Goal: Task Accomplishment & Management: Use online tool/utility

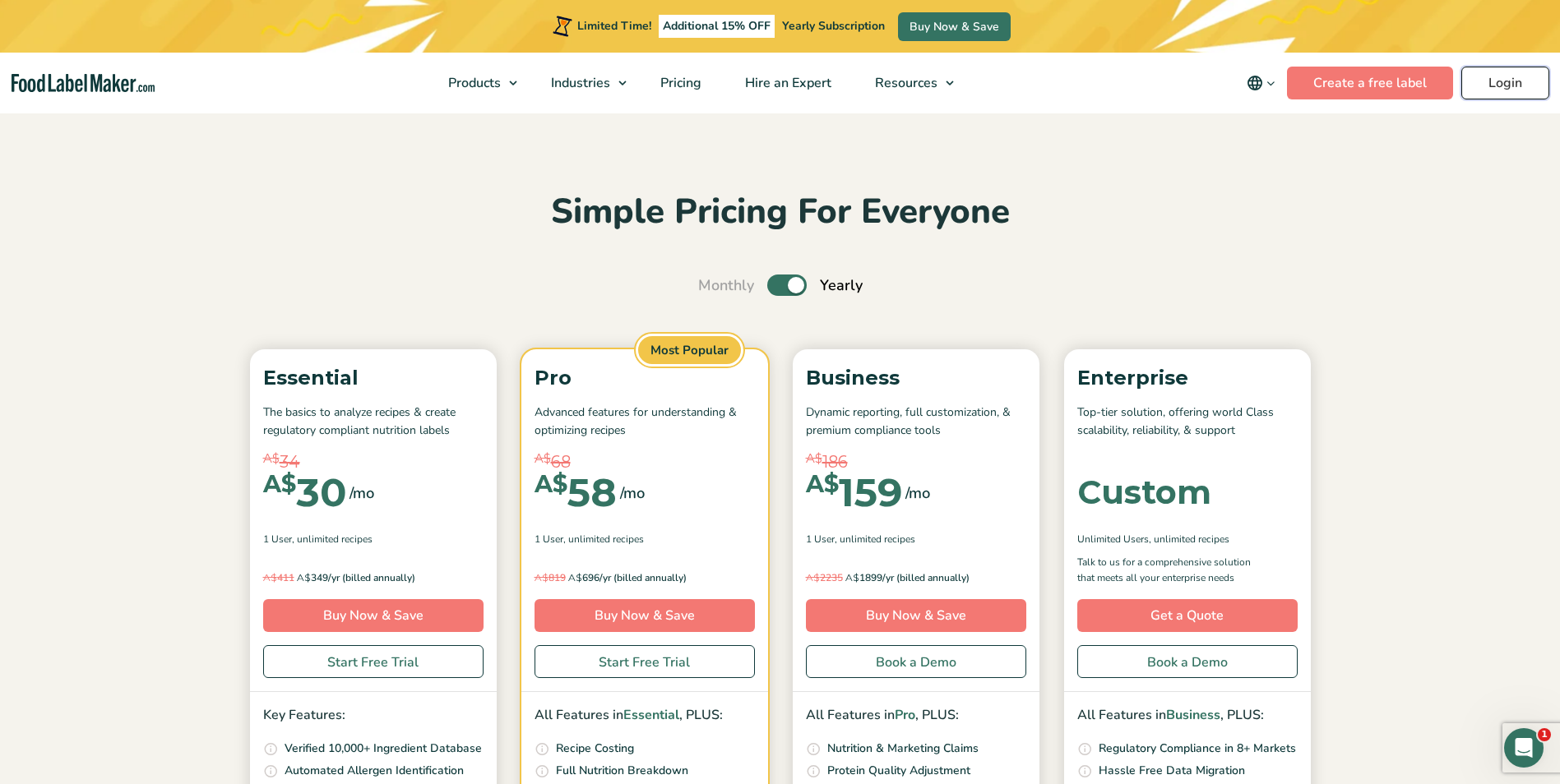
click at [1512, 81] on link "Login" at bounding box center [1505, 83] width 88 height 33
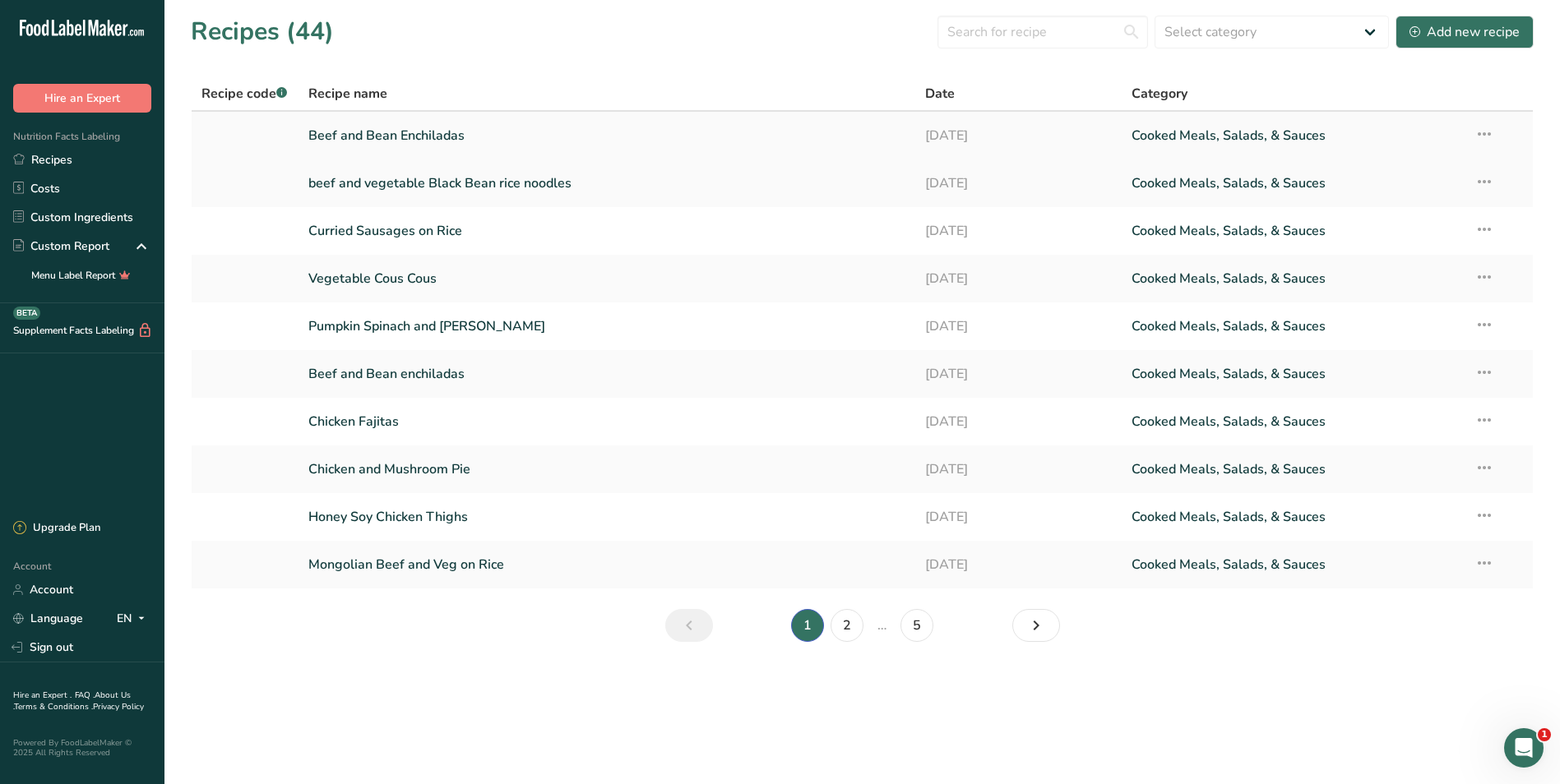
click at [357, 136] on link "Beef and Bean Enchiladas" at bounding box center [607, 135] width 598 height 34
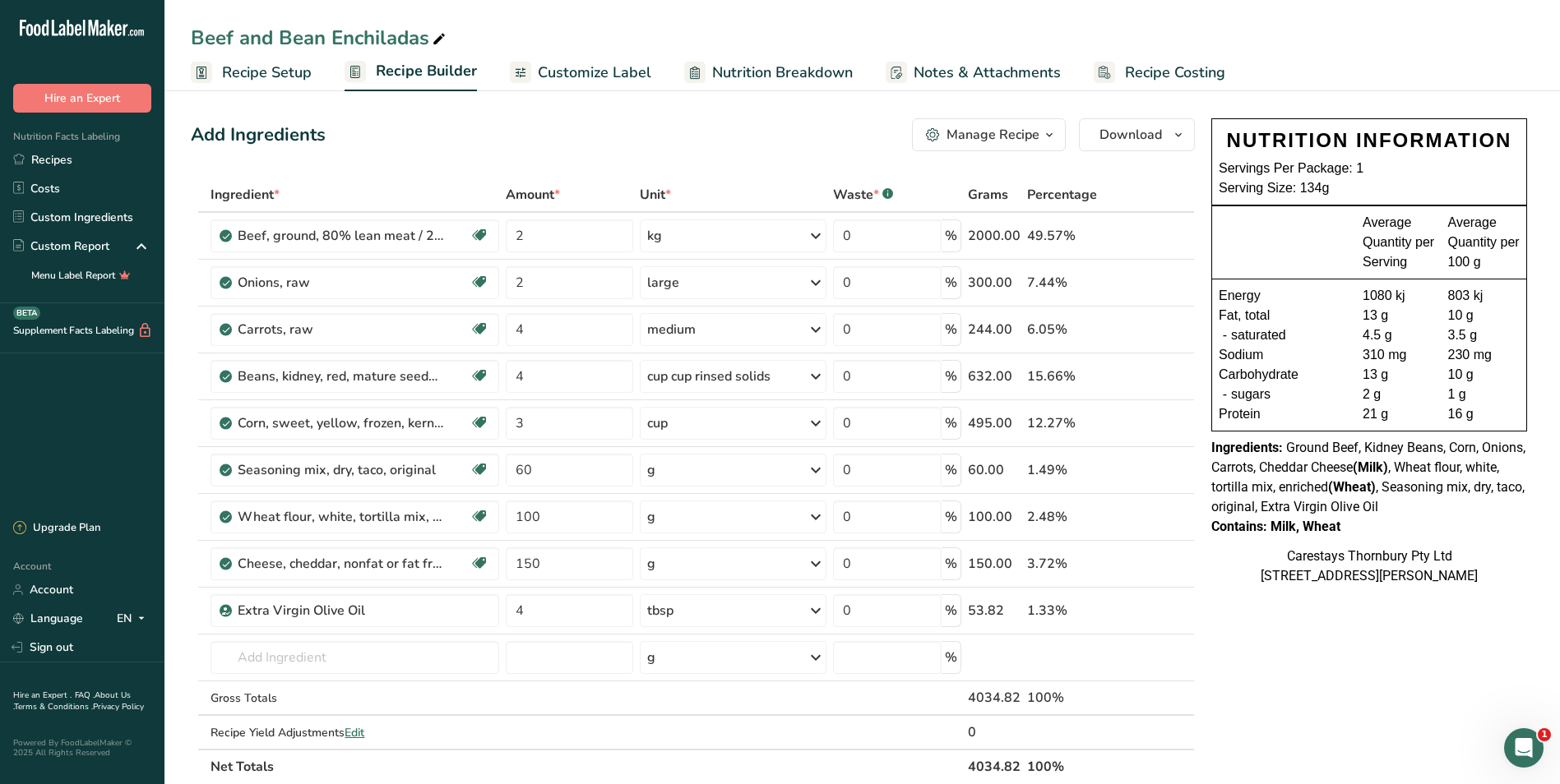
click at [1146, 68] on span "Recipe Costing" at bounding box center [1175, 73] width 101 height 22
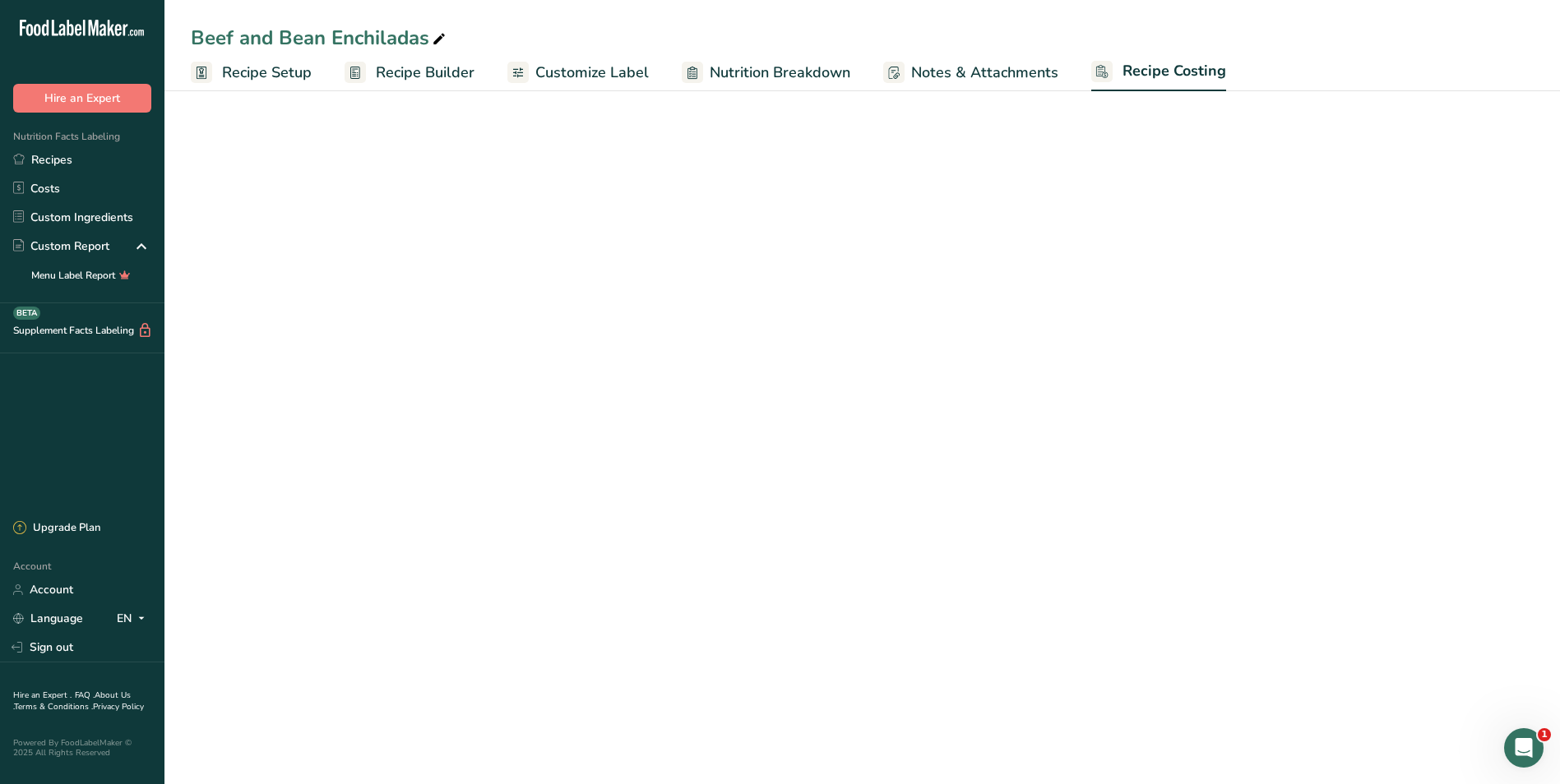
select select "1"
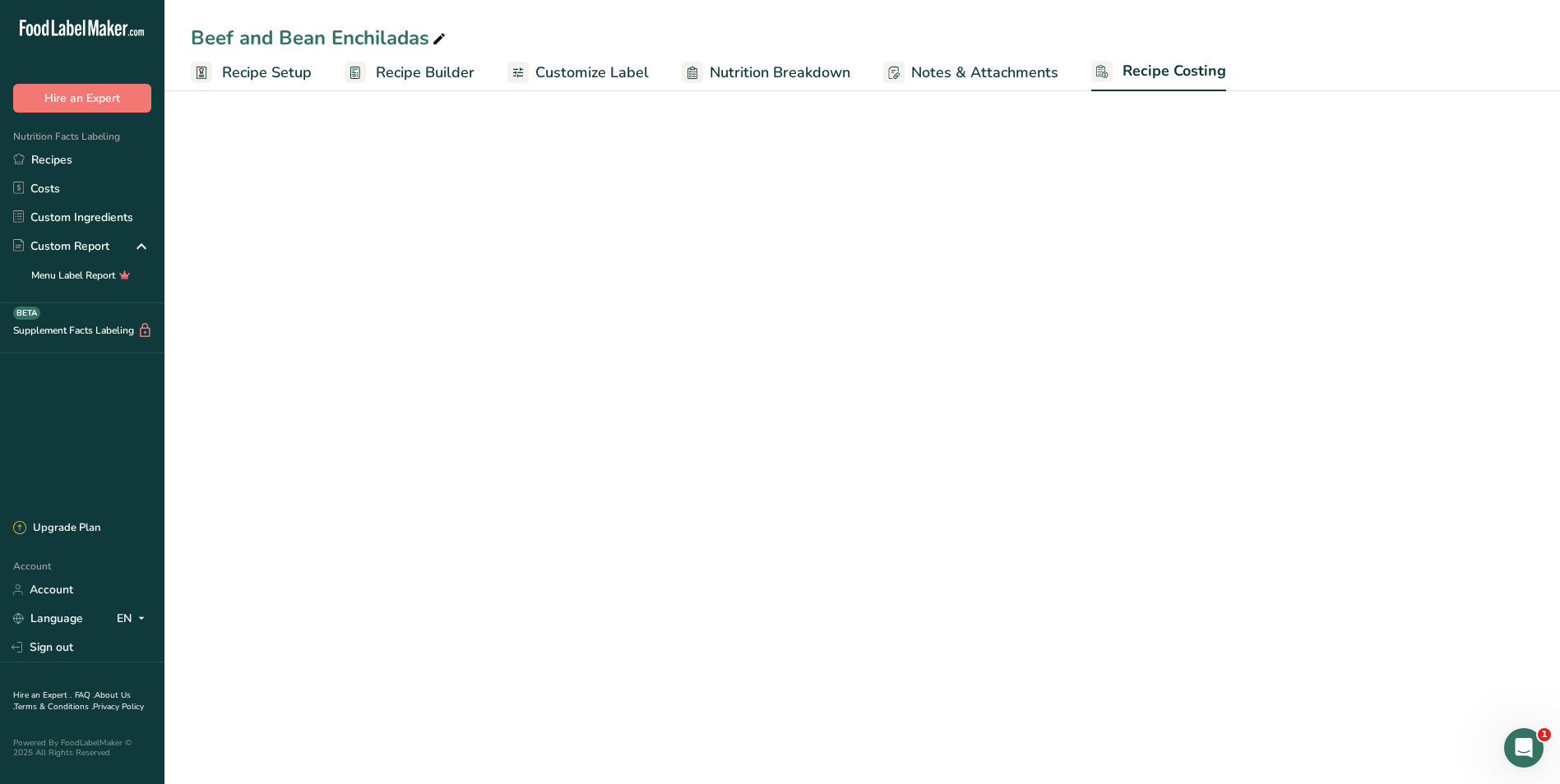
select select "1"
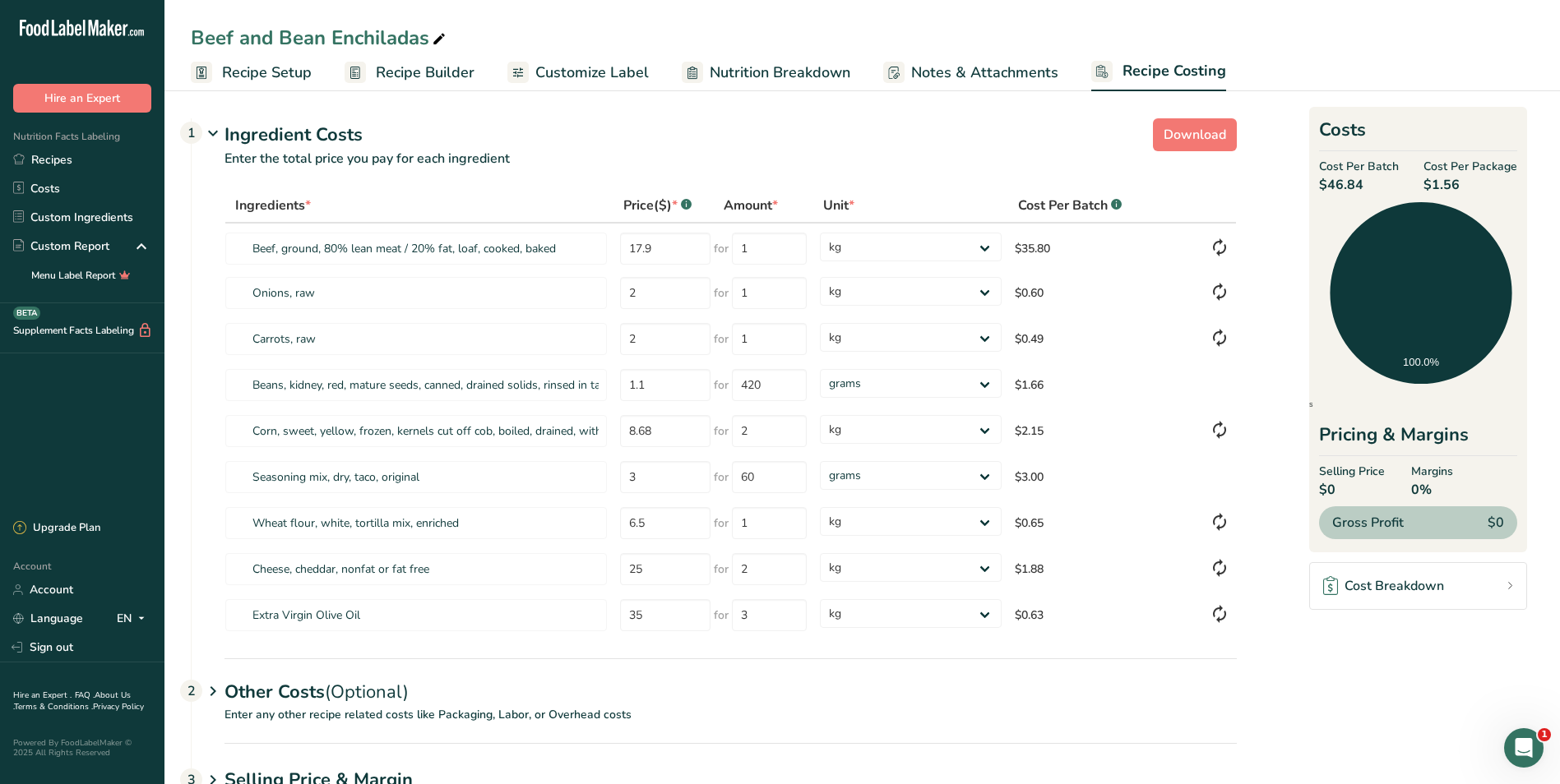
click at [236, 71] on span "Recipe Setup" at bounding box center [266, 73] width 89 height 22
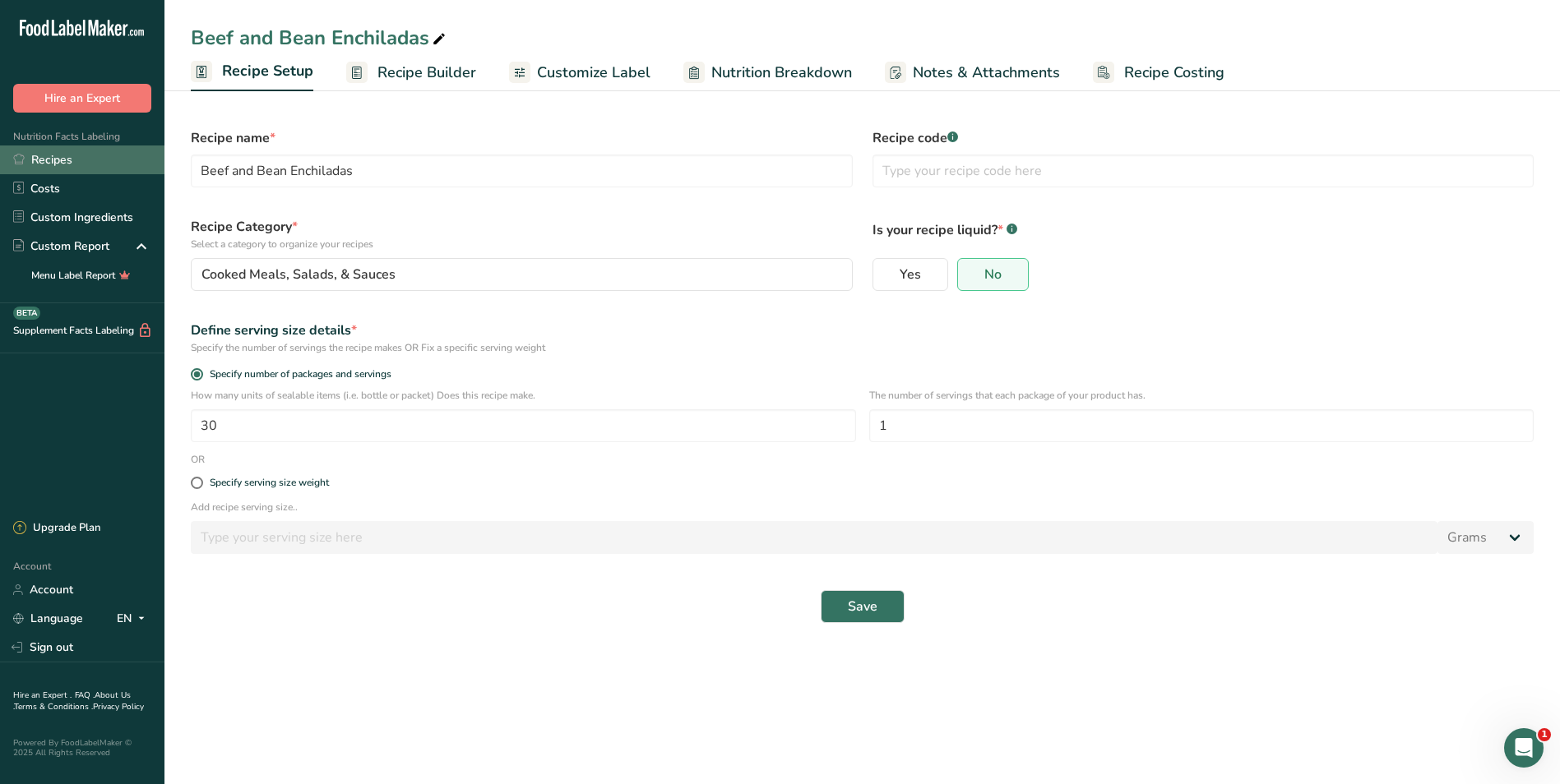
click at [67, 156] on link "Recipes" at bounding box center [82, 159] width 165 height 29
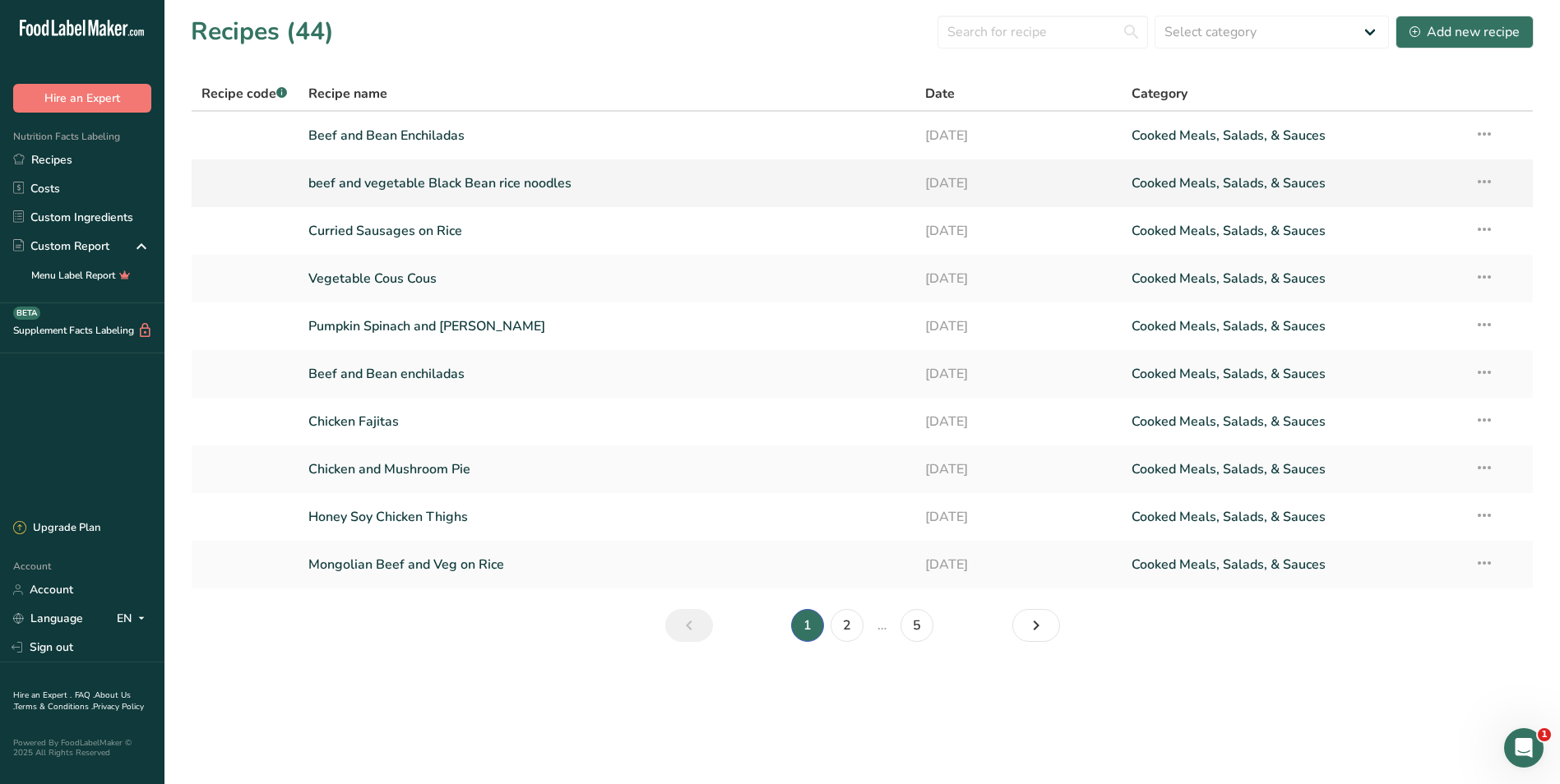
click at [414, 185] on link "beef and vegetable Black Bean rice noodles" at bounding box center [607, 182] width 598 height 34
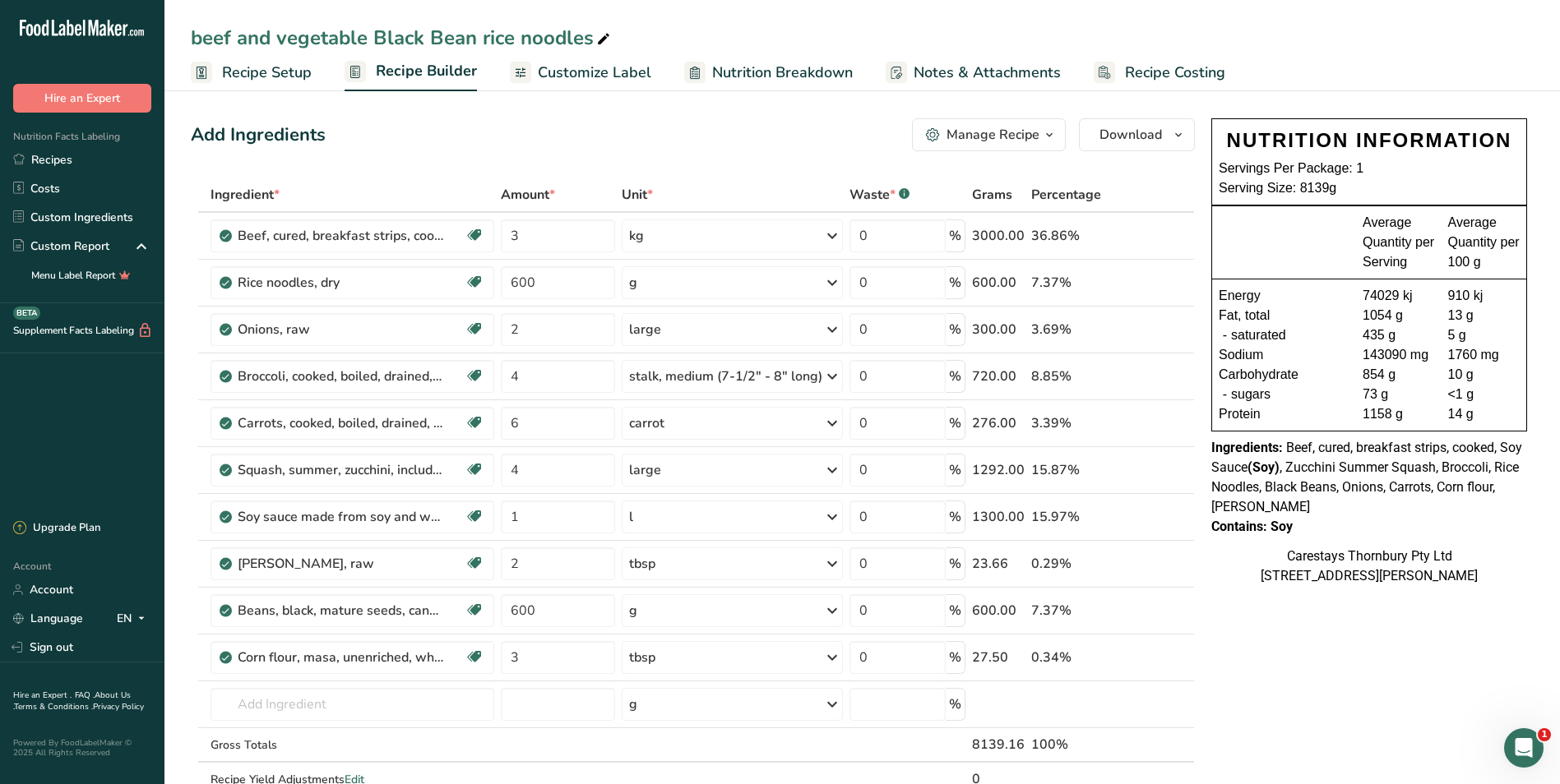
click at [1154, 70] on span "Recipe Costing" at bounding box center [1175, 73] width 101 height 22
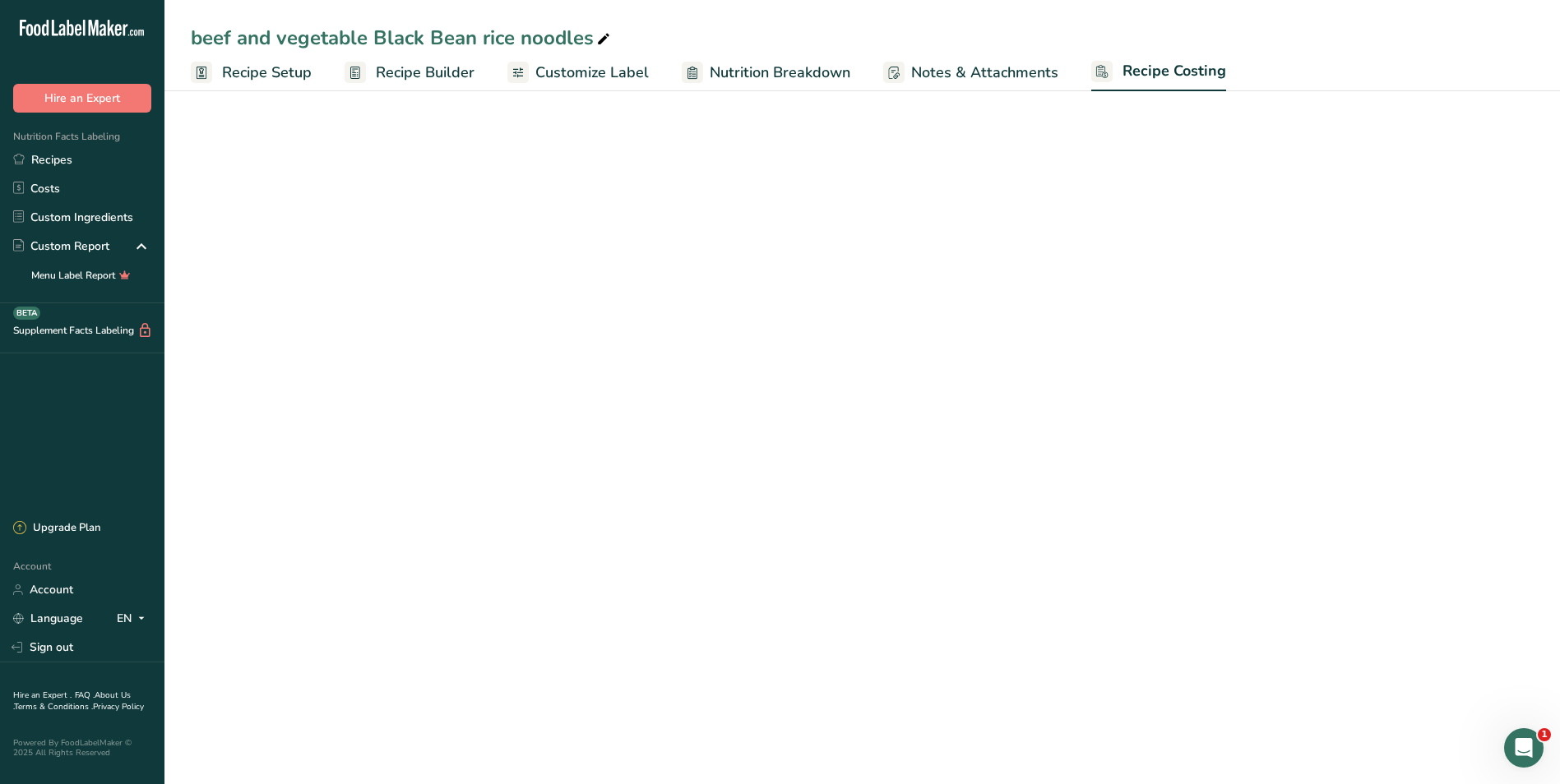
select select "1"
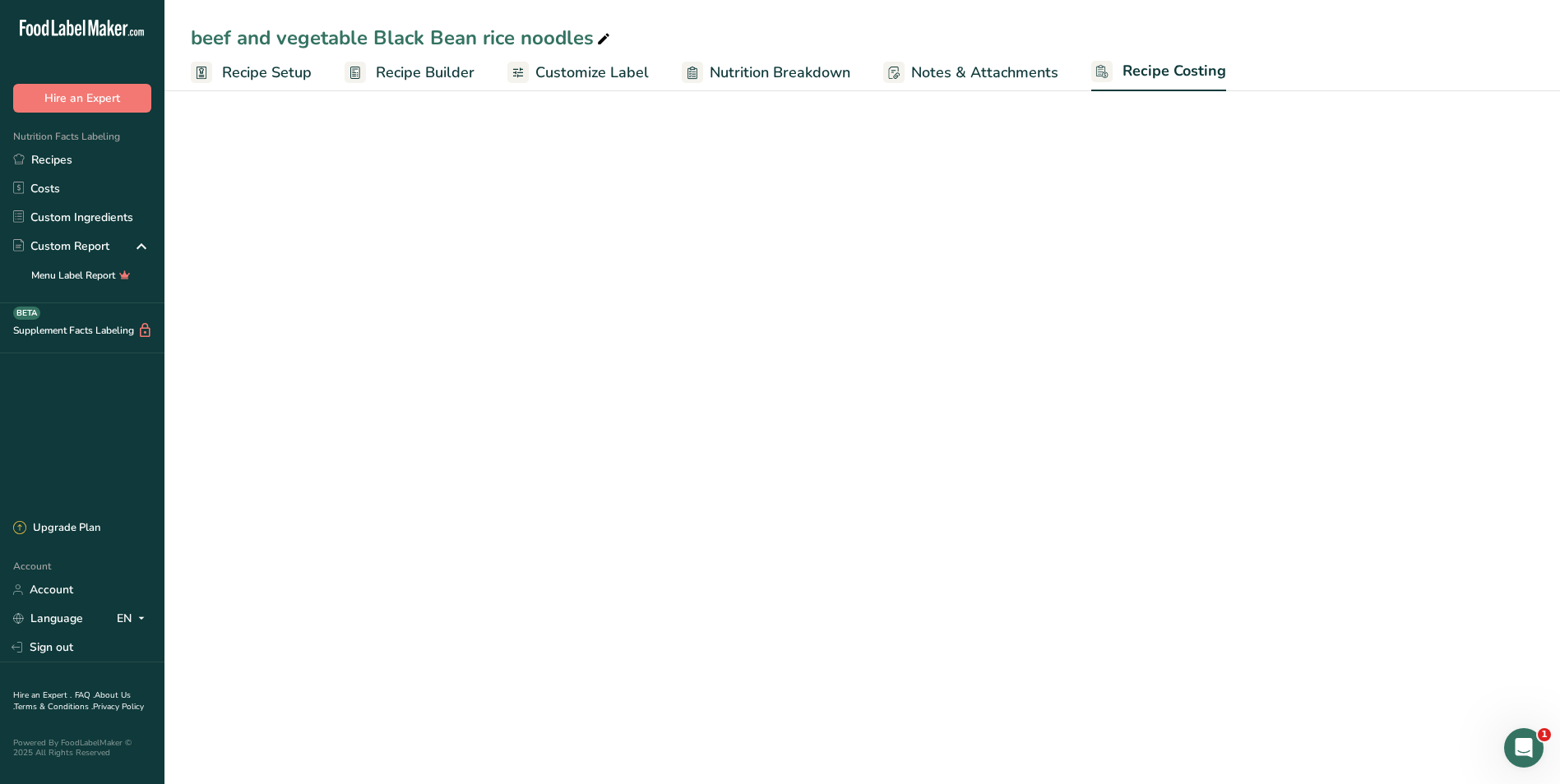
select select "1"
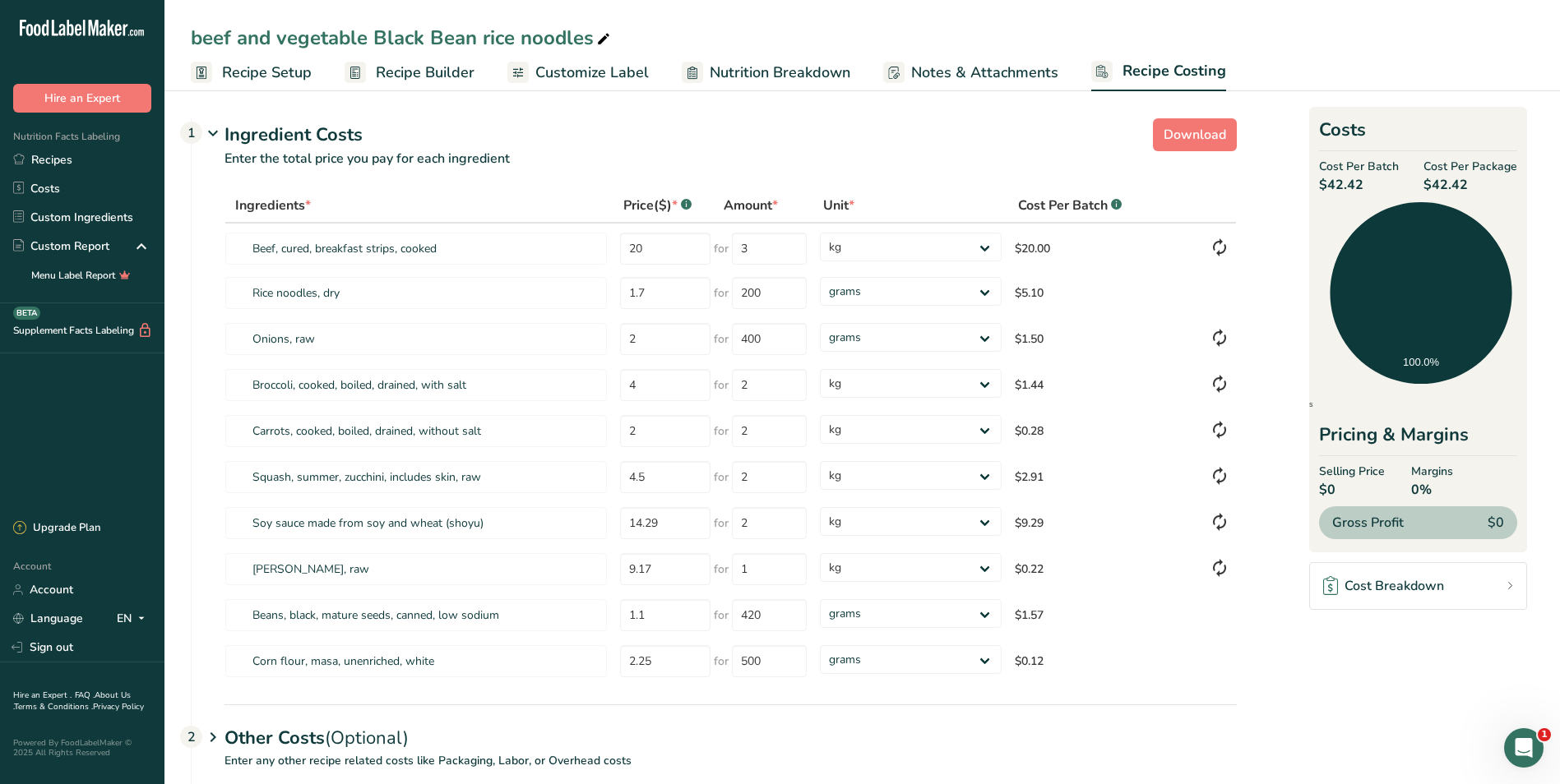
click at [281, 67] on span "Recipe Setup" at bounding box center [266, 73] width 89 height 22
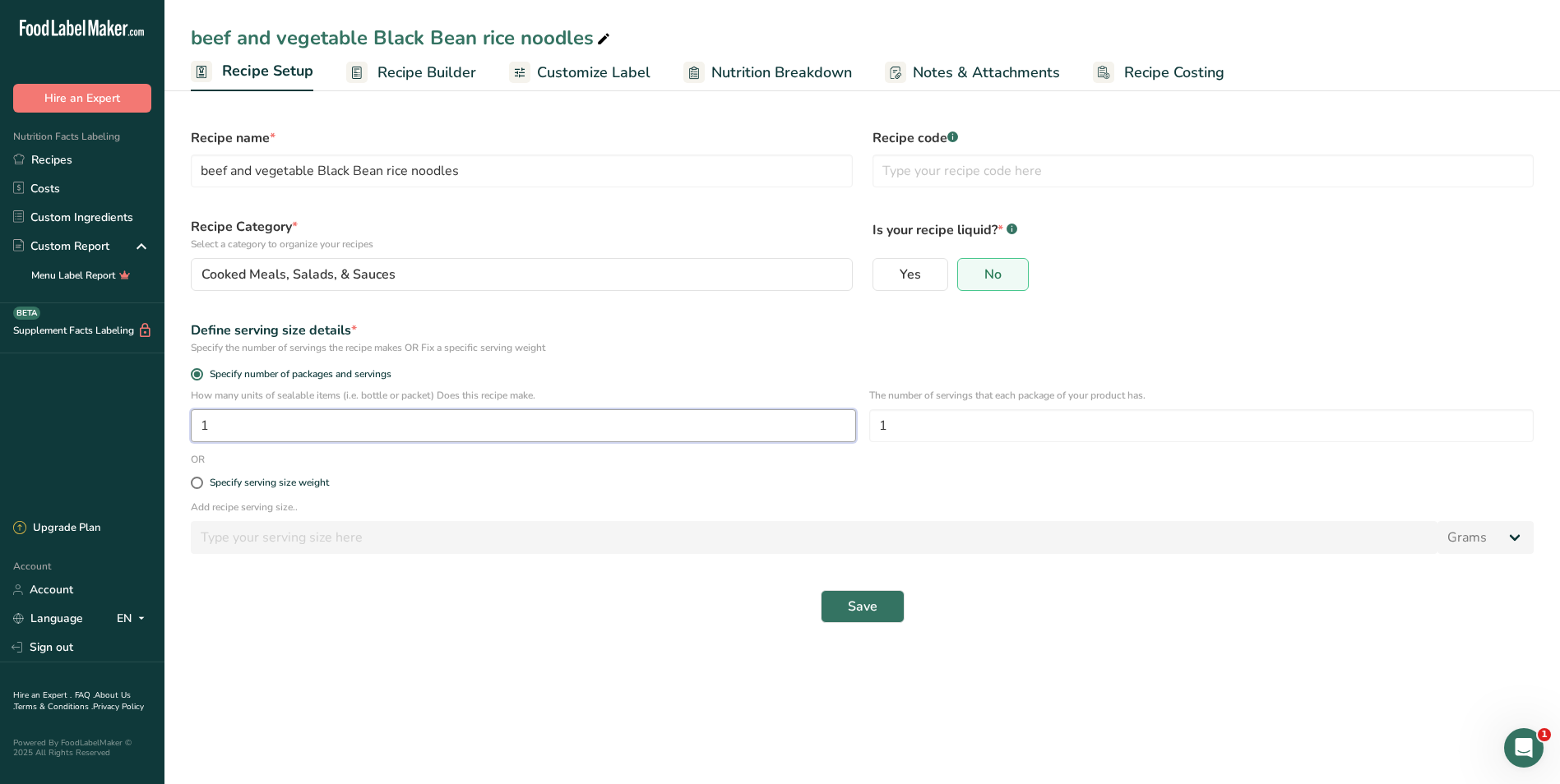
click at [242, 427] on input "1" at bounding box center [523, 426] width 665 height 33
type input "30"
click at [877, 604] on button "Save" at bounding box center [862, 606] width 84 height 33
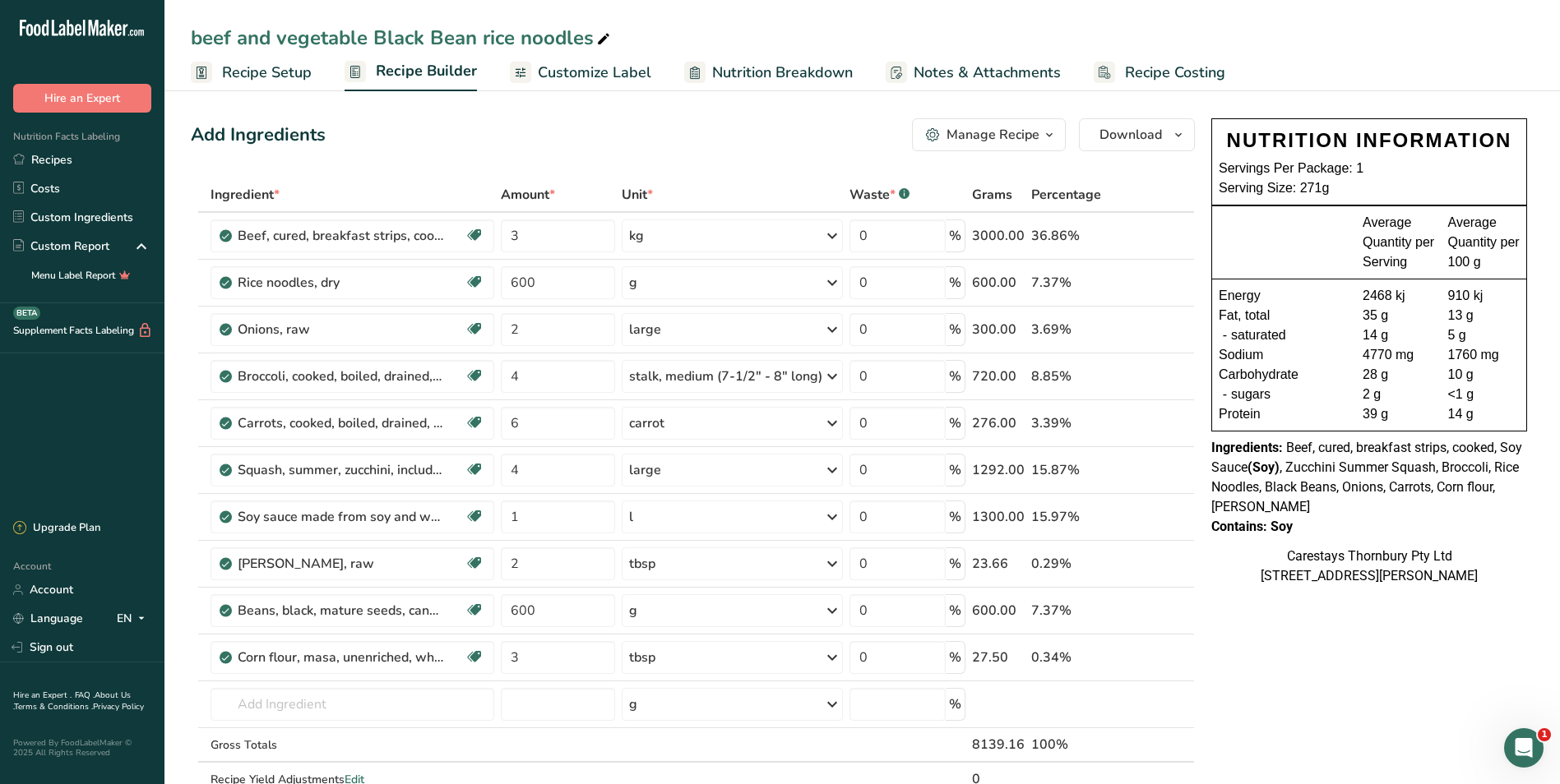
click at [1151, 76] on span "Recipe Costing" at bounding box center [1175, 73] width 101 height 22
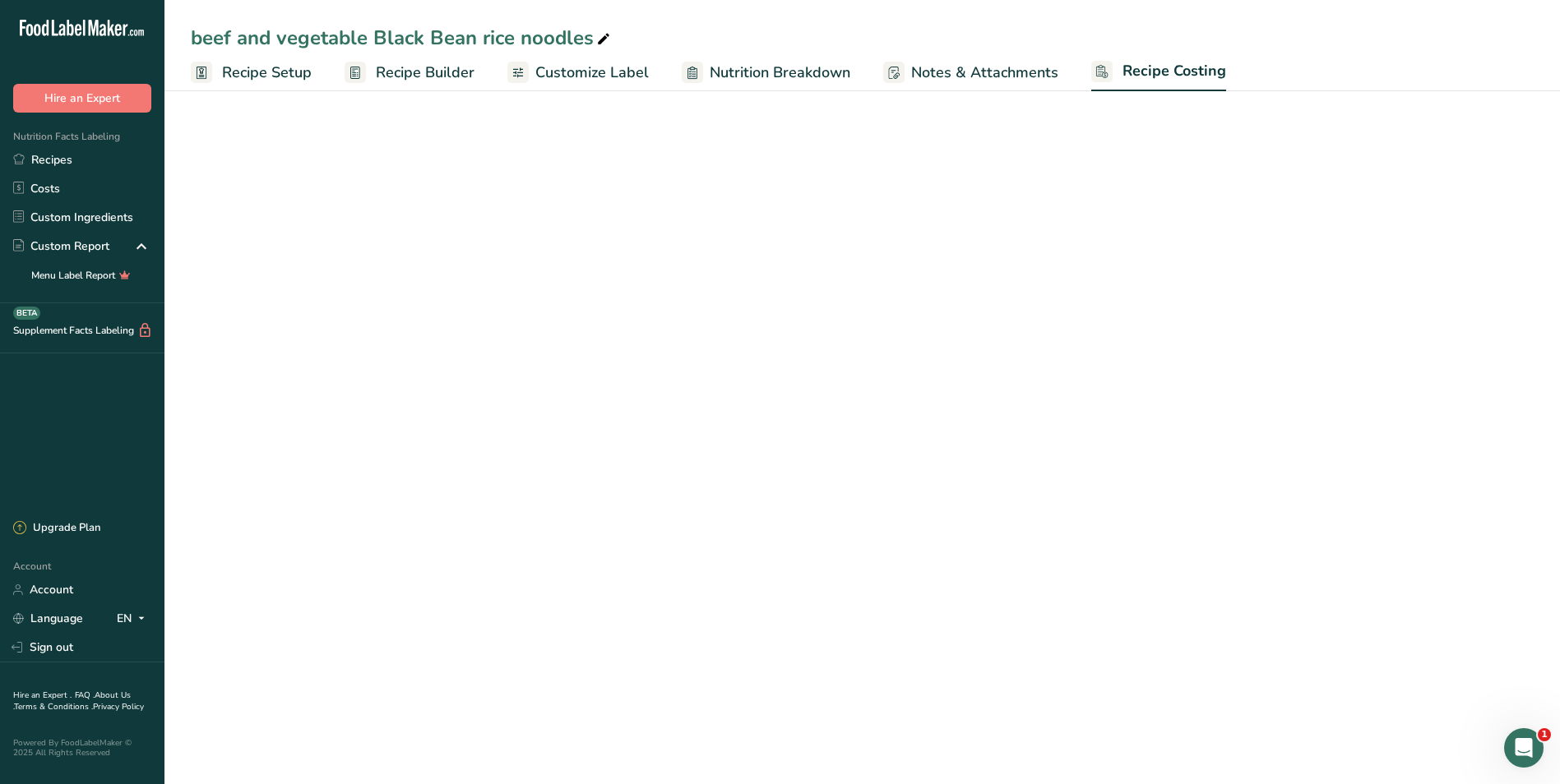
select select "1"
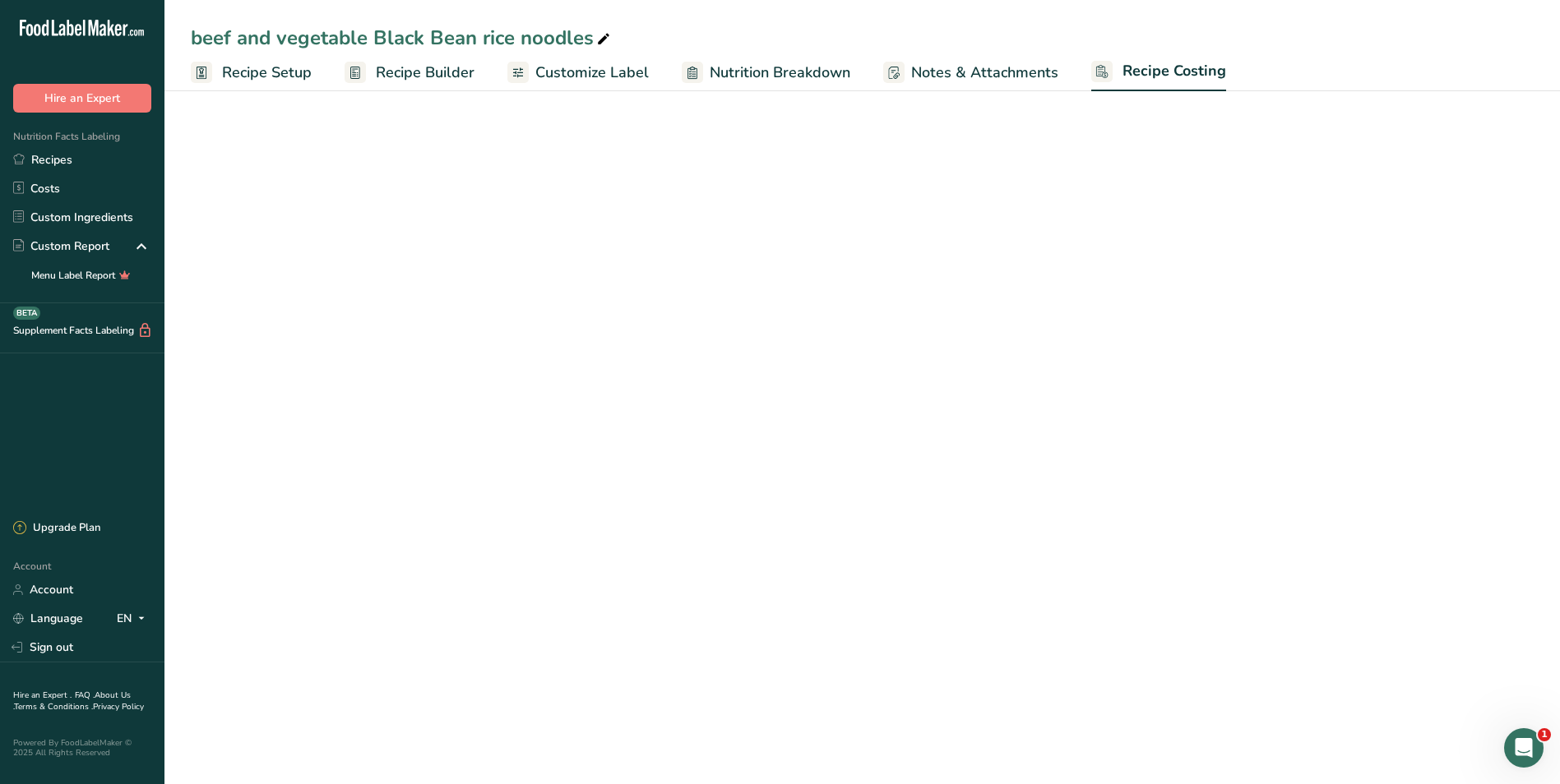
select select "1"
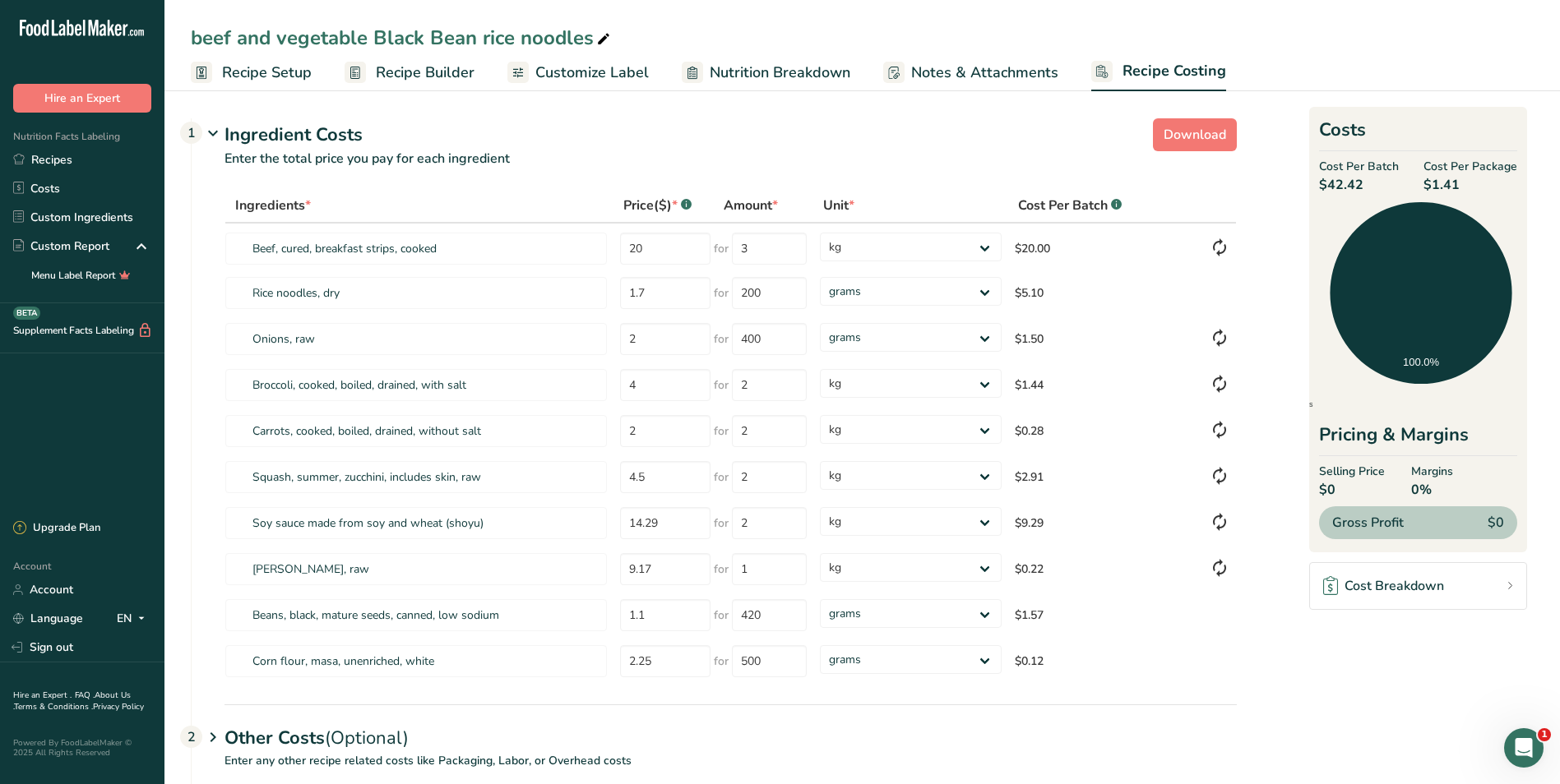
click at [228, 74] on span "Recipe Setup" at bounding box center [266, 73] width 89 height 22
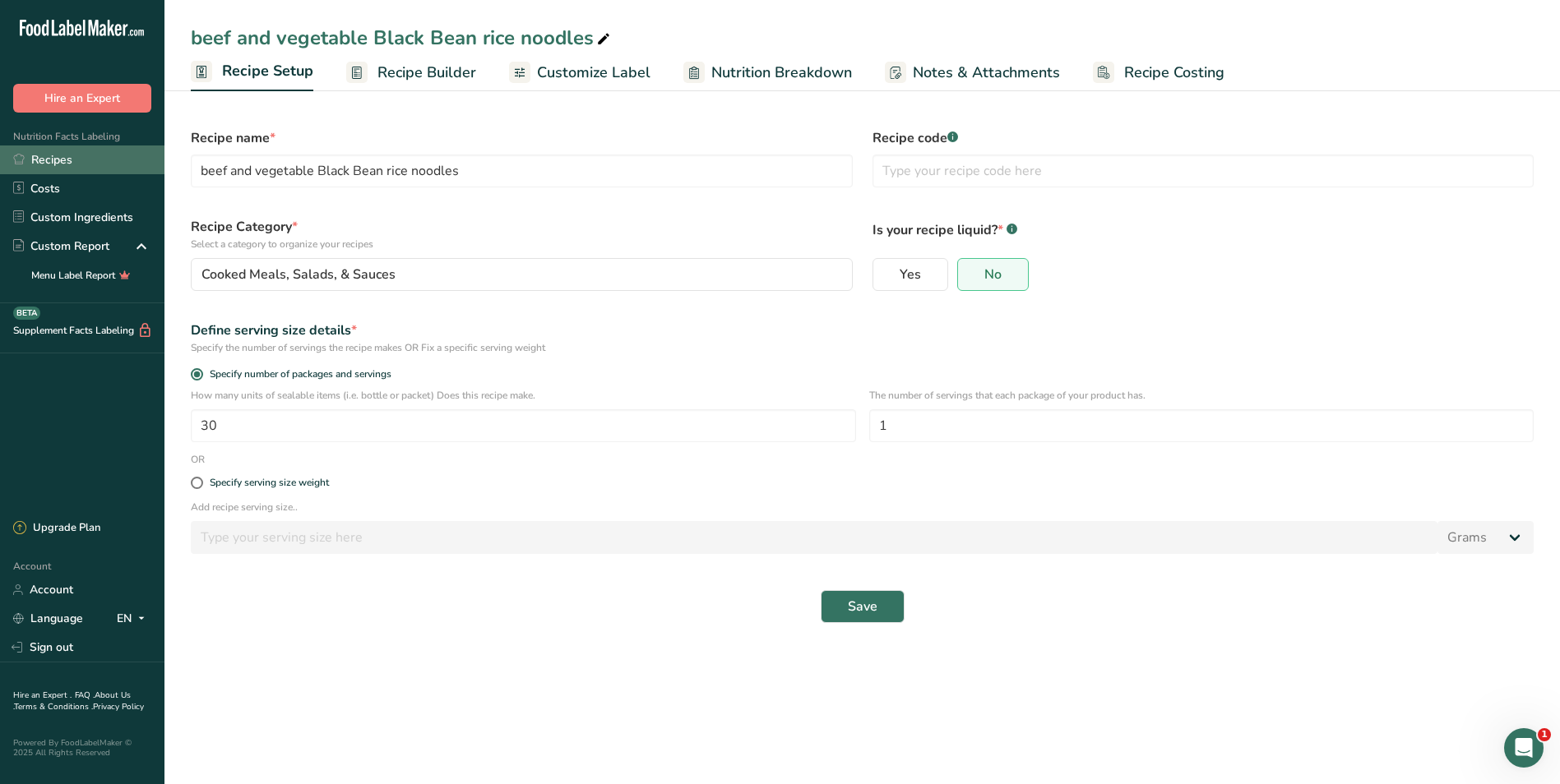
click at [67, 151] on link "Recipes" at bounding box center [82, 159] width 165 height 29
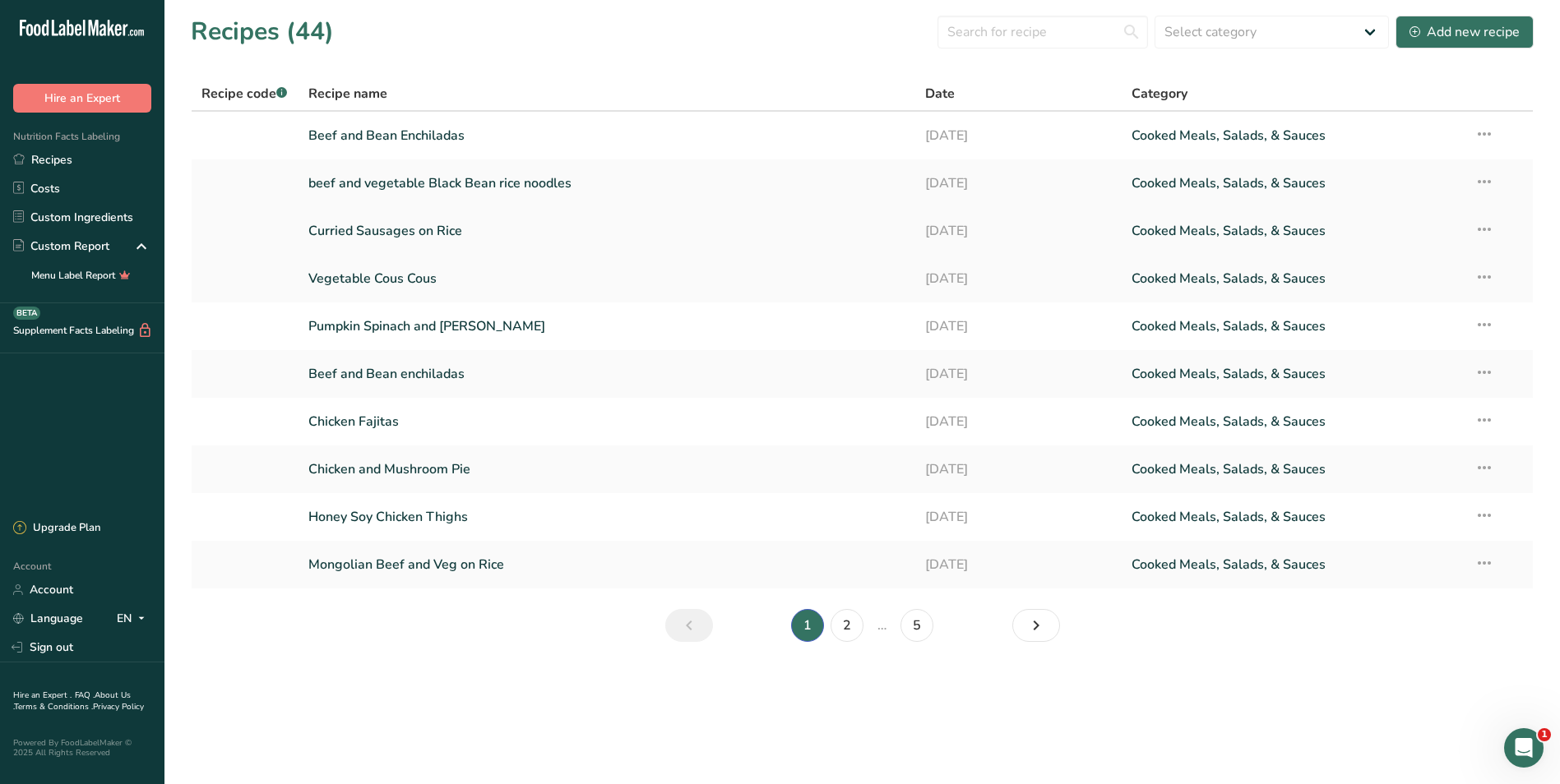
click at [359, 227] on link "Curried Sausages on Rice" at bounding box center [607, 231] width 598 height 34
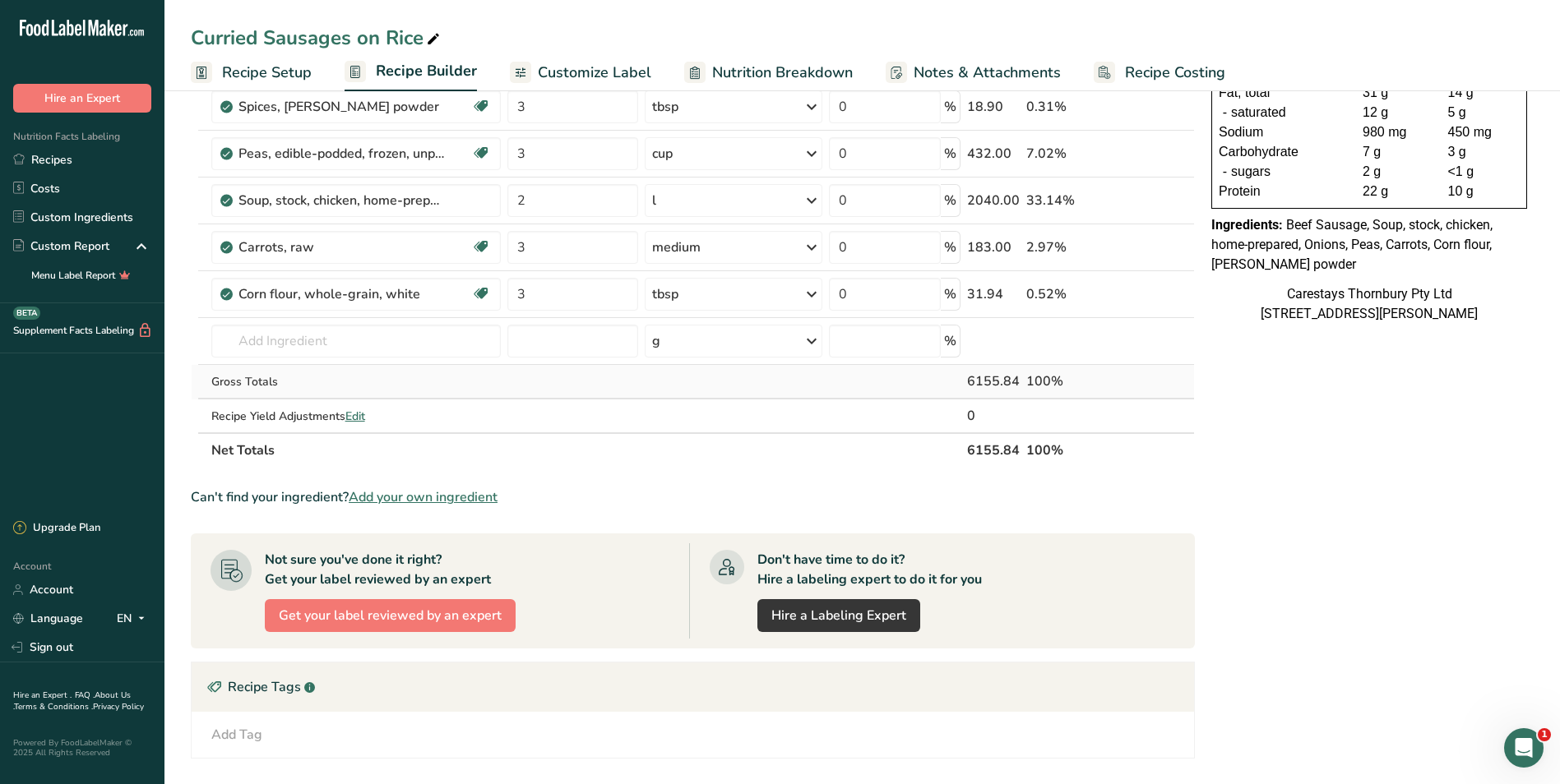
scroll to position [127, 0]
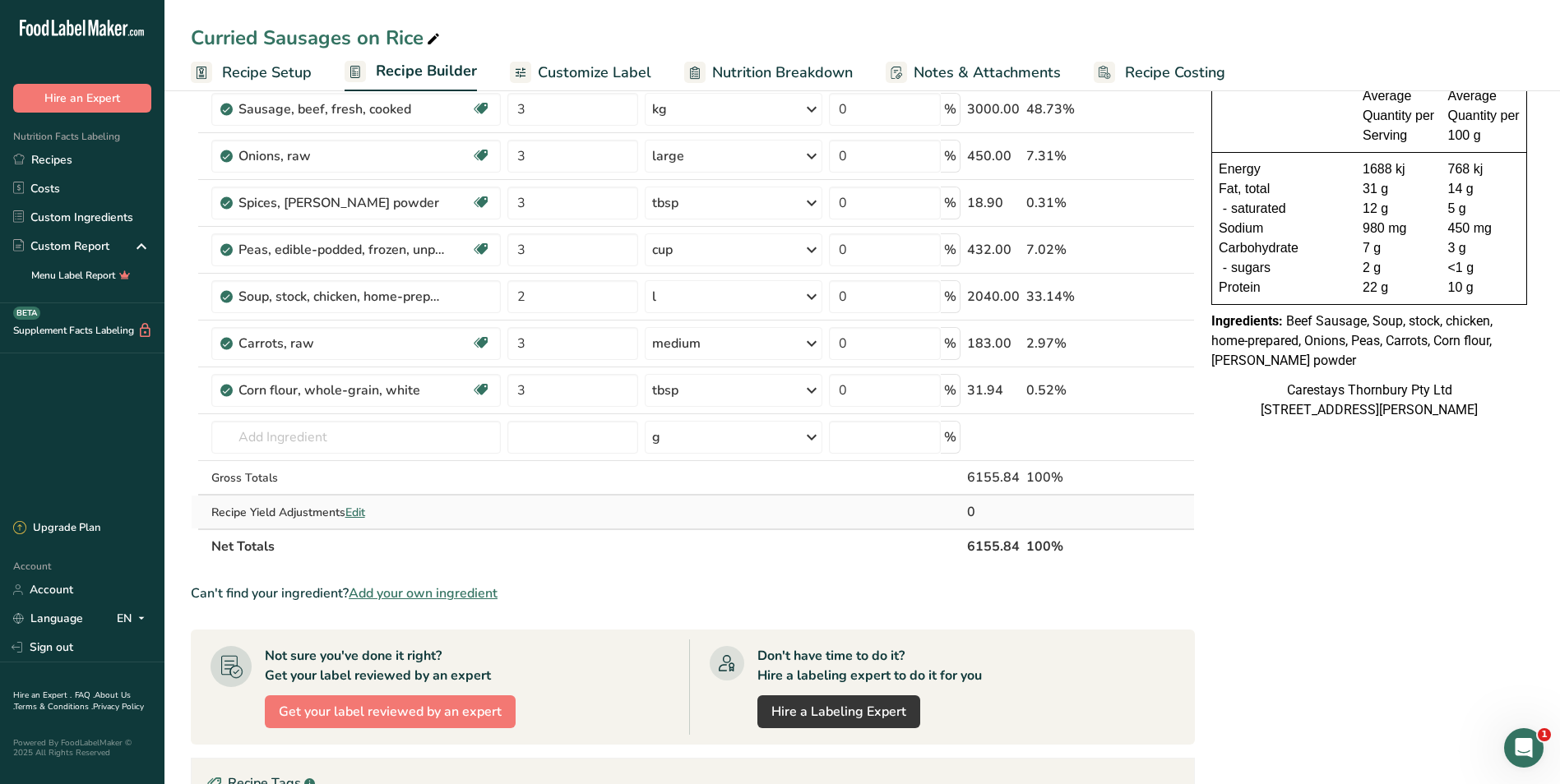
click at [365, 508] on span "Edit" at bounding box center [355, 512] width 20 height 16
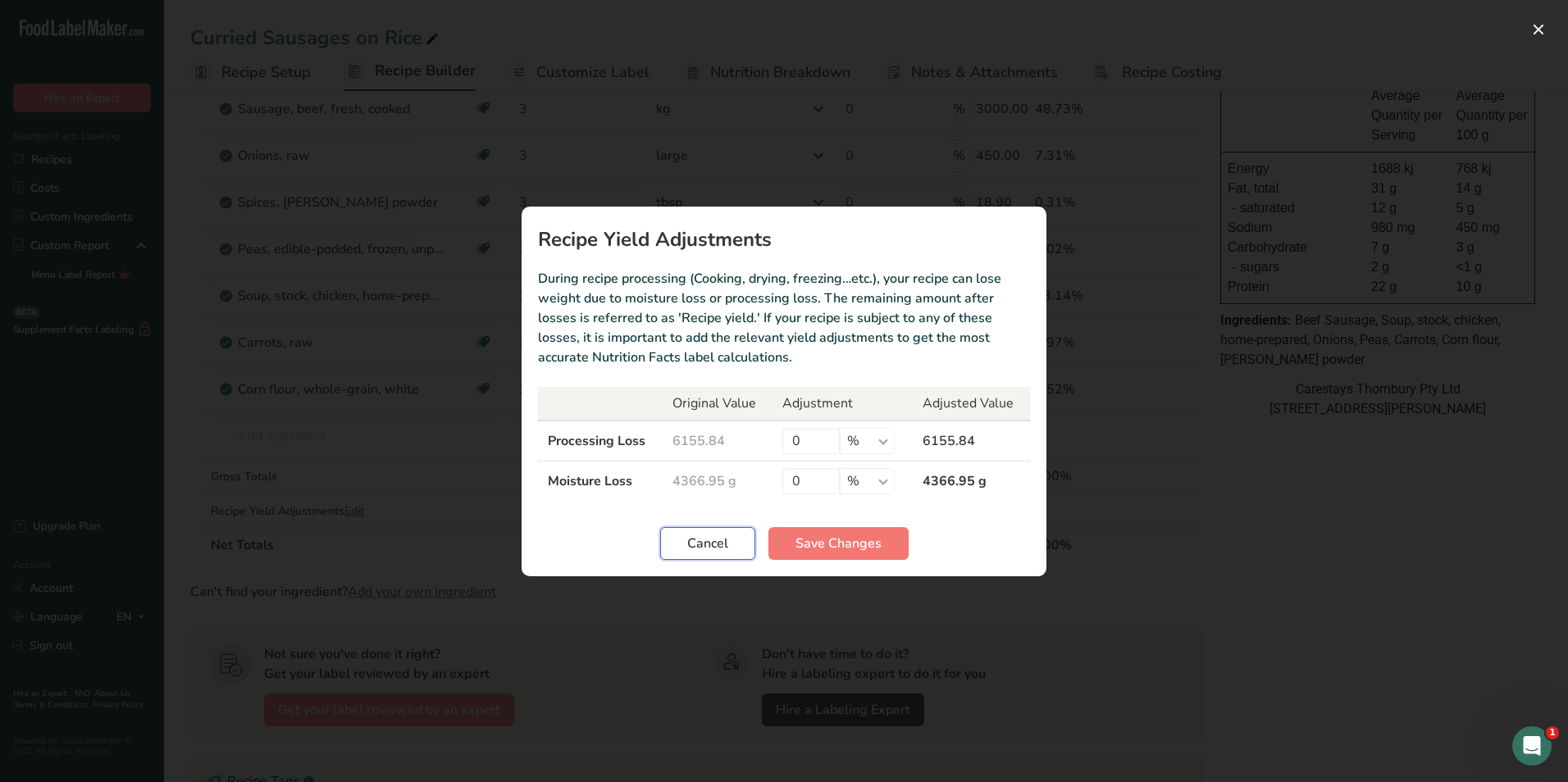
click at [697, 543] on span "Cancel" at bounding box center [708, 543] width 41 height 20
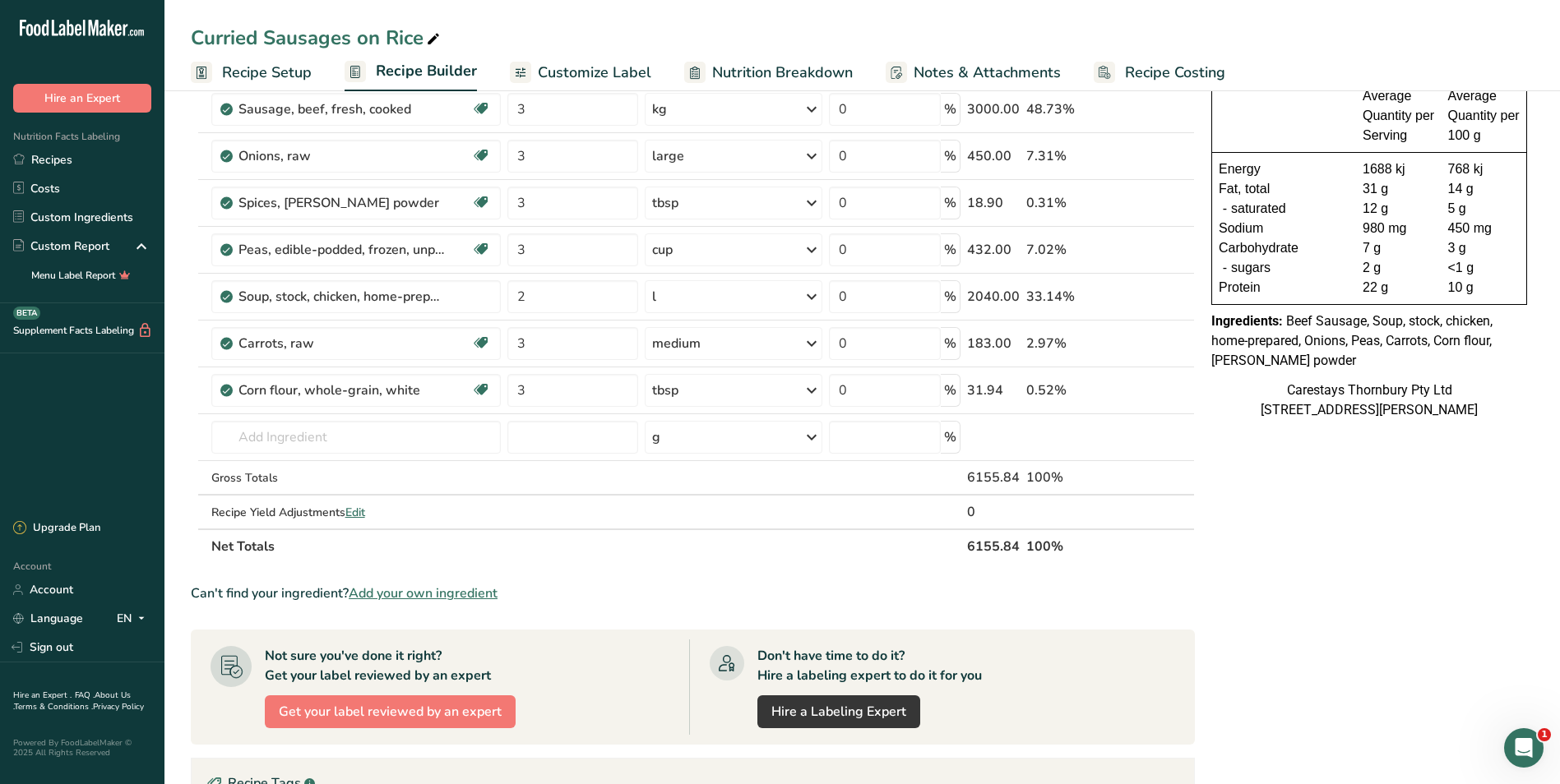
scroll to position [0, 0]
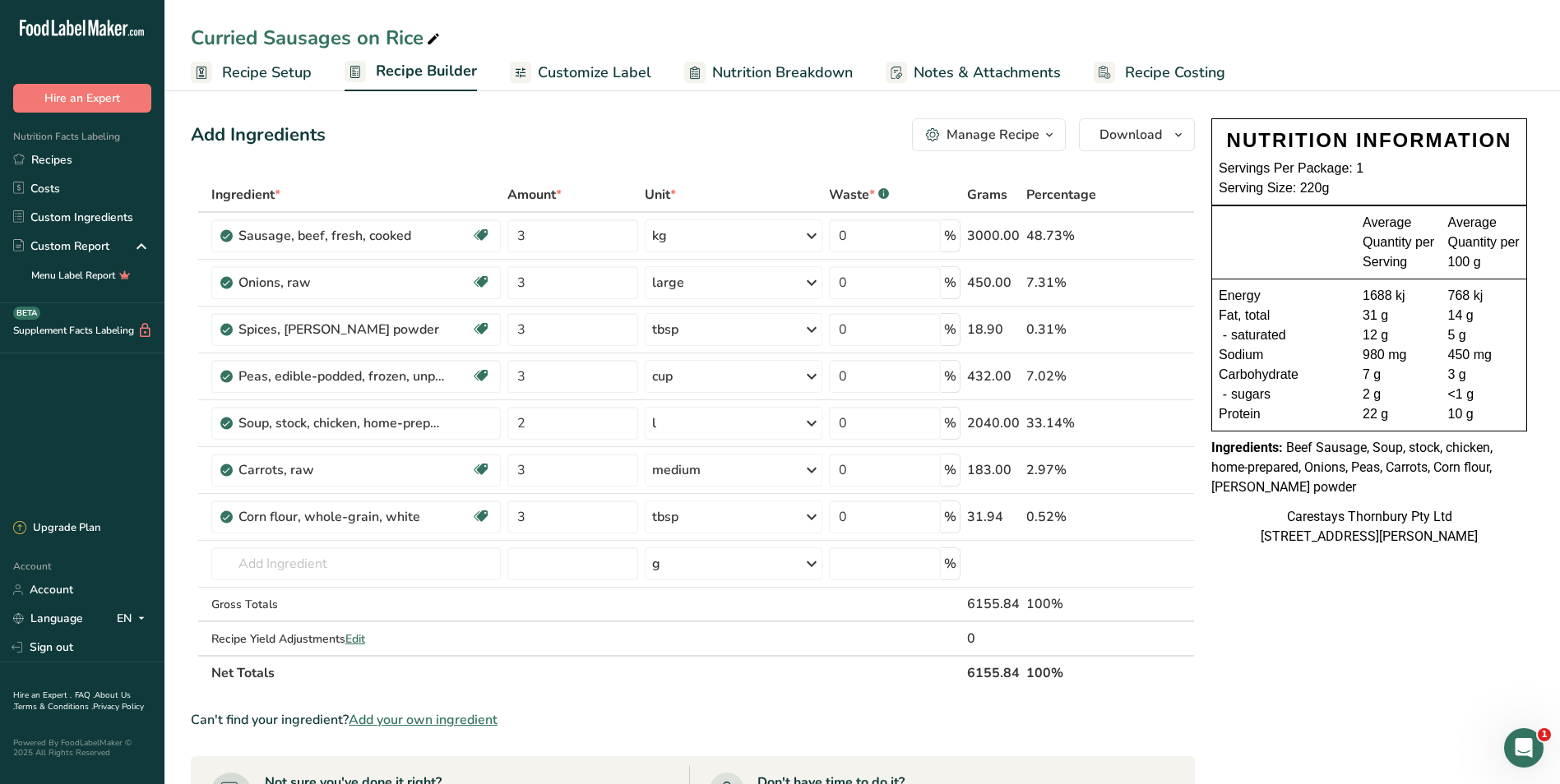
click at [1195, 65] on span "Recipe Costing" at bounding box center [1175, 73] width 101 height 22
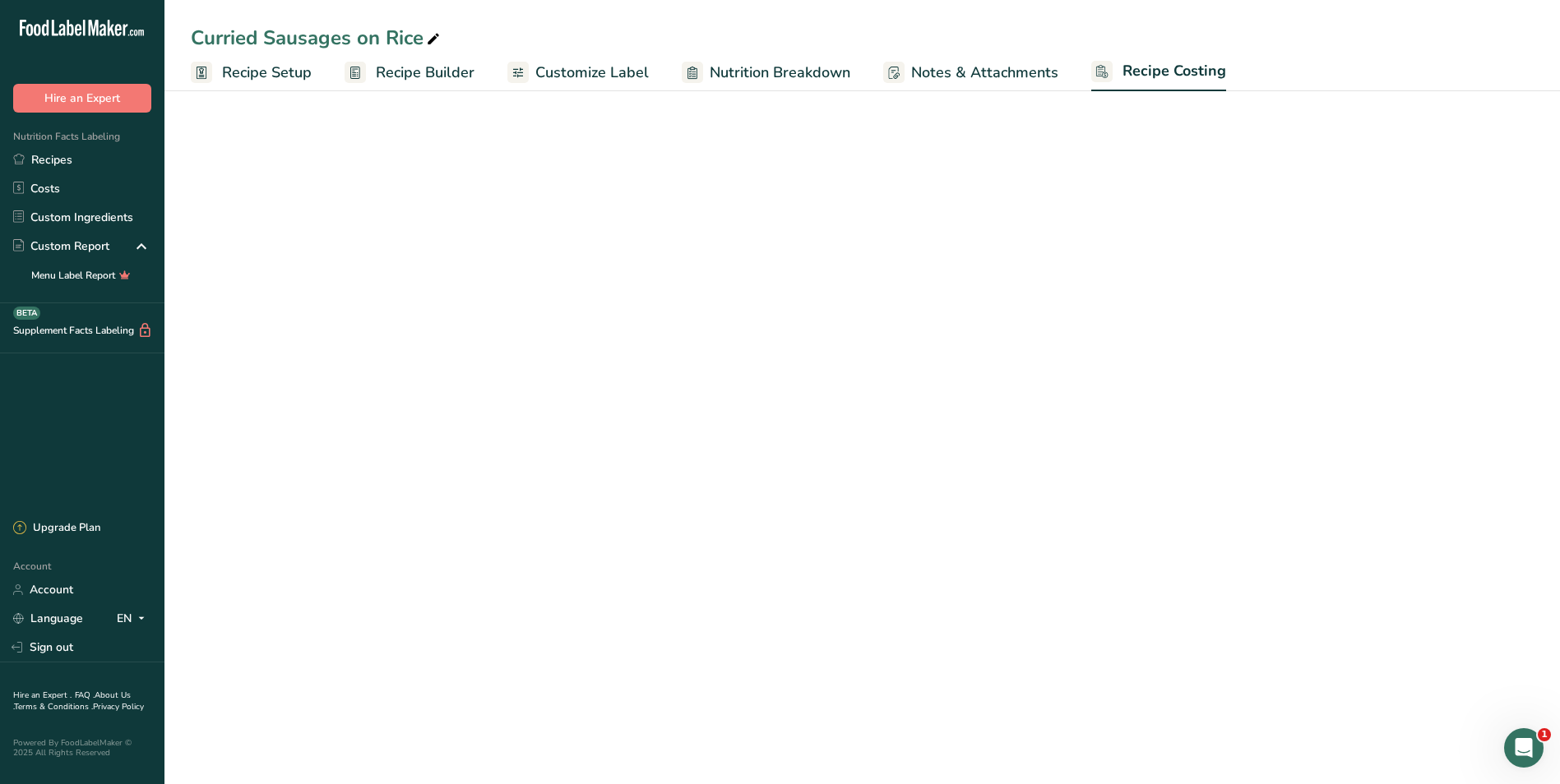
select select "1"
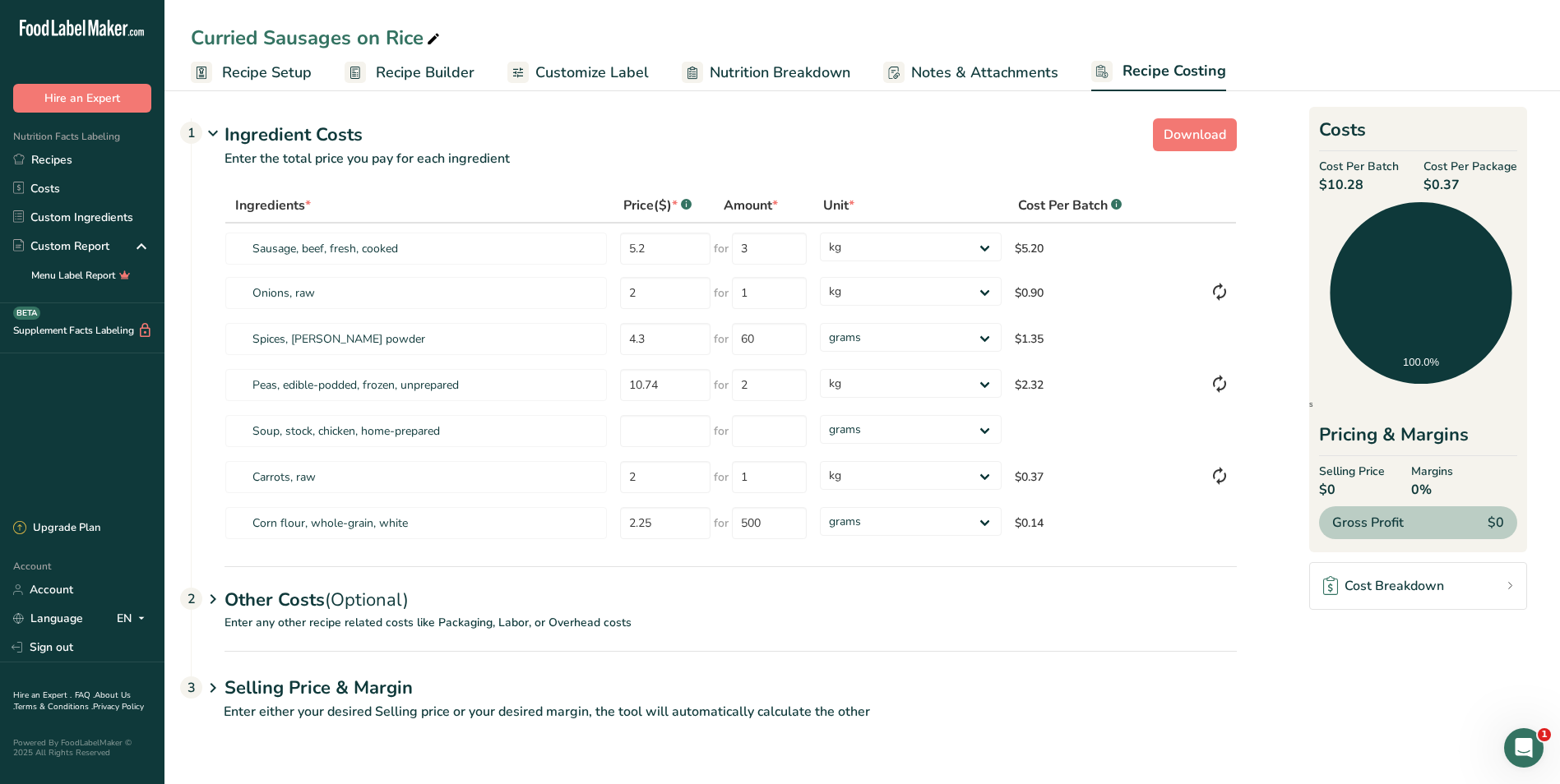
click at [219, 68] on link "Recipe Setup" at bounding box center [251, 73] width 121 height 37
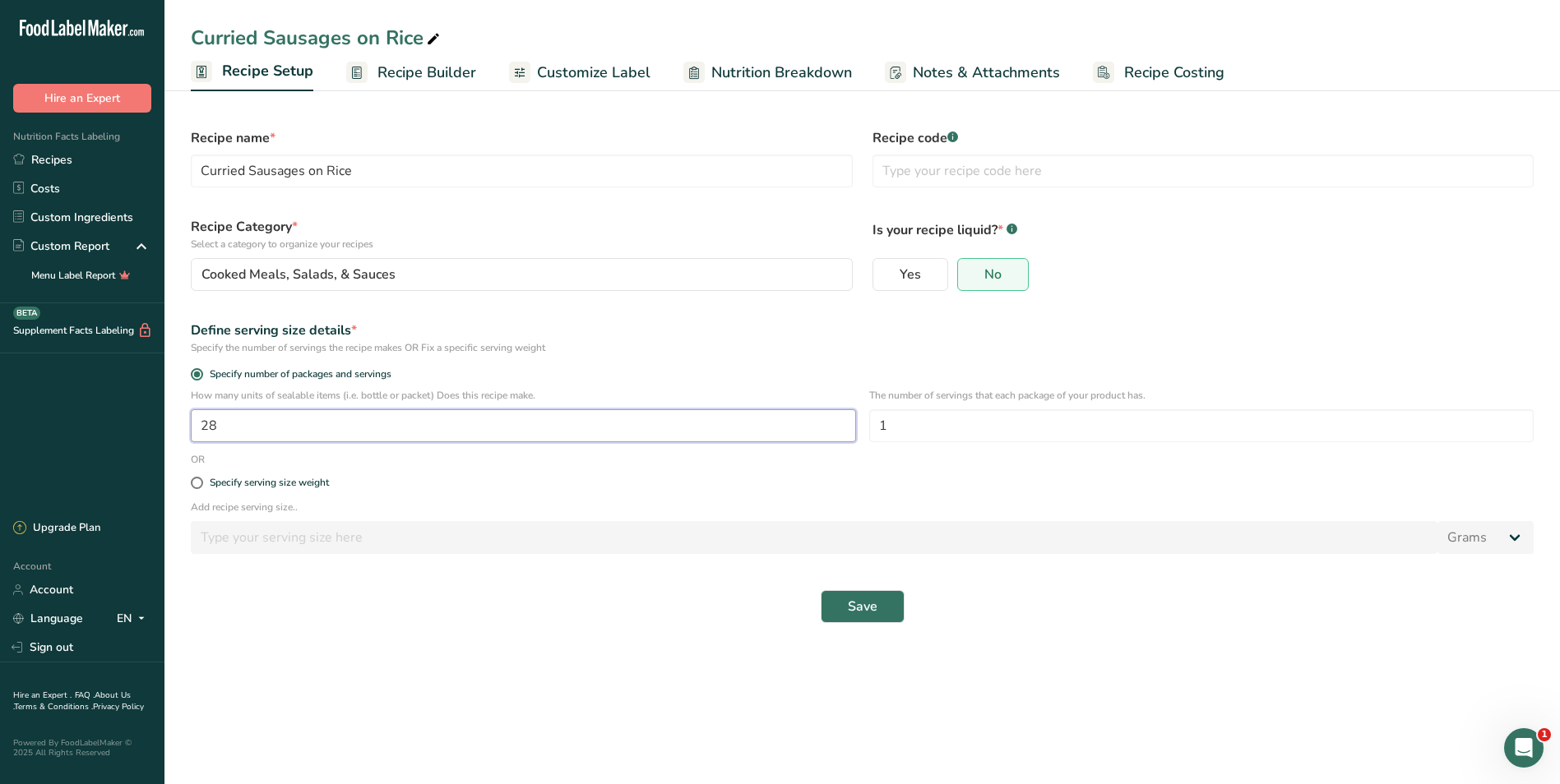
click at [243, 426] on input "28" at bounding box center [523, 426] width 665 height 33
type input "130"
click at [886, 602] on button "Save" at bounding box center [862, 606] width 84 height 33
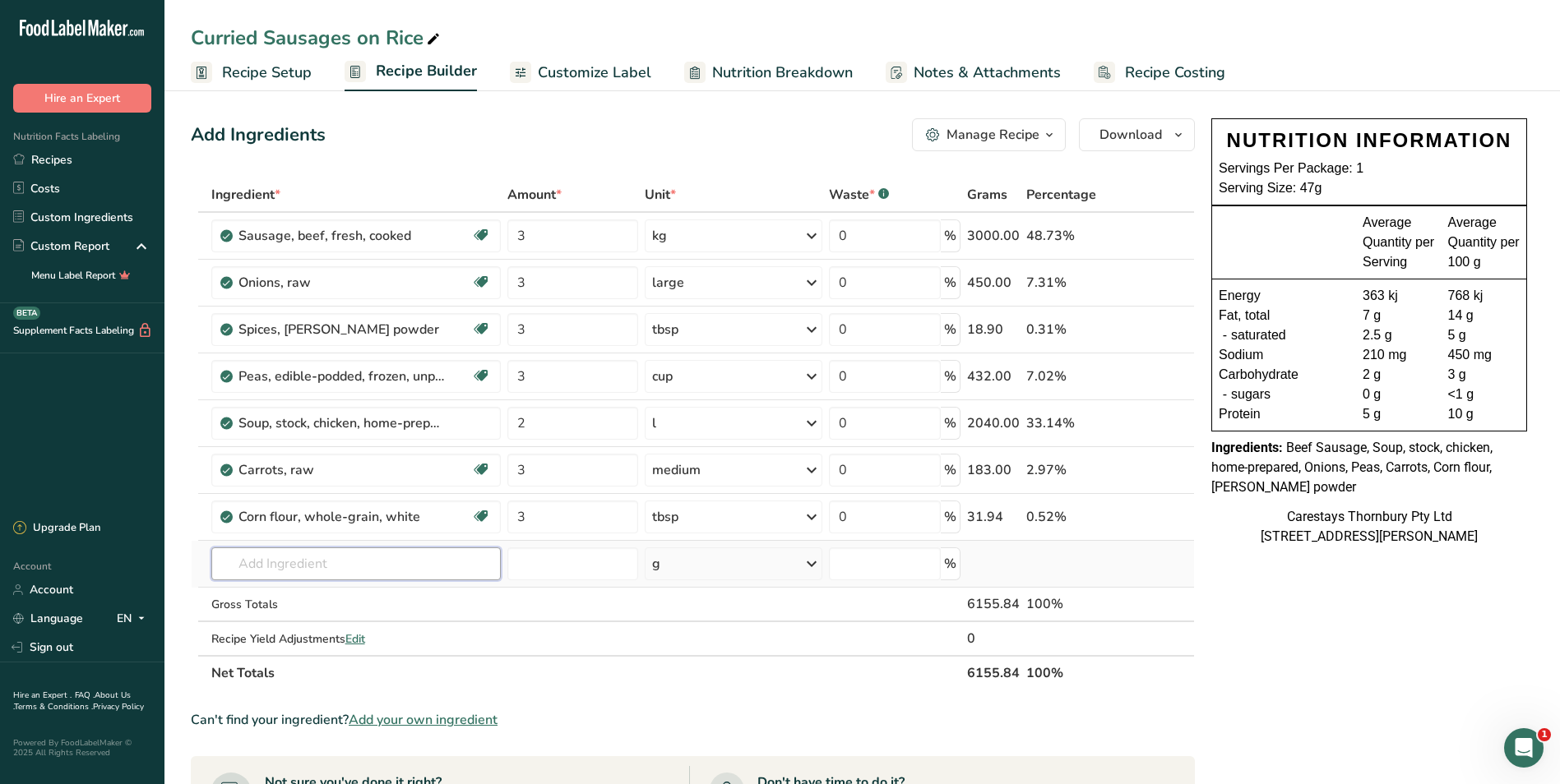
click at [253, 566] on input "text" at bounding box center [356, 563] width 290 height 33
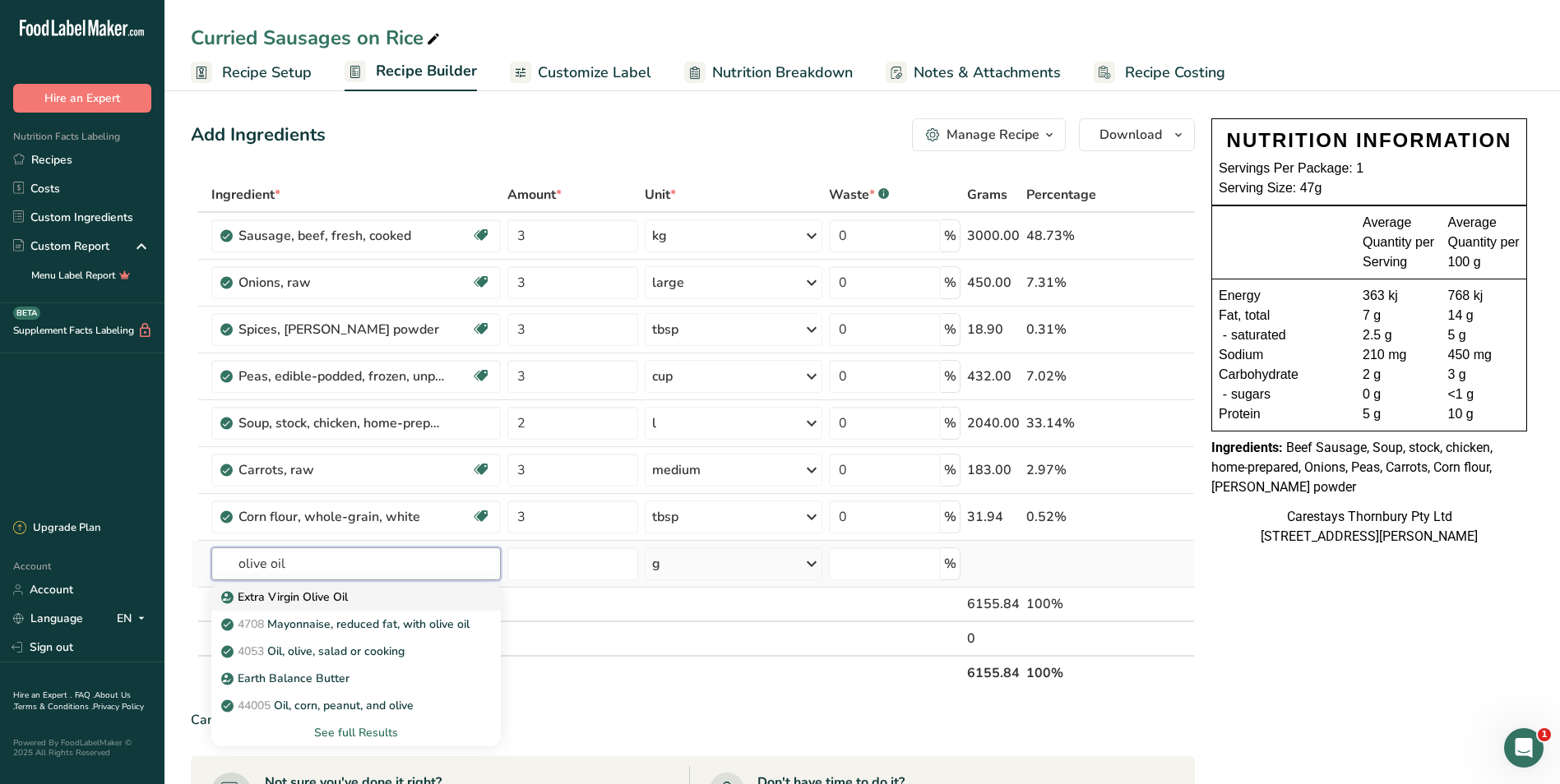
type input "olive oil"
click at [273, 590] on p "Extra Virgin Olive Oil" at bounding box center [286, 597] width 123 height 18
type input "Extra Virgin Olive Oil"
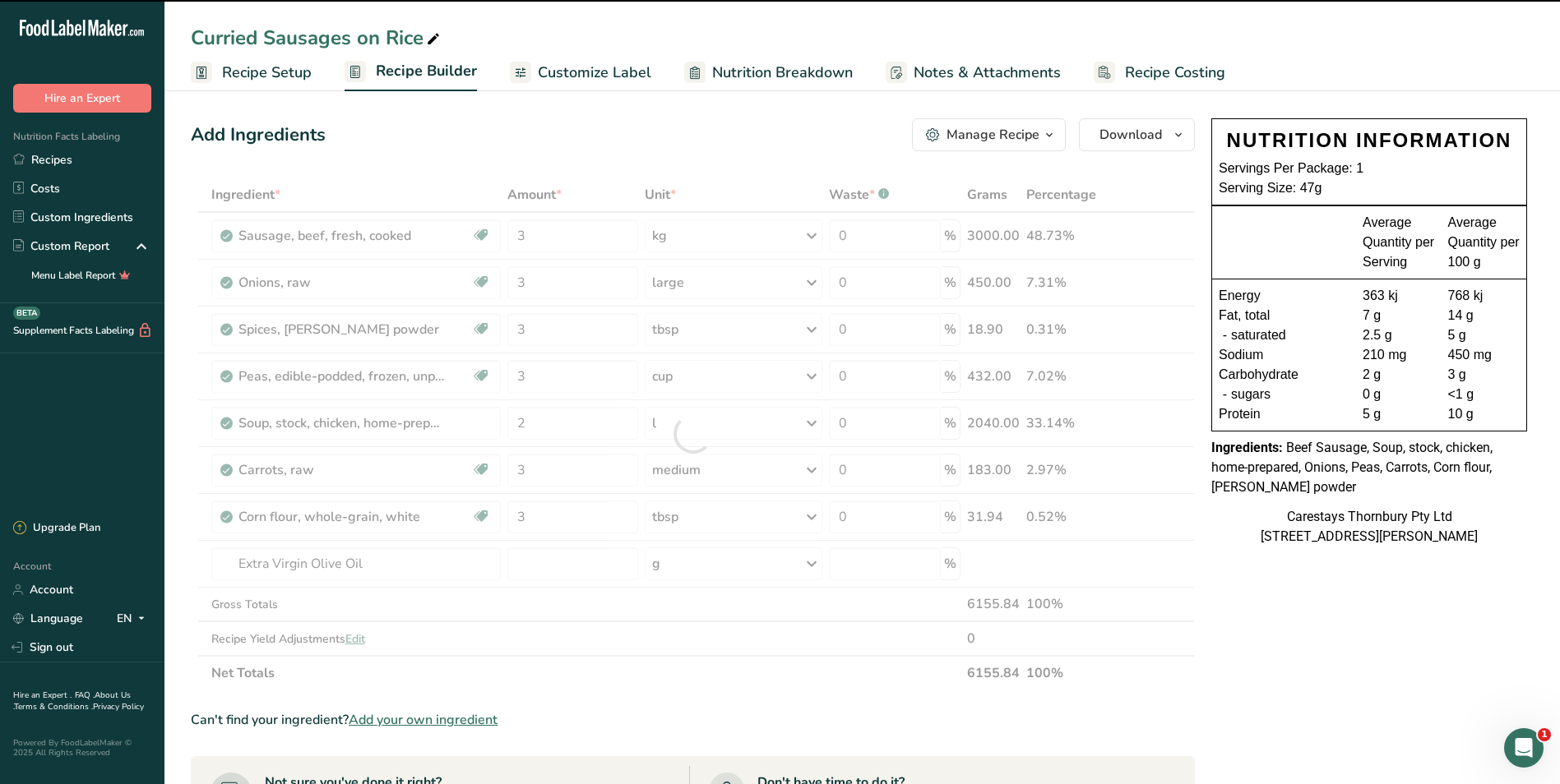
type input "0"
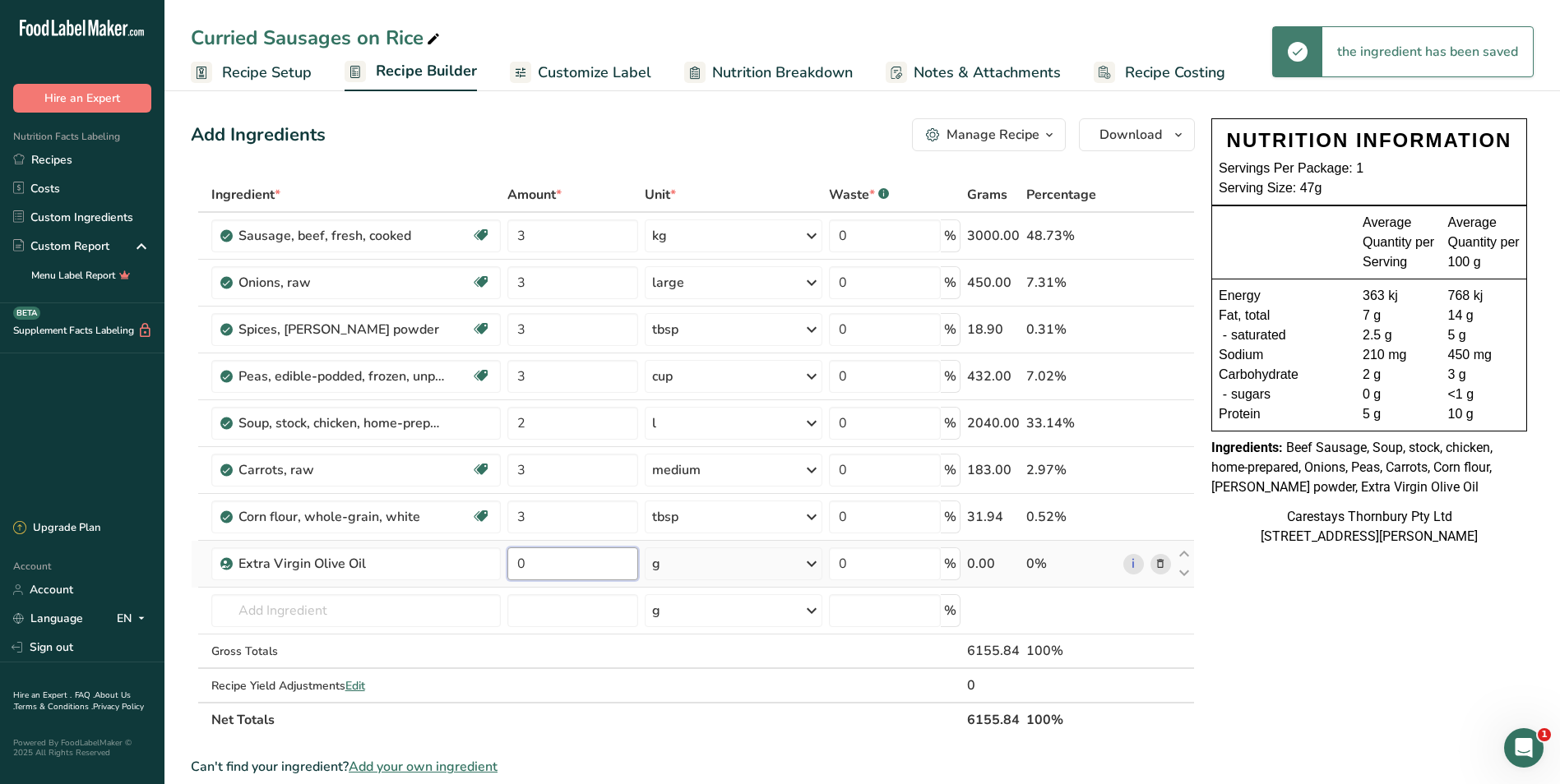
click at [537, 566] on input "0" at bounding box center [573, 563] width 130 height 33
type input "2"
click at [818, 562] on div "Ingredient * Amount * Unit * Waste * .a-a{fill:#347362;}.b-a{fill:#fff;} Grams …" at bounding box center [693, 457] width 1004 height 560
click at [814, 561] on icon at bounding box center [811, 564] width 20 height 30
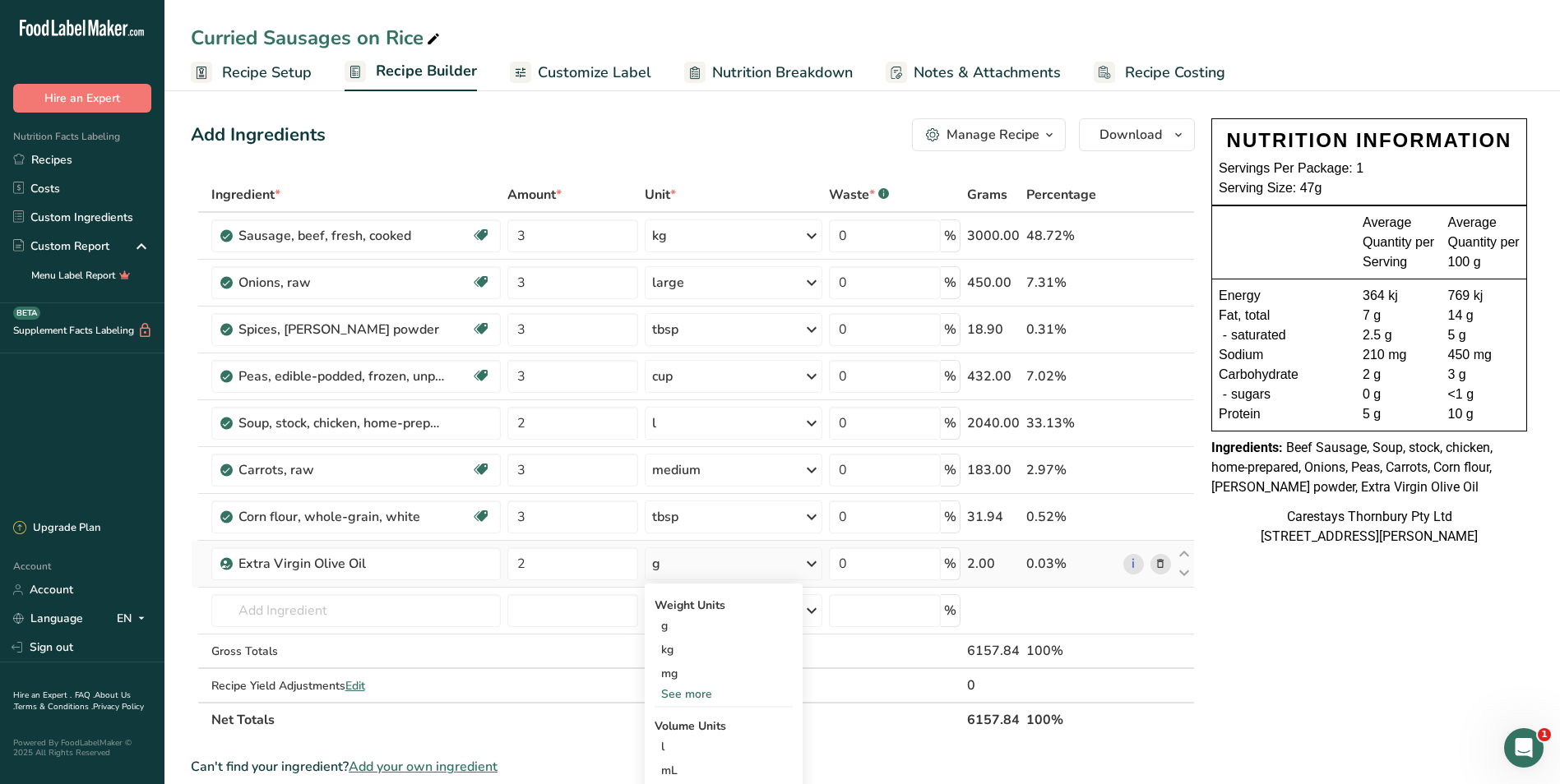
click at [705, 689] on div "See more" at bounding box center [724, 694] width 138 height 18
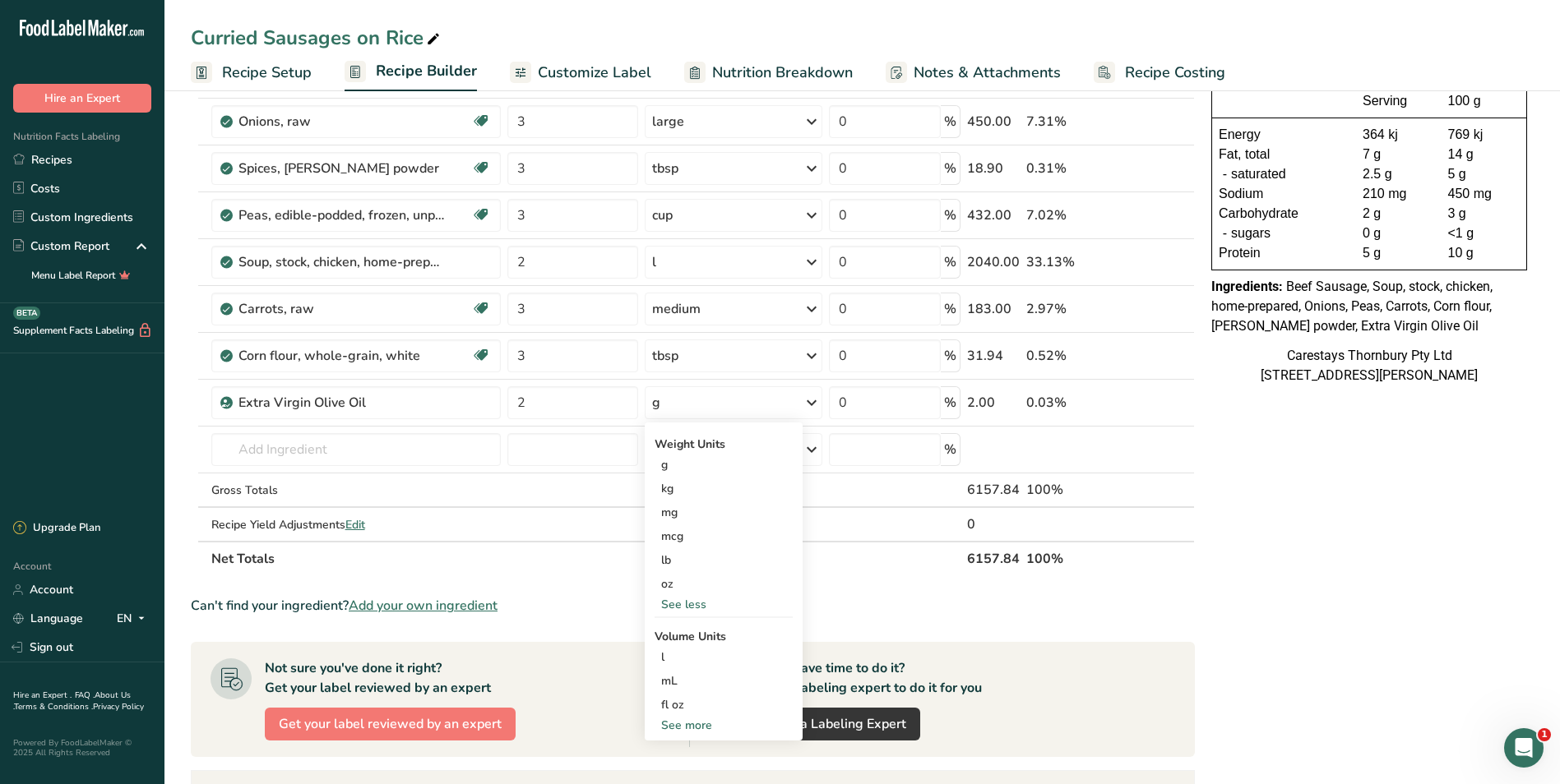
scroll to position [247, 0]
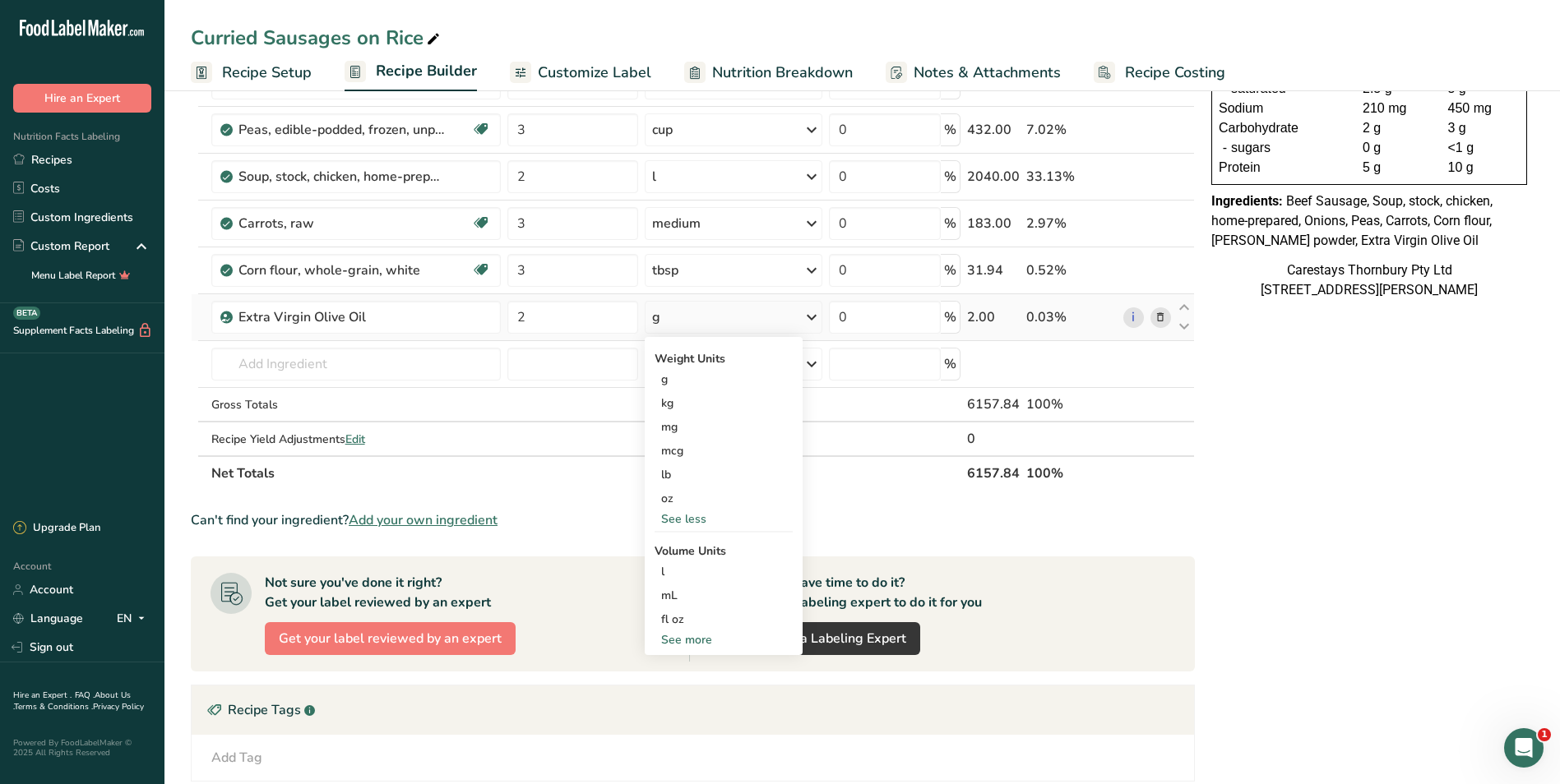
click at [693, 639] on div "See more" at bounding box center [724, 640] width 138 height 18
select select "22"
click at [694, 641] on div "tbsp" at bounding box center [724, 643] width 125 height 18
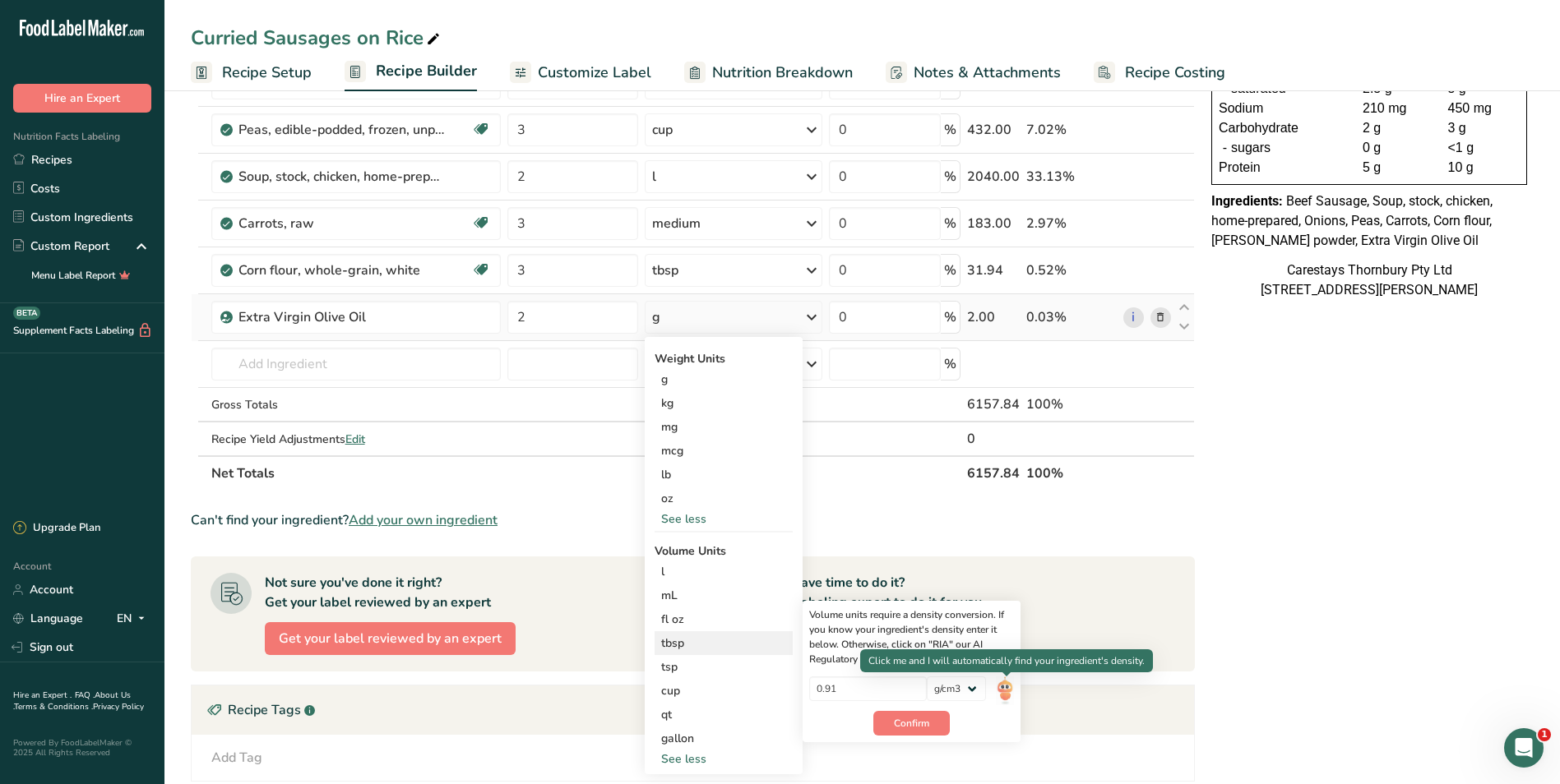
click at [1003, 686] on img at bounding box center [1004, 691] width 18 height 29
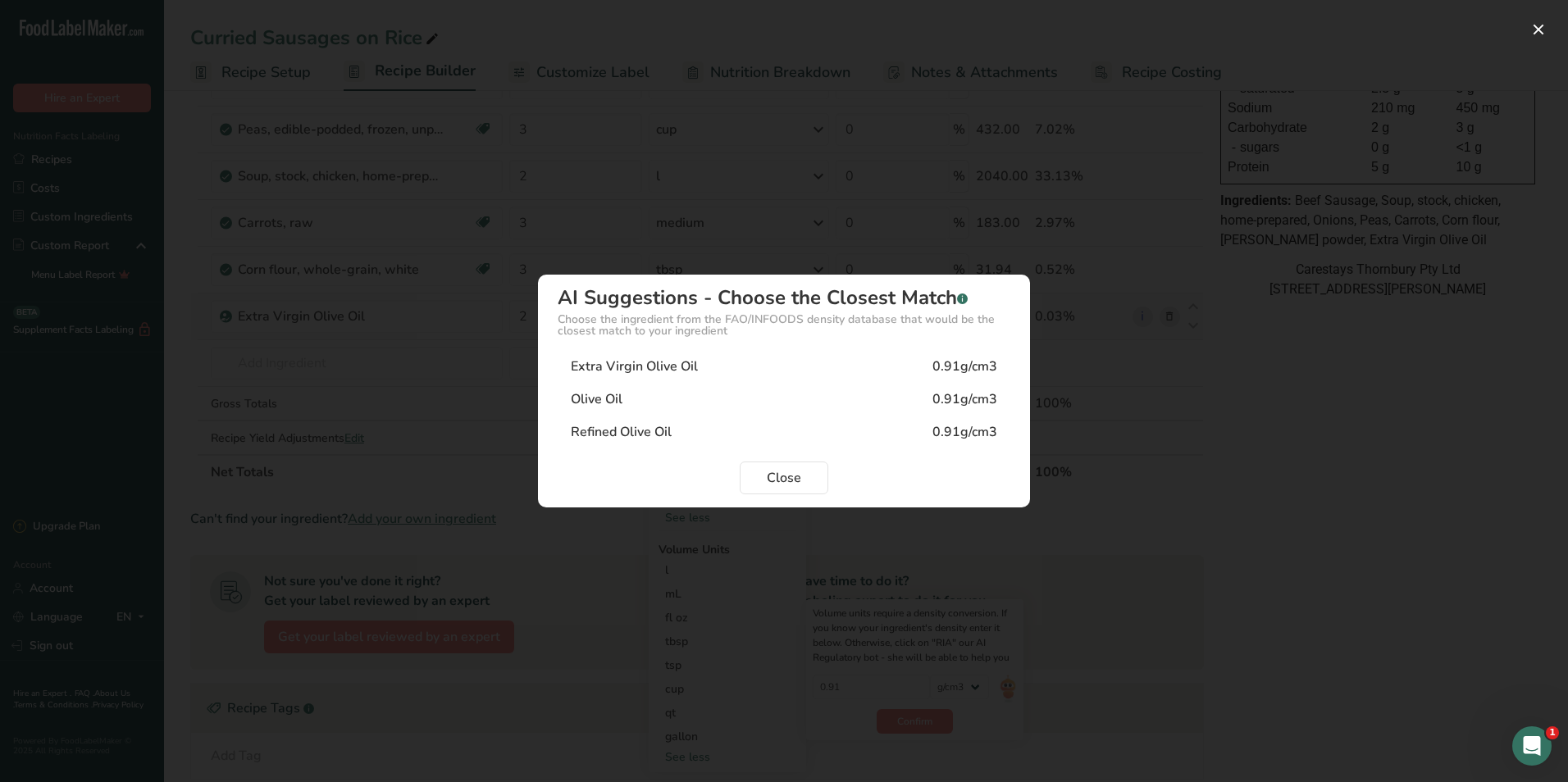
click at [614, 368] on div "Extra Virgin Olive Oil" at bounding box center [634, 366] width 127 height 20
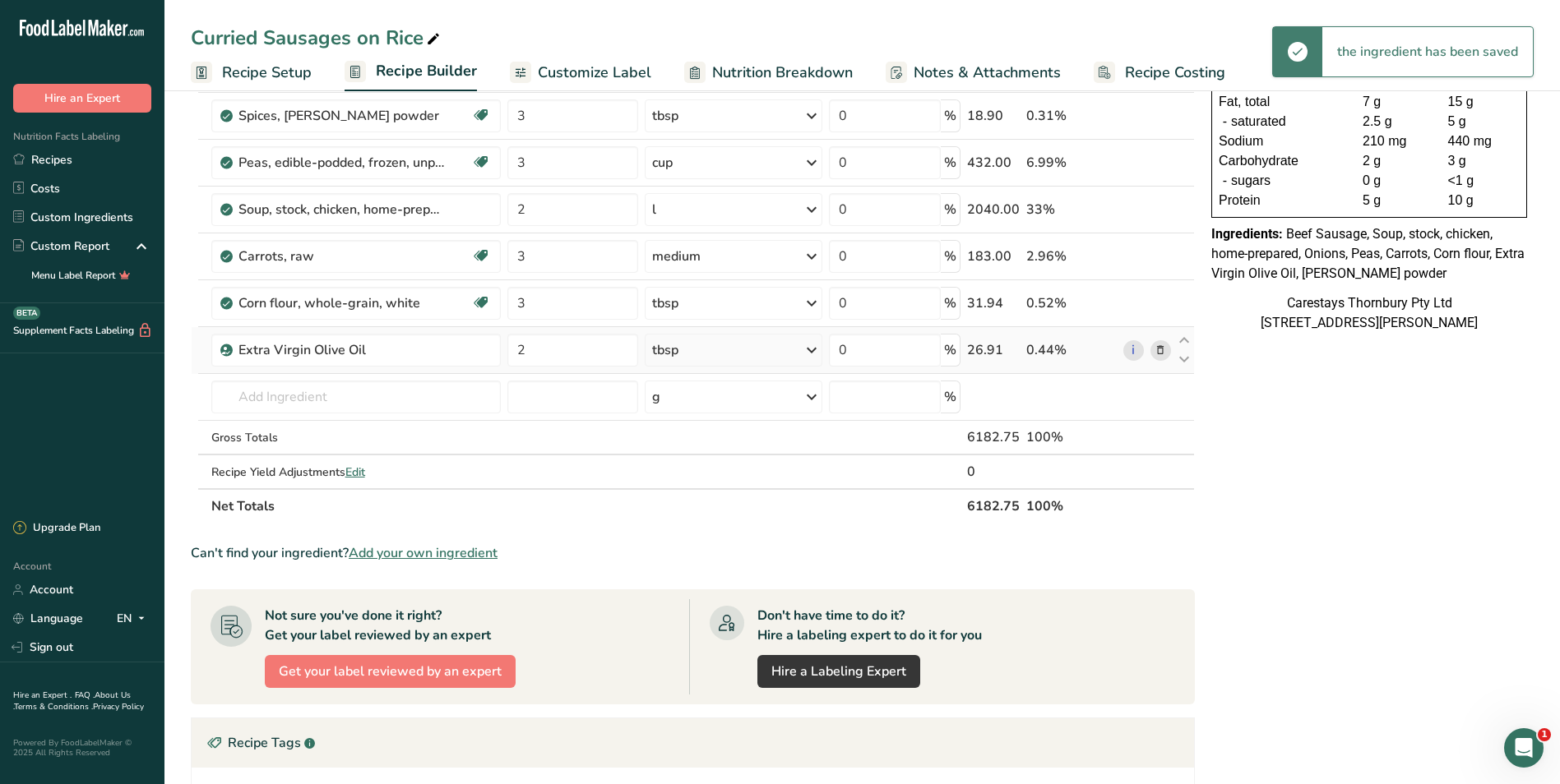
scroll to position [165, 0]
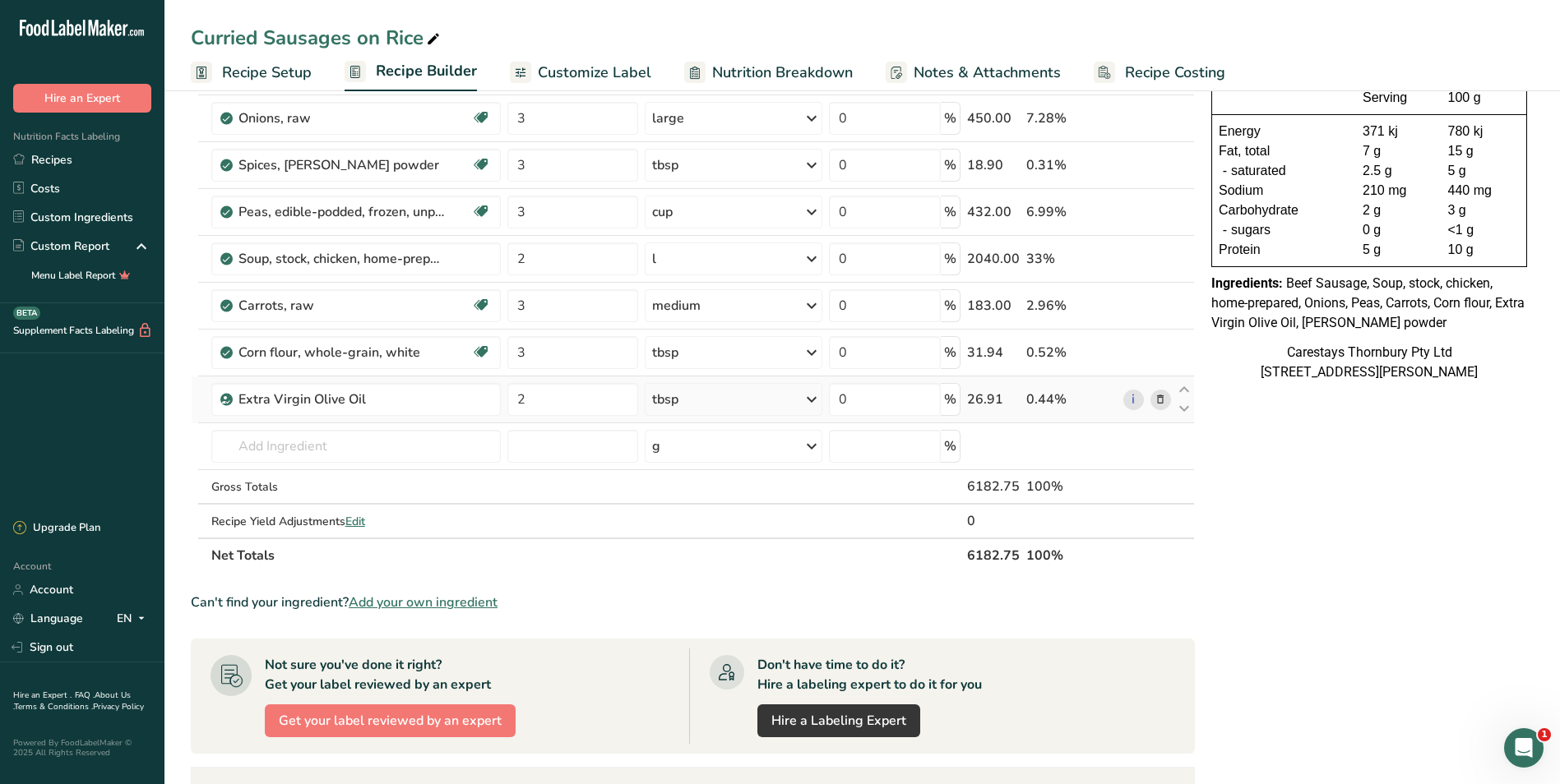
click at [1169, 67] on span "Recipe Costing" at bounding box center [1175, 73] width 101 height 22
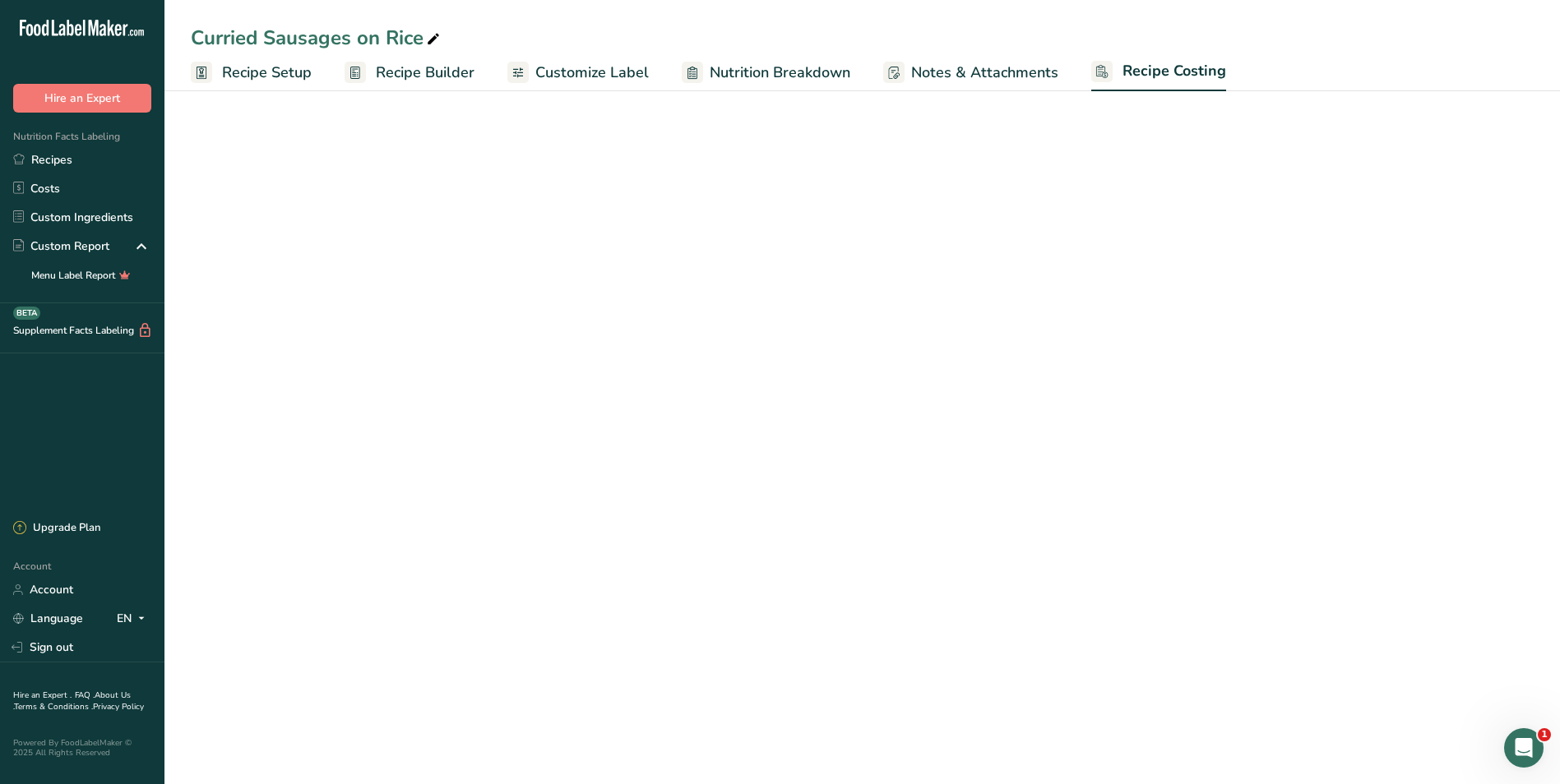
select select "1"
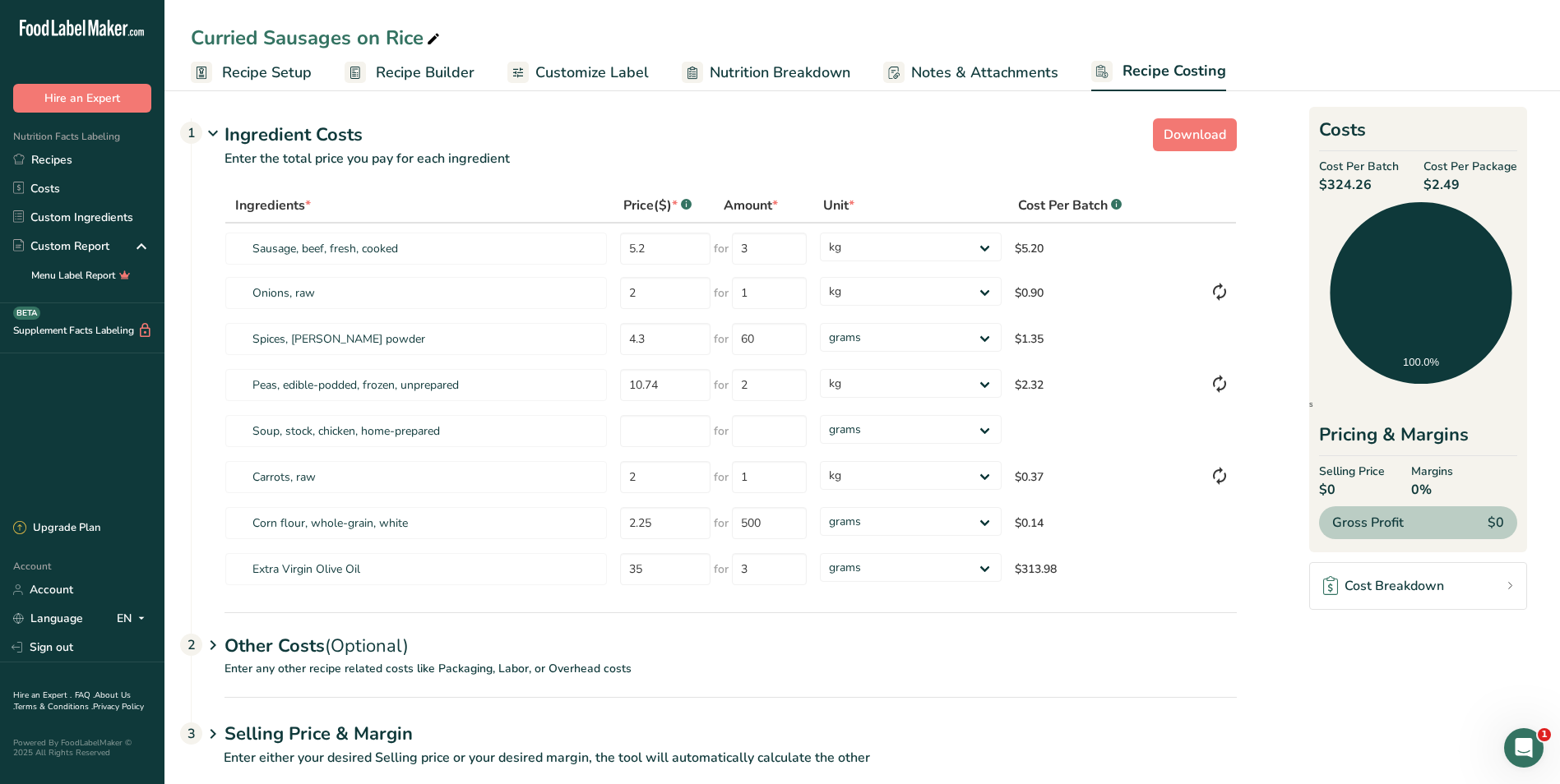
click at [244, 69] on span "Recipe Setup" at bounding box center [266, 73] width 89 height 22
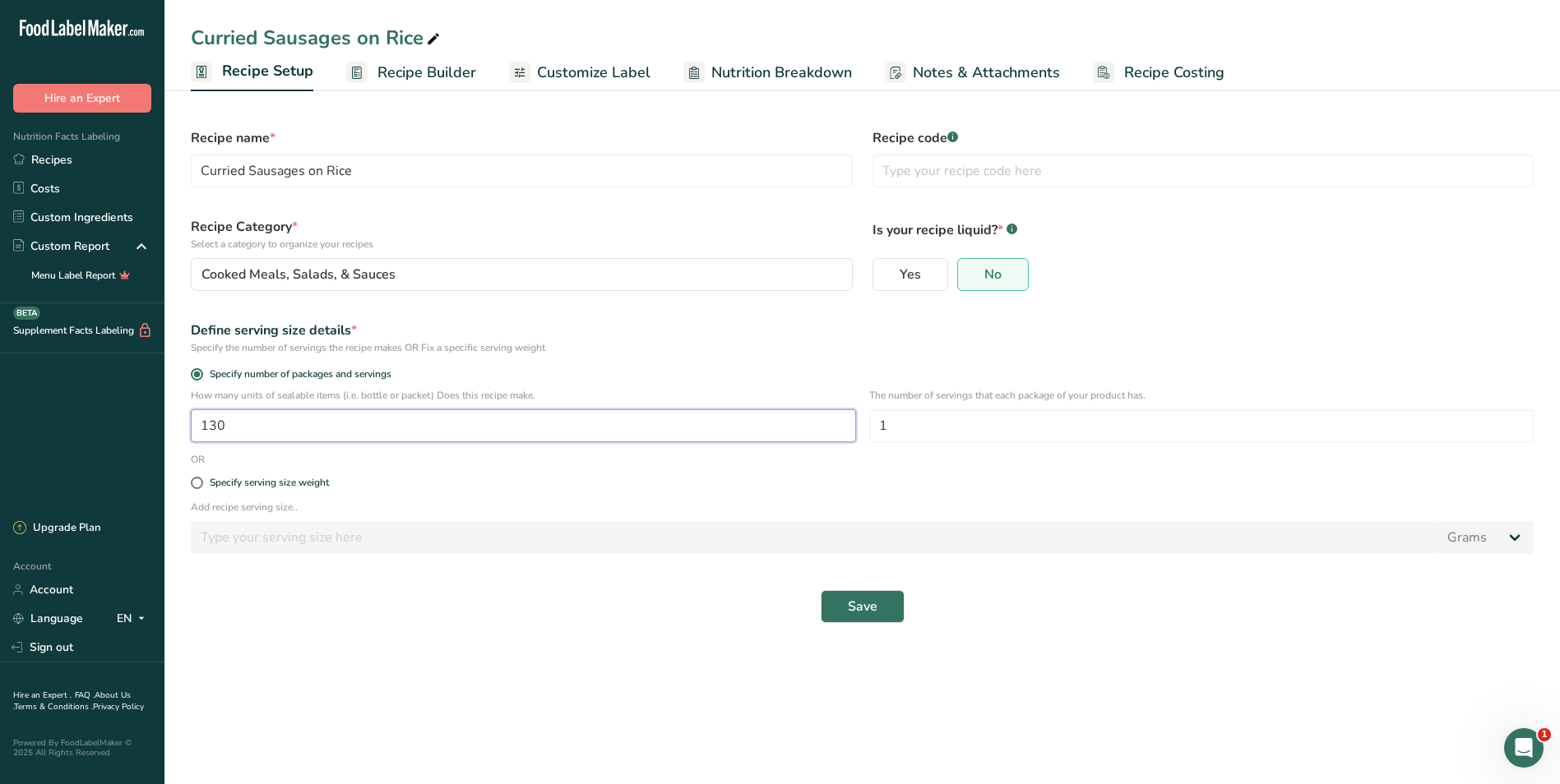
click at [208, 424] on input "130" at bounding box center [523, 426] width 665 height 33
type input "30"
click at [360, 171] on input "Curried Sausages on Rice" at bounding box center [522, 170] width 662 height 33
click at [912, 269] on span "Yes" at bounding box center [910, 275] width 21 height 17
click at [884, 270] on input "Yes" at bounding box center [878, 275] width 10 height 10
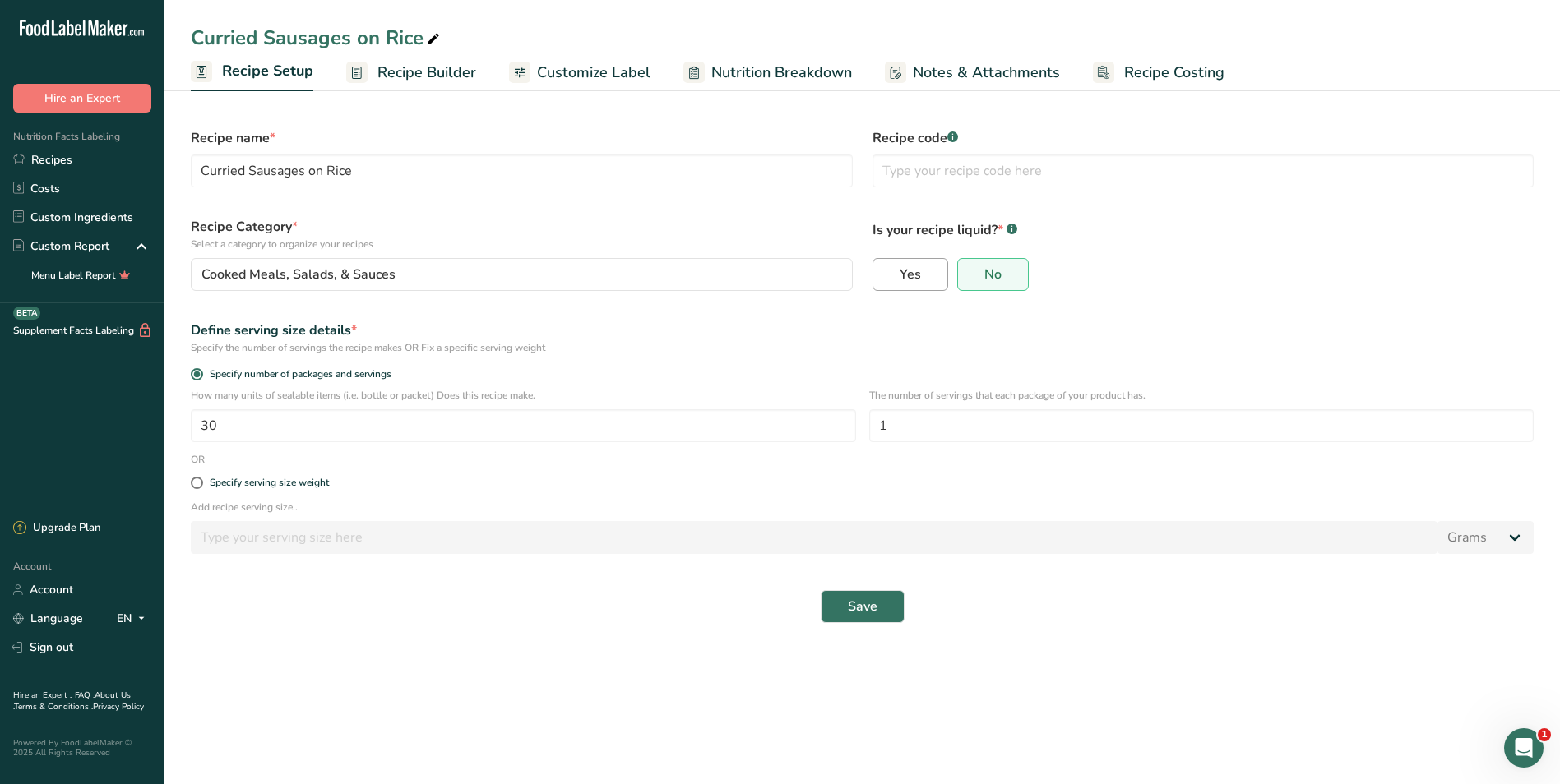
radio input "true"
radio input "false"
select select "22"
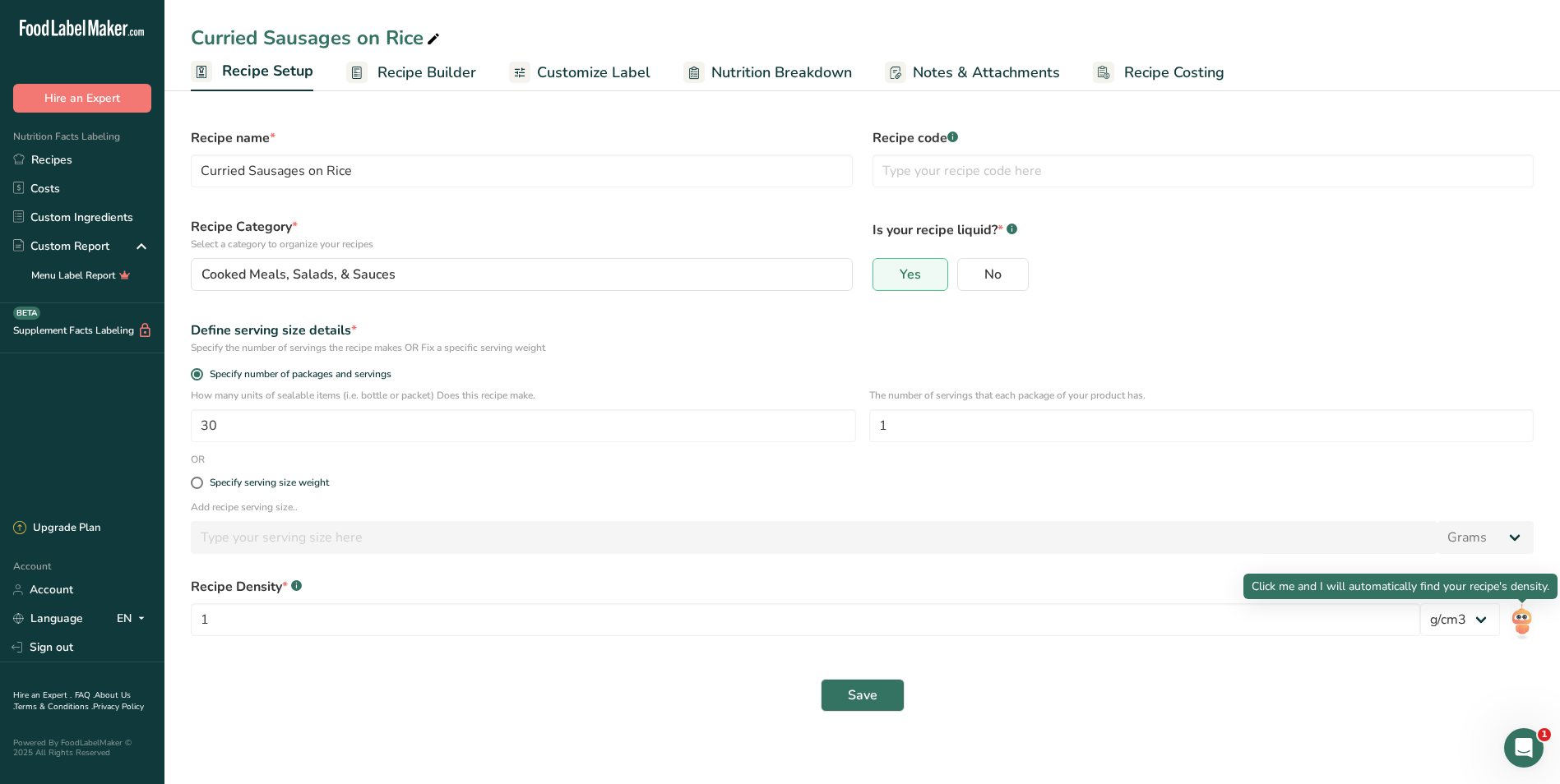
click at [1524, 615] on img at bounding box center [1522, 622] width 24 height 37
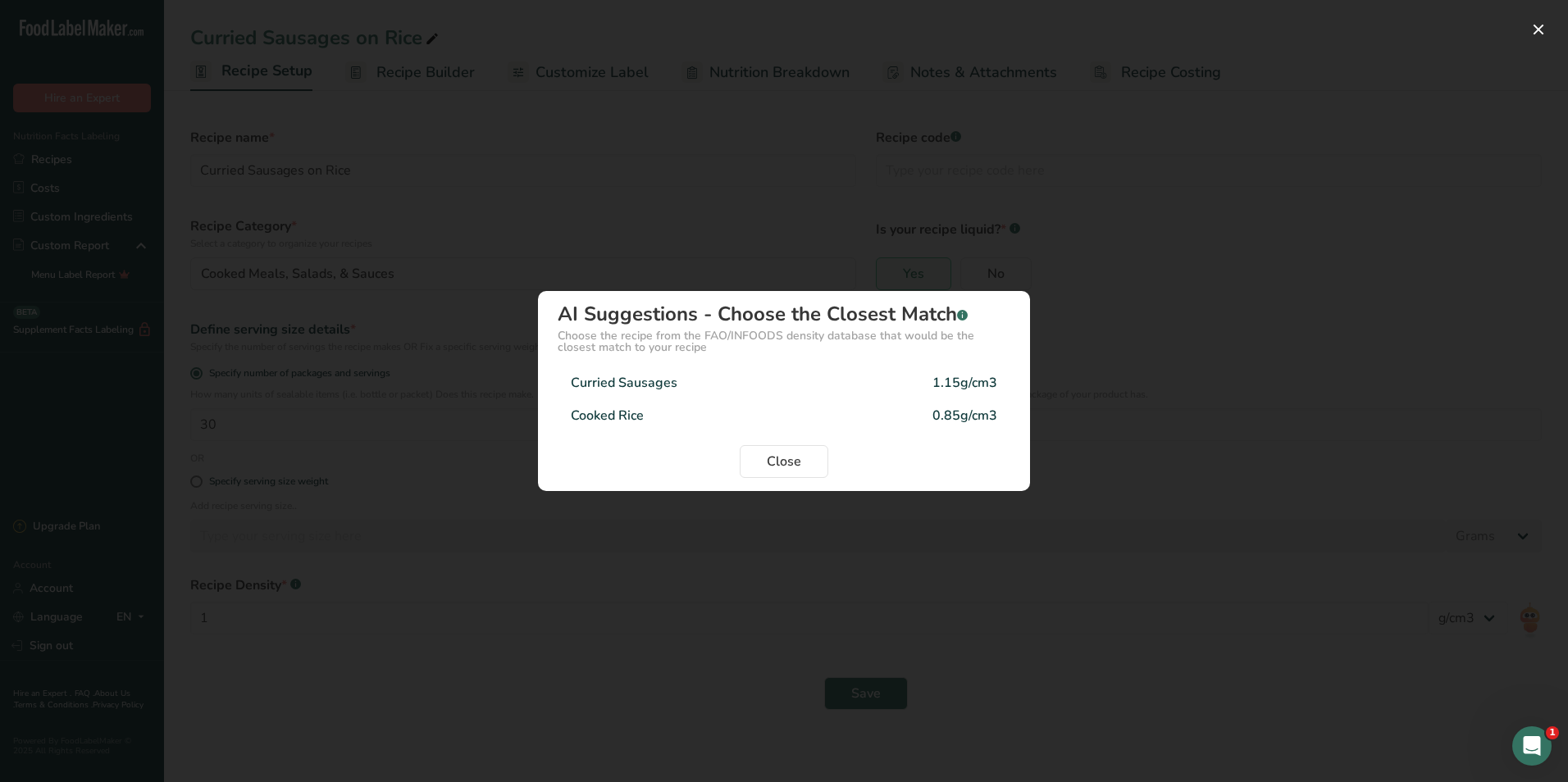
click at [612, 380] on div "Curried Sausages" at bounding box center [624, 383] width 107 height 20
type input "1.15"
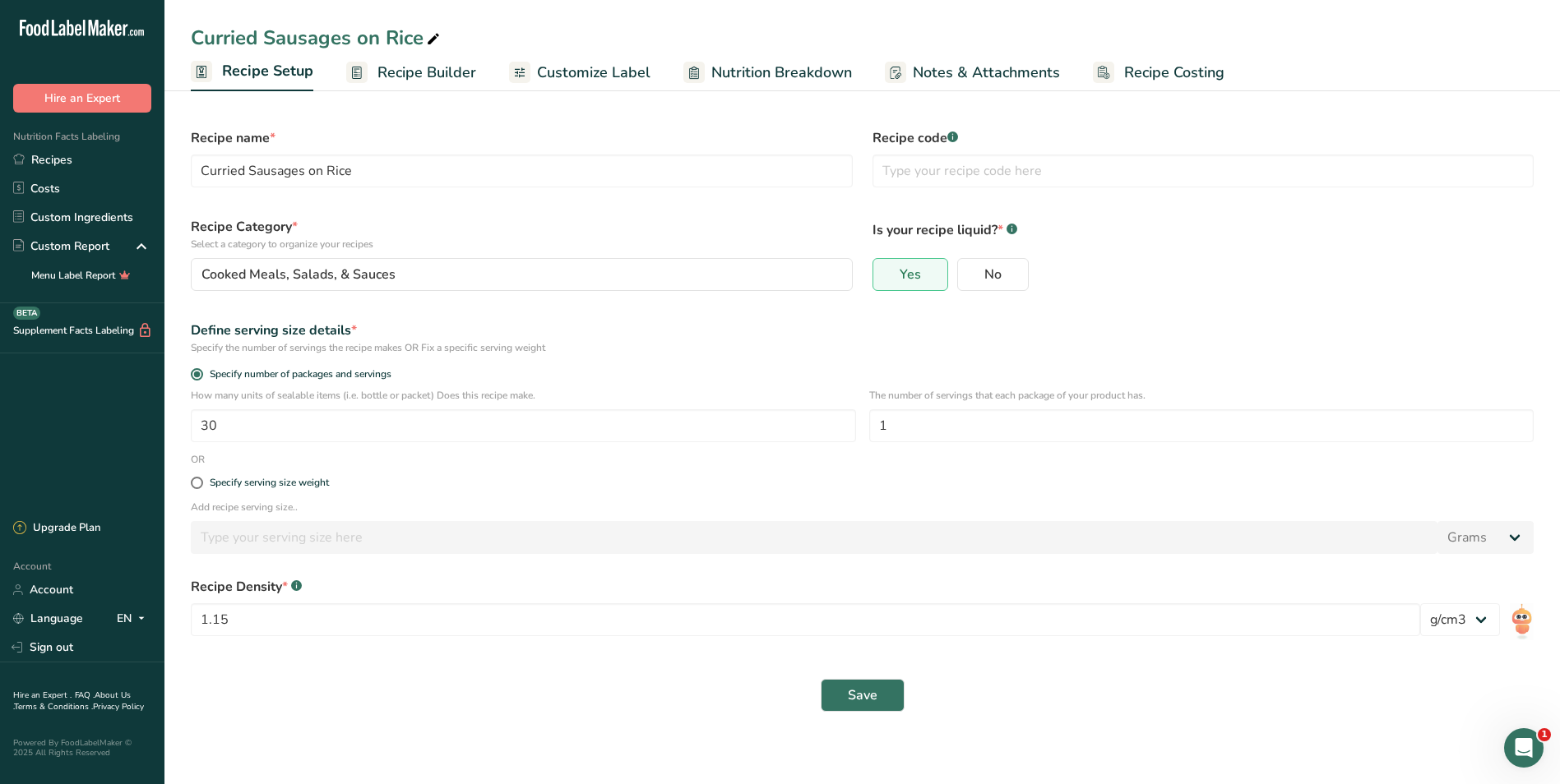
click at [404, 74] on span "Recipe Builder" at bounding box center [427, 73] width 99 height 22
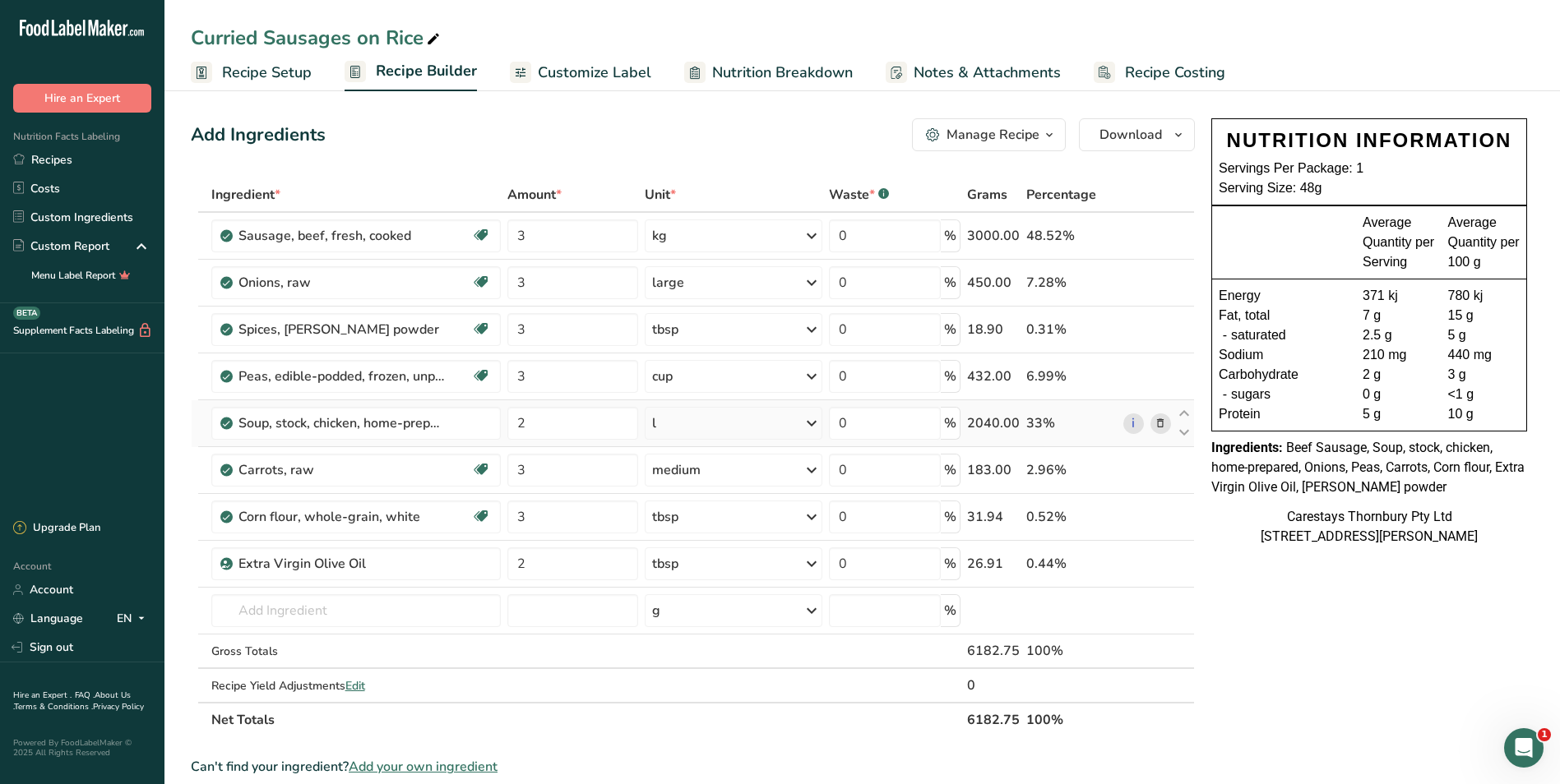
click at [1159, 420] on icon at bounding box center [1160, 424] width 11 height 18
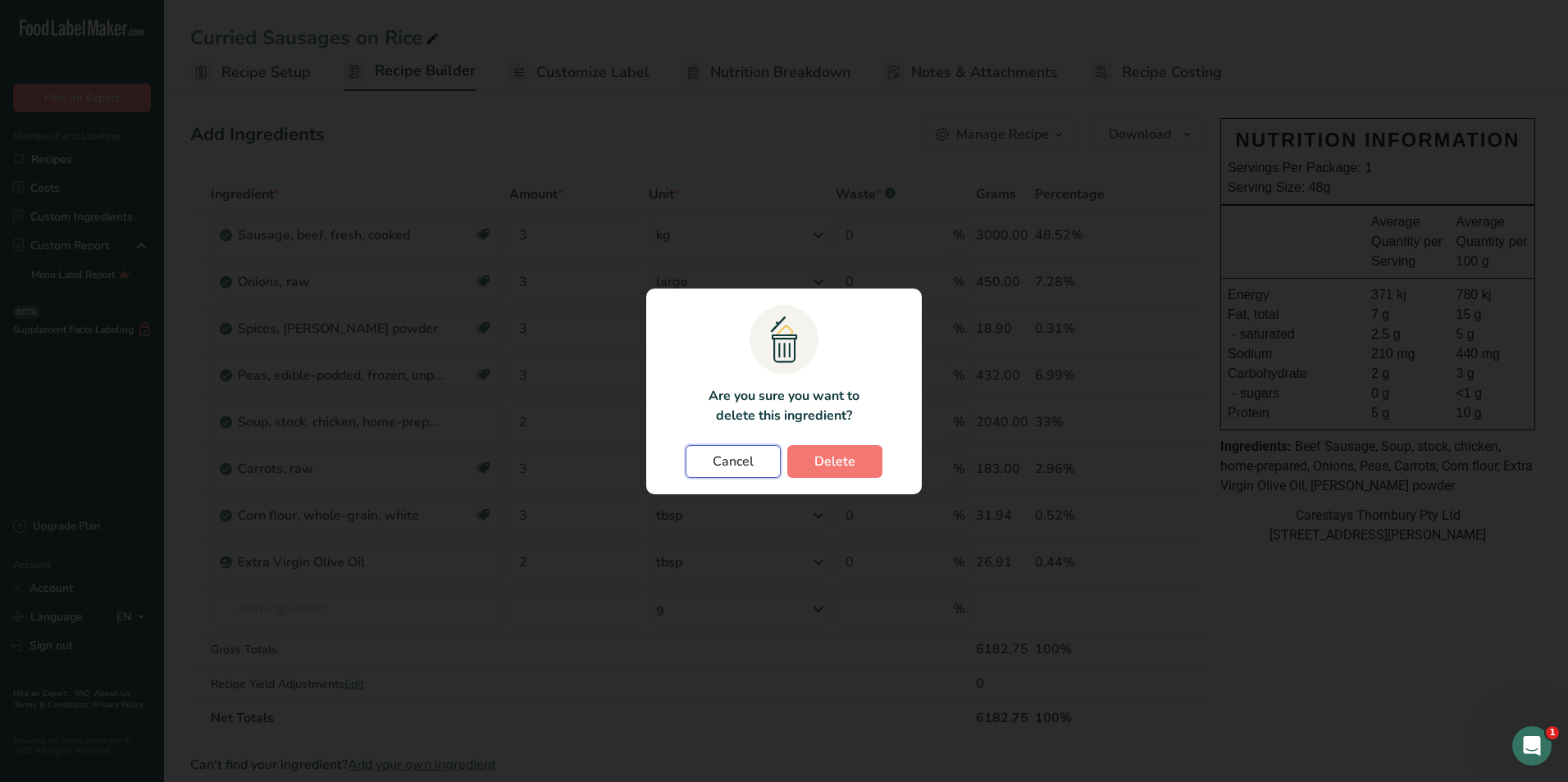
click at [738, 461] on span "Cancel" at bounding box center [733, 462] width 41 height 20
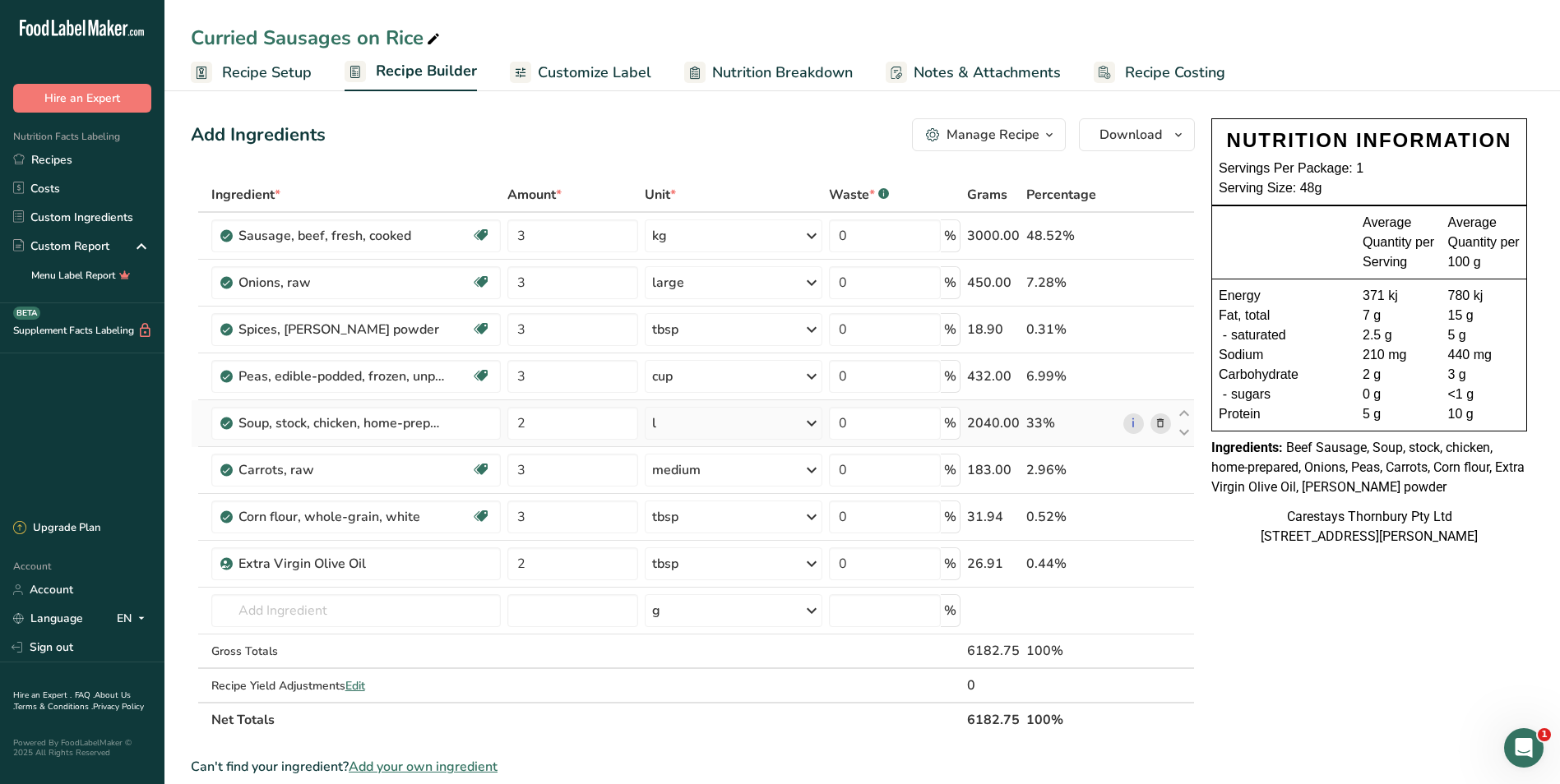
click at [1159, 423] on icon at bounding box center [1160, 424] width 11 height 18
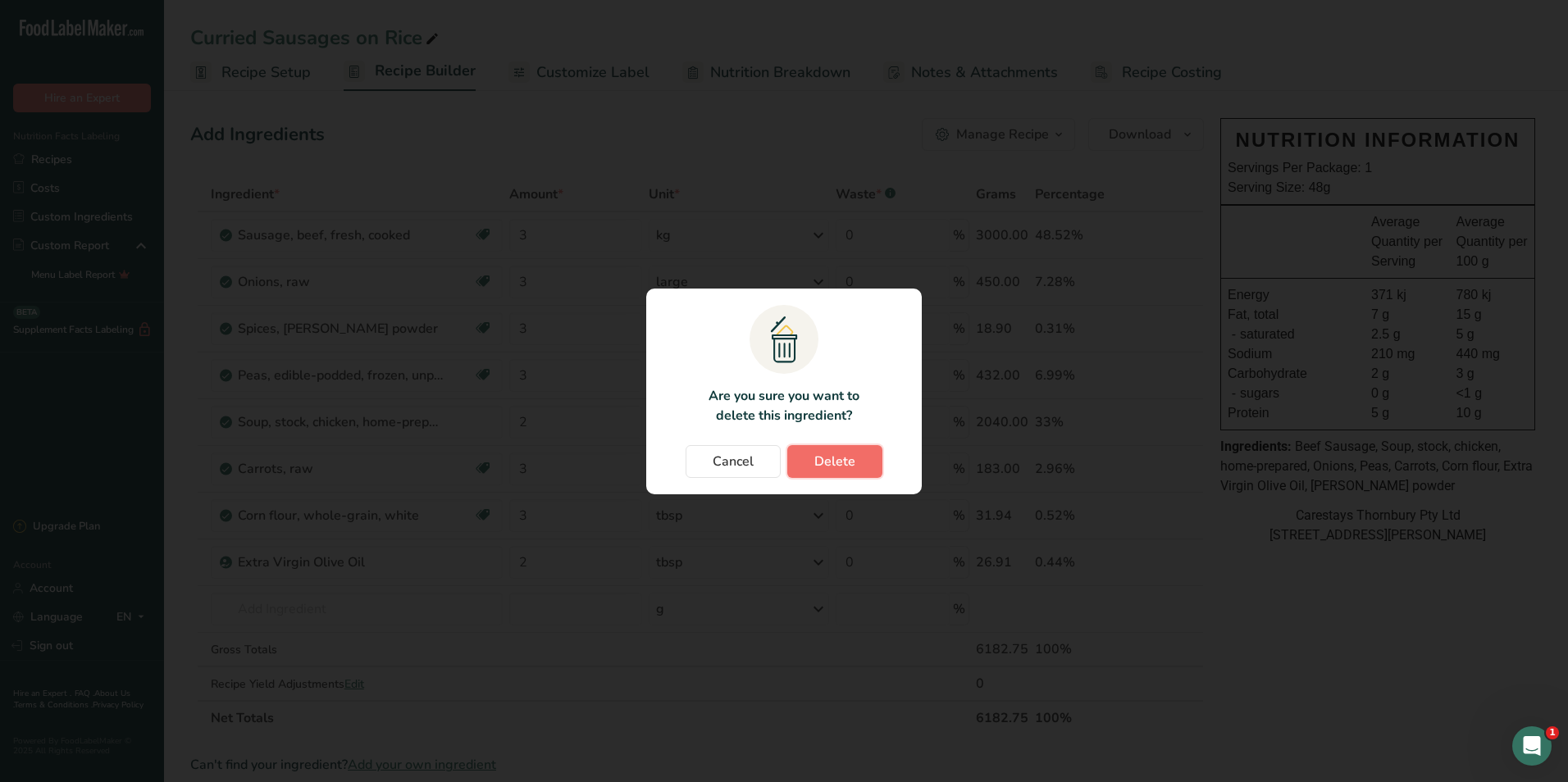
click at [829, 463] on span "Delete" at bounding box center [835, 462] width 41 height 20
type input "3"
type input "2"
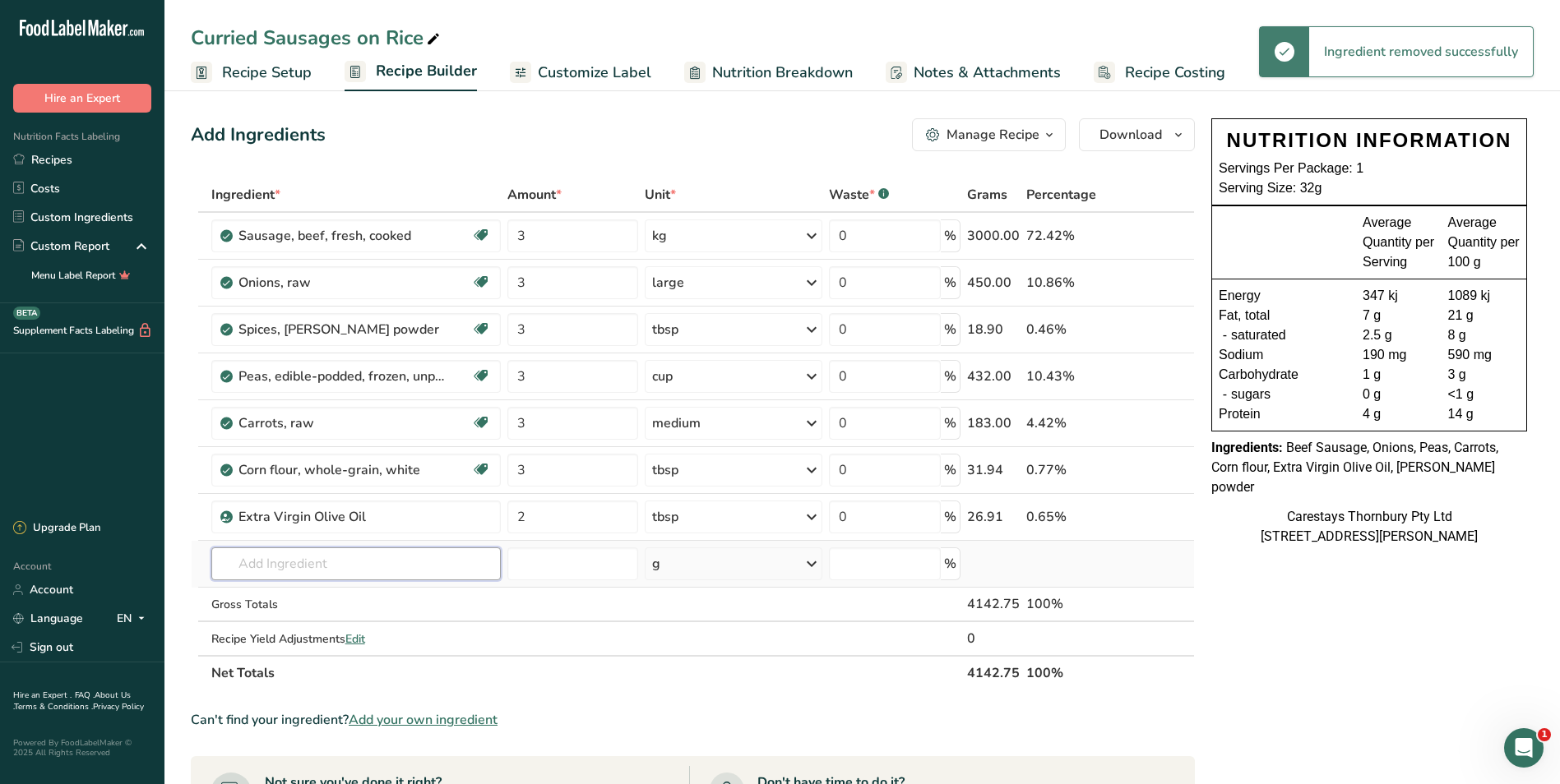
click at [275, 566] on input "text" at bounding box center [356, 563] width 290 height 33
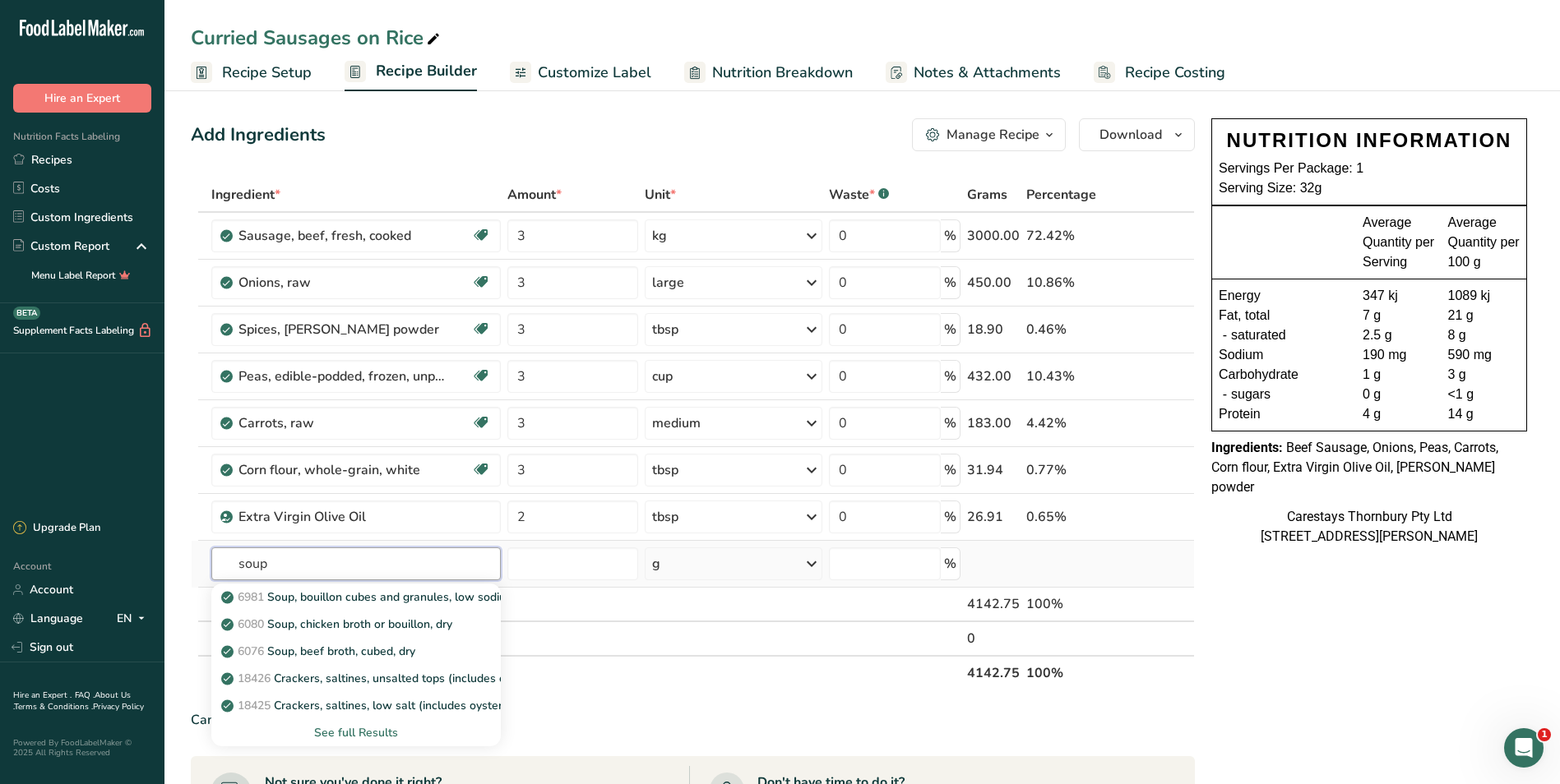
type input "soup"
click at [391, 730] on div "See full Results" at bounding box center [356, 733] width 264 height 18
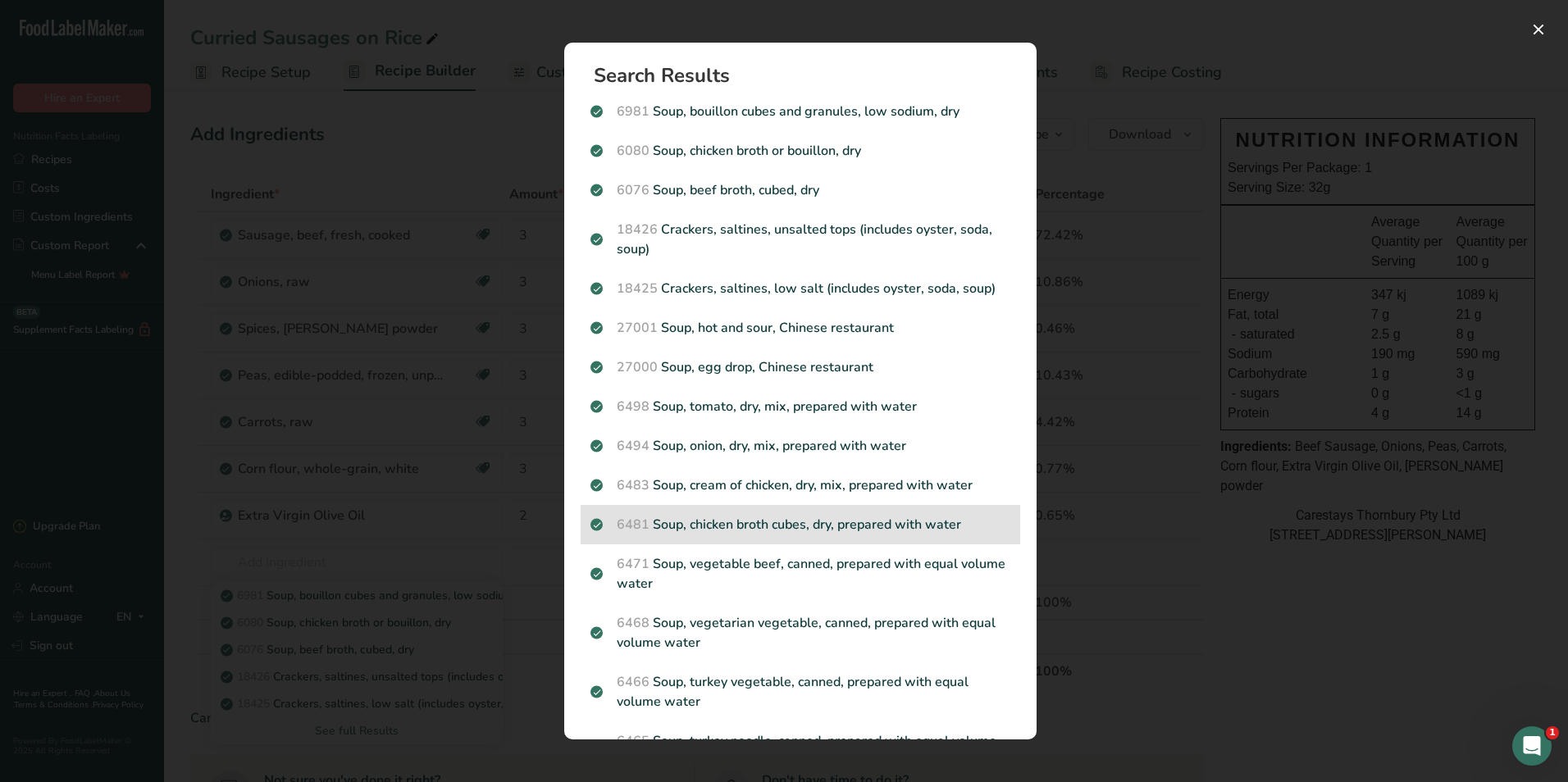
click at [819, 521] on p "6481 Soup, chicken broth cubes, dry, prepared with water" at bounding box center [801, 525] width 420 height 20
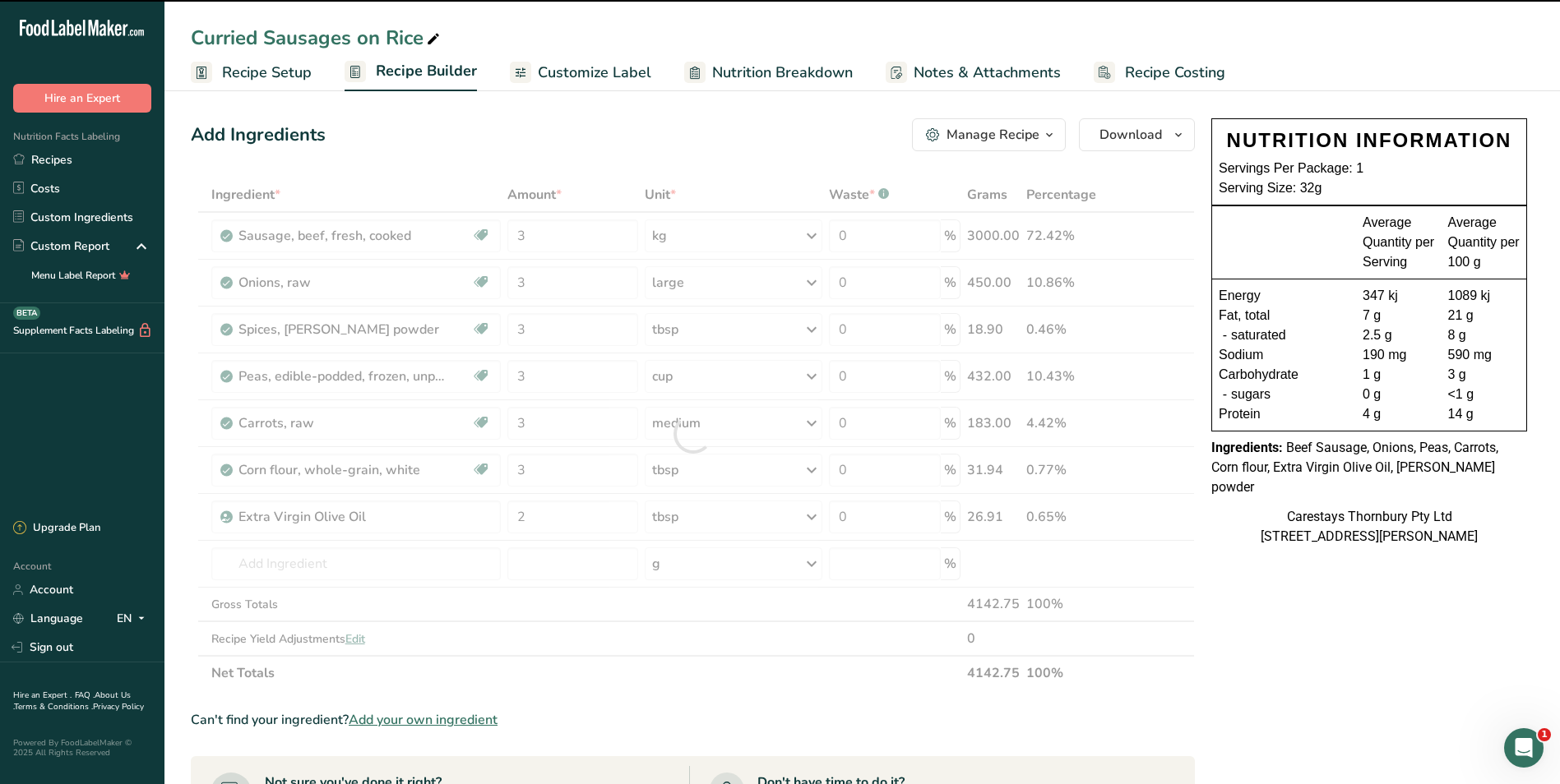
type input "0"
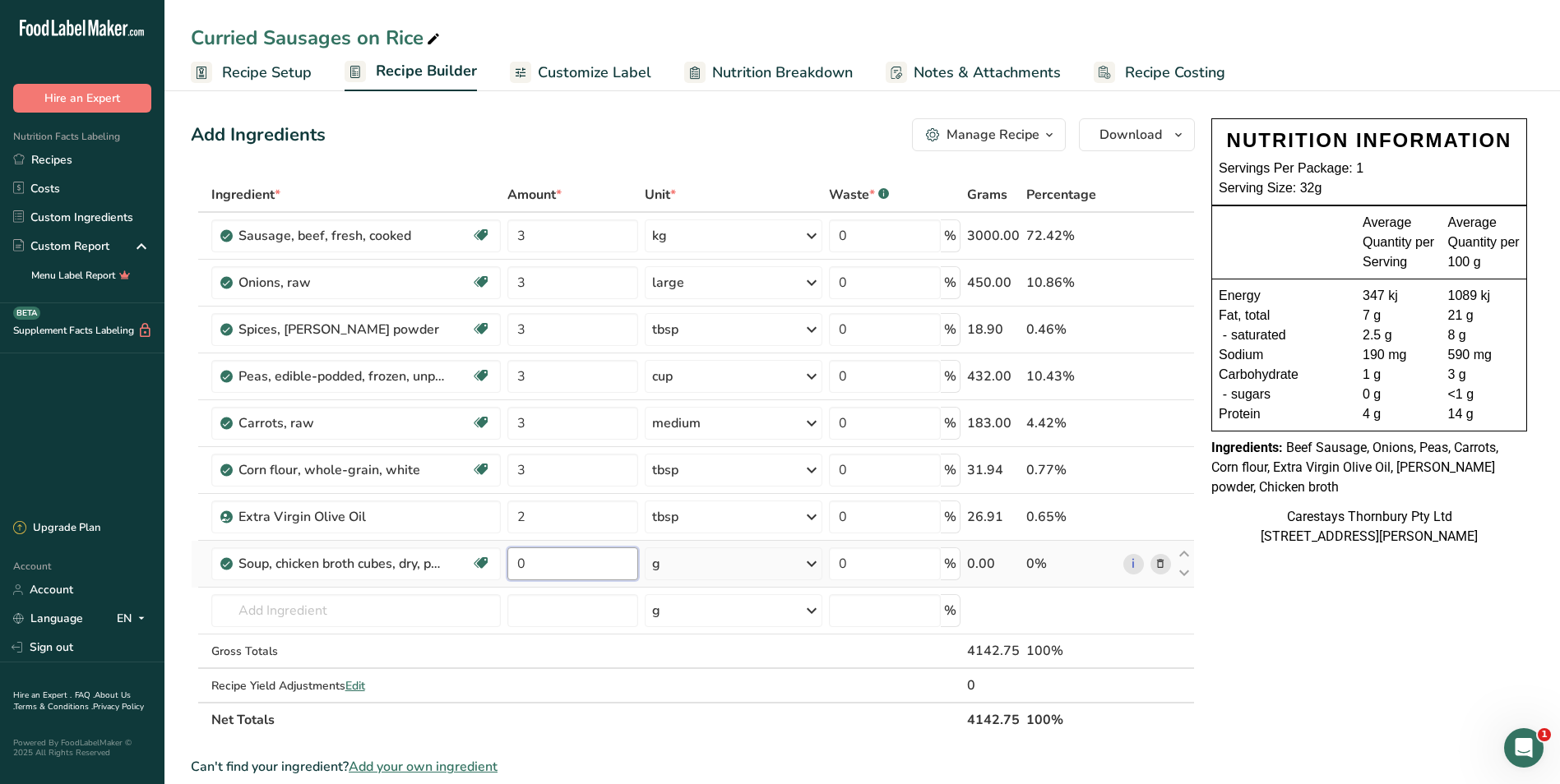
click at [539, 565] on input "0" at bounding box center [573, 563] width 130 height 33
type input "2"
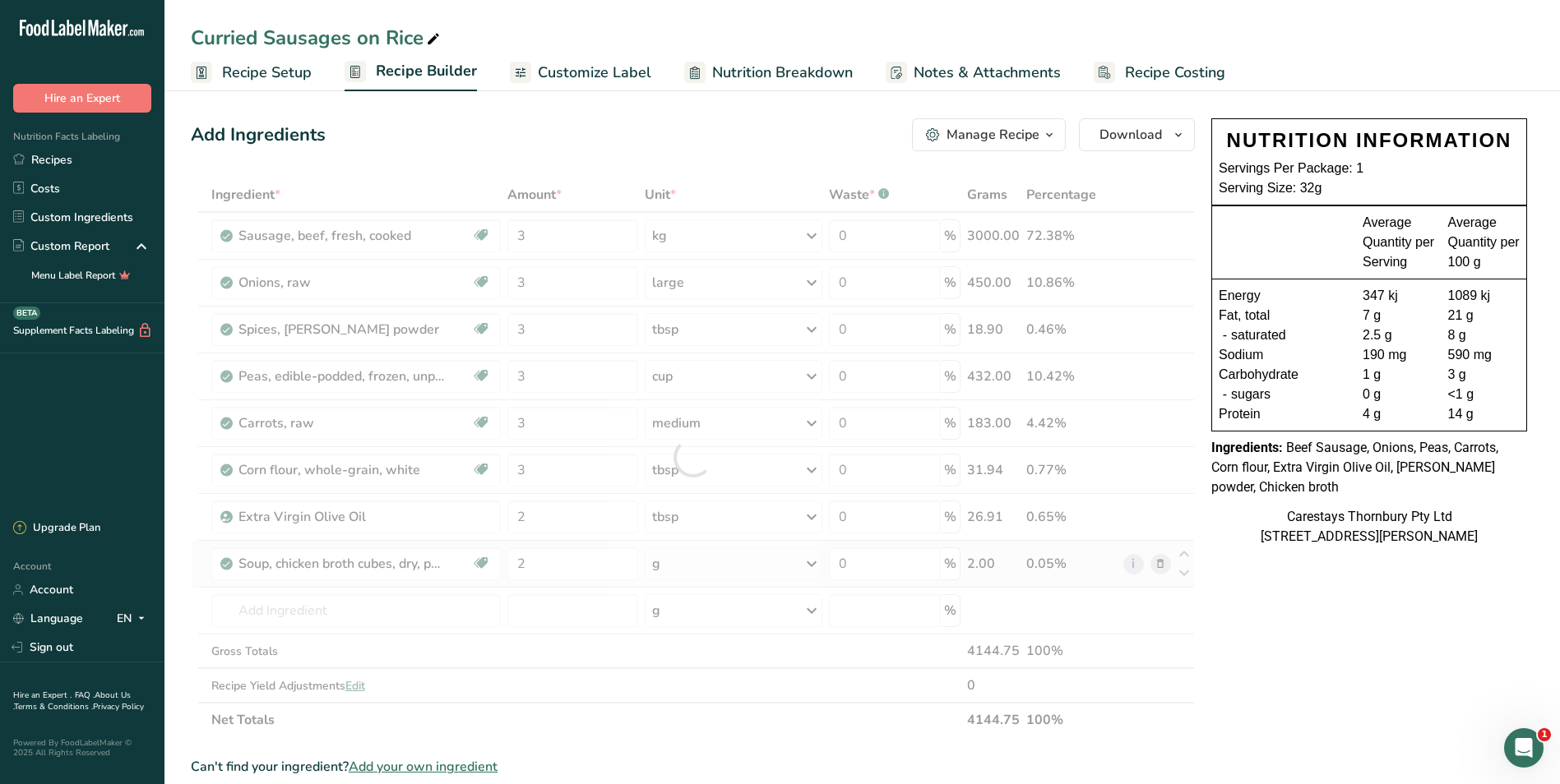
click at [812, 559] on div "Ingredient * Amount * Unit * Waste * .a-a{fill:#347362;}.b-a{fill:#fff;} Grams …" at bounding box center [693, 457] width 1004 height 560
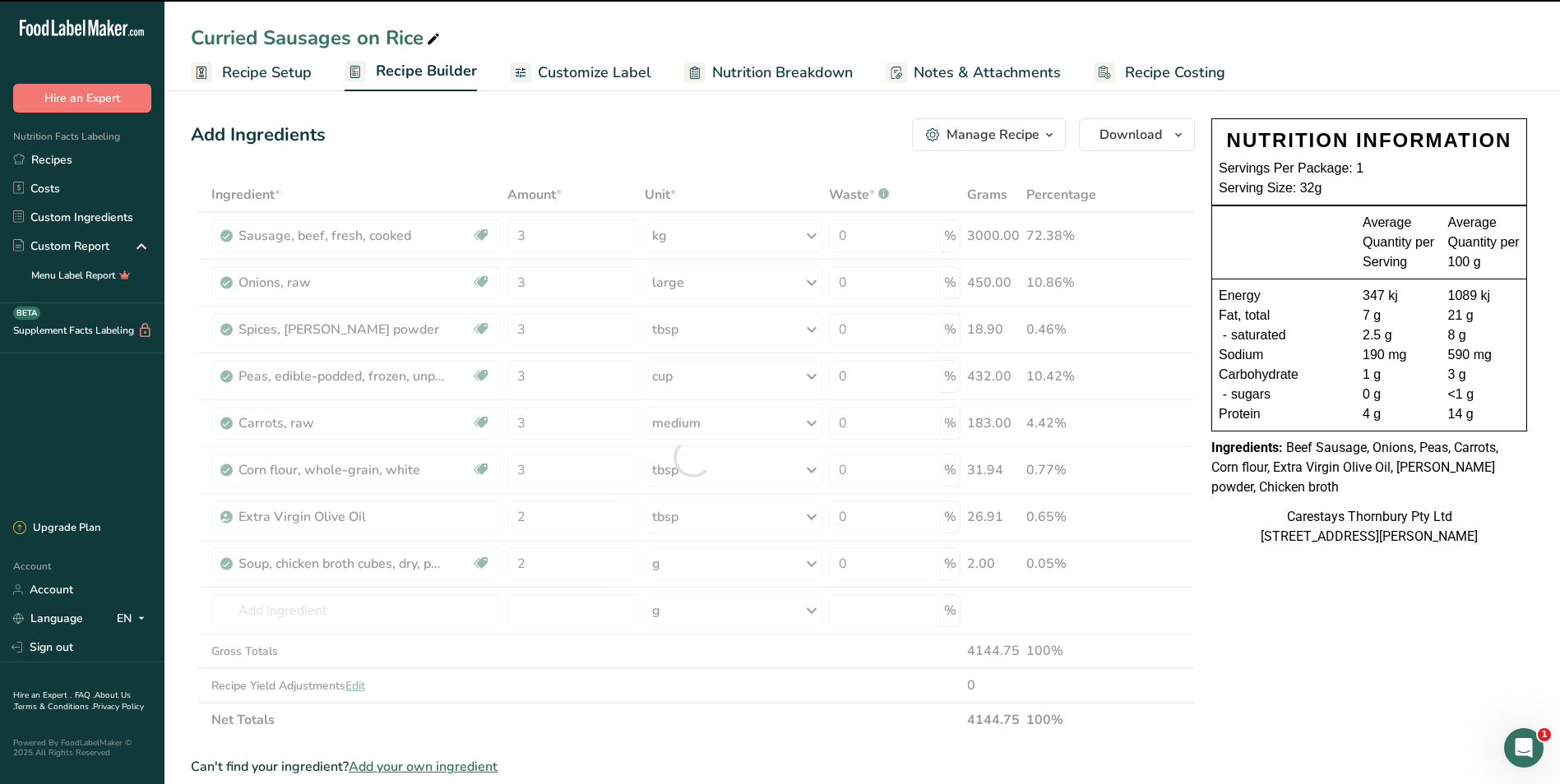
click at [812, 562] on div at bounding box center [693, 457] width 1004 height 560
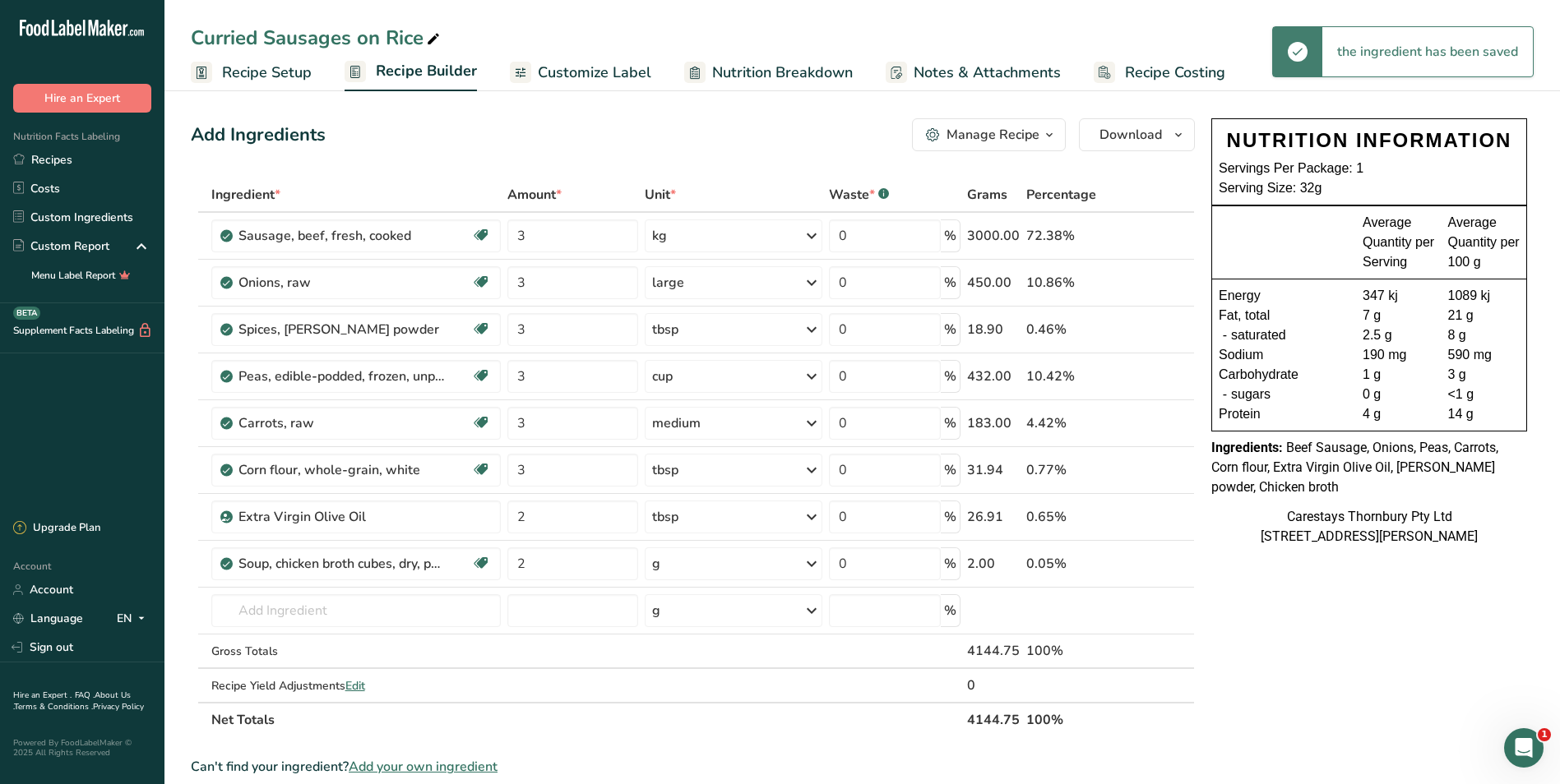
click at [812, 562] on icon at bounding box center [811, 564] width 20 height 30
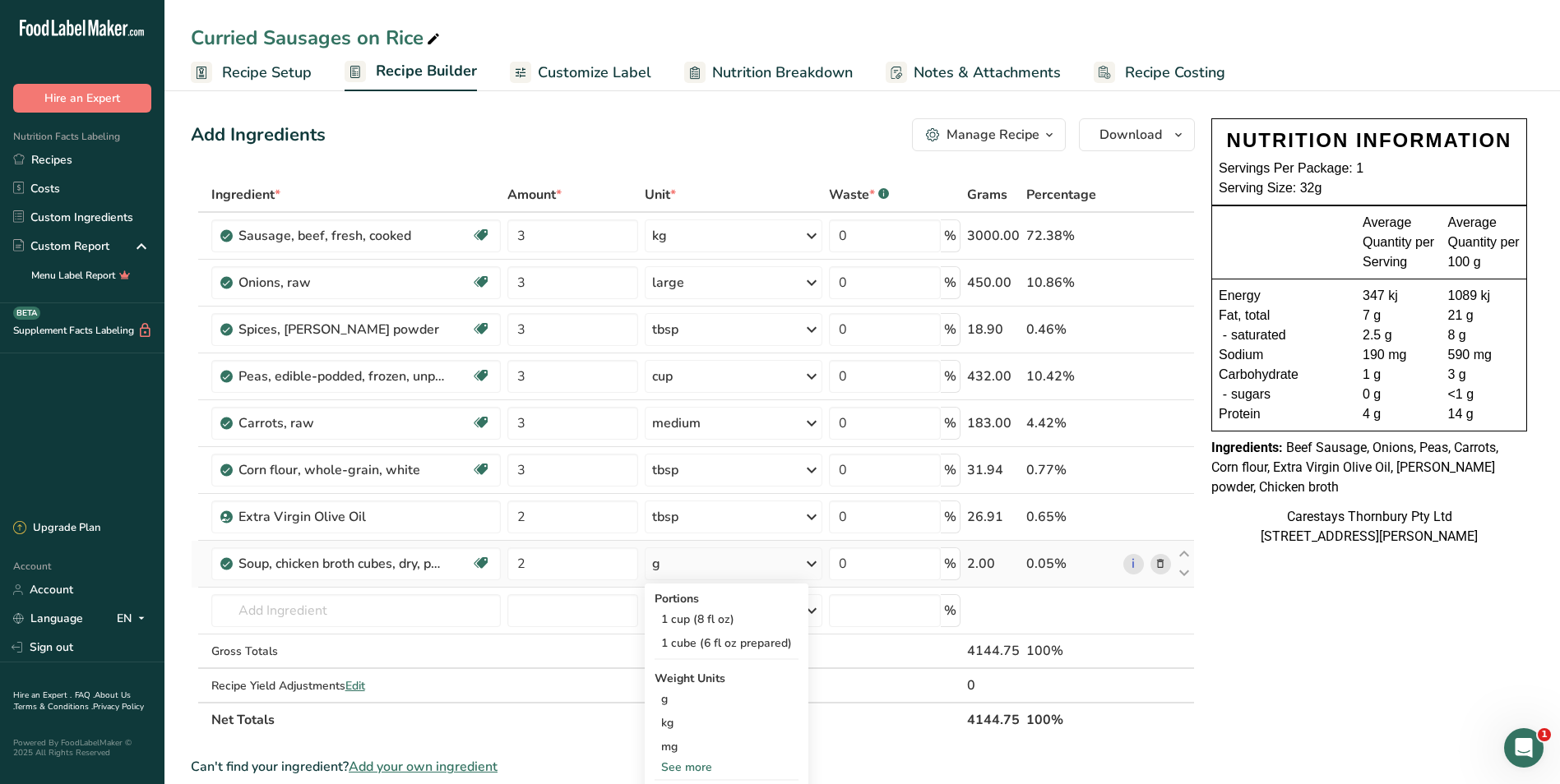
scroll to position [82, 0]
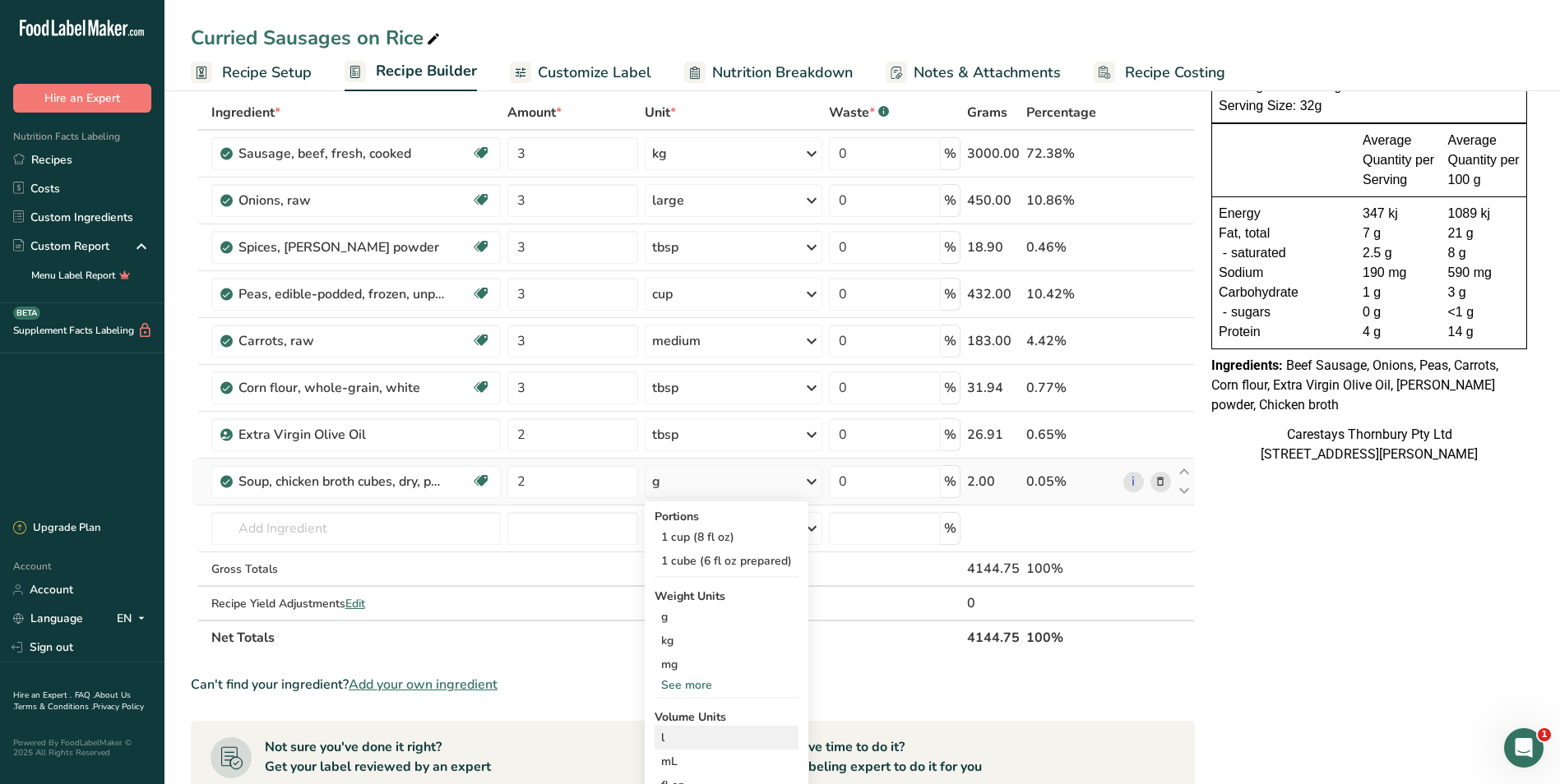
click at [674, 737] on div "l" at bounding box center [726, 737] width 130 height 18
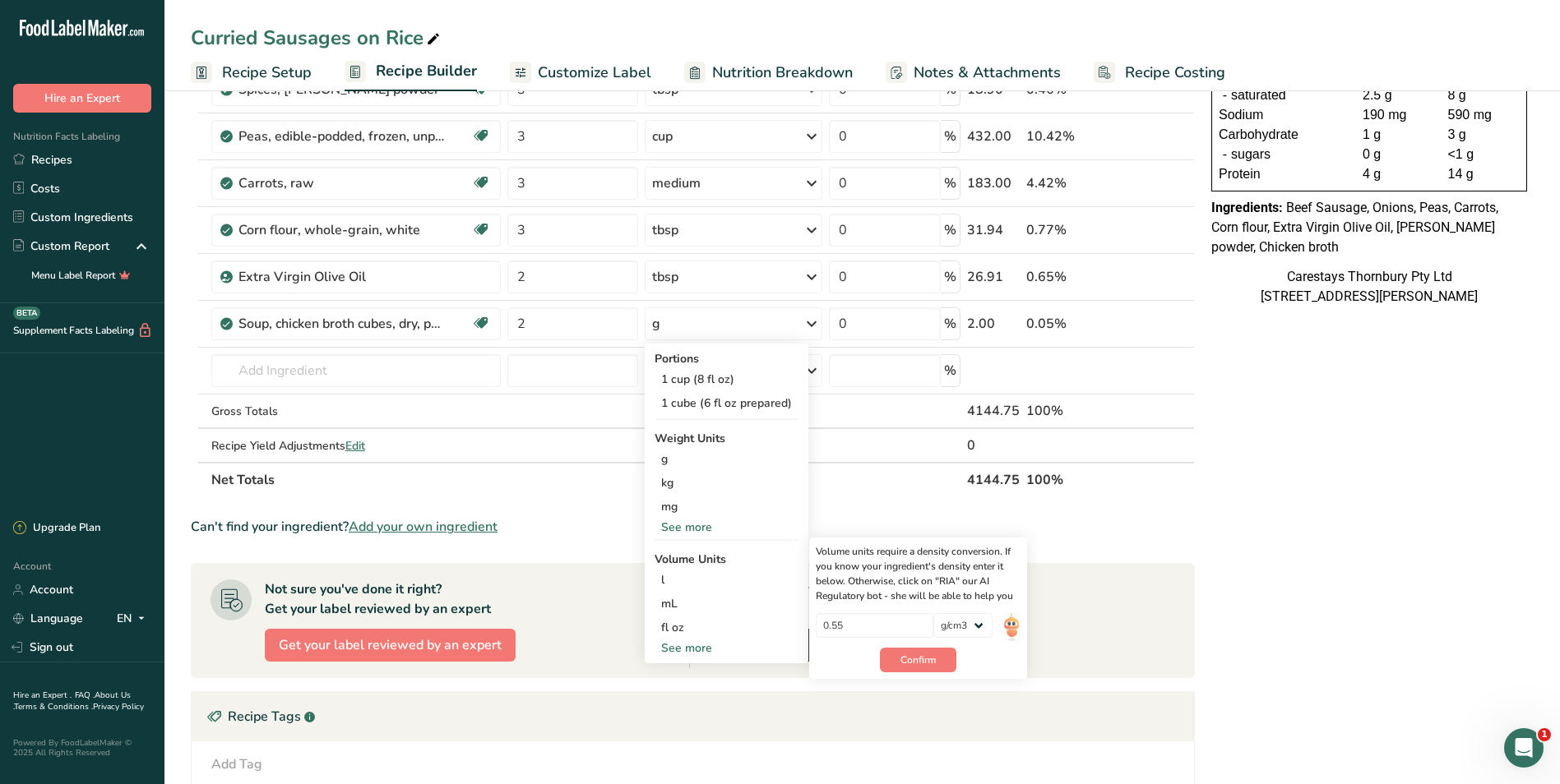
scroll to position [247, 0]
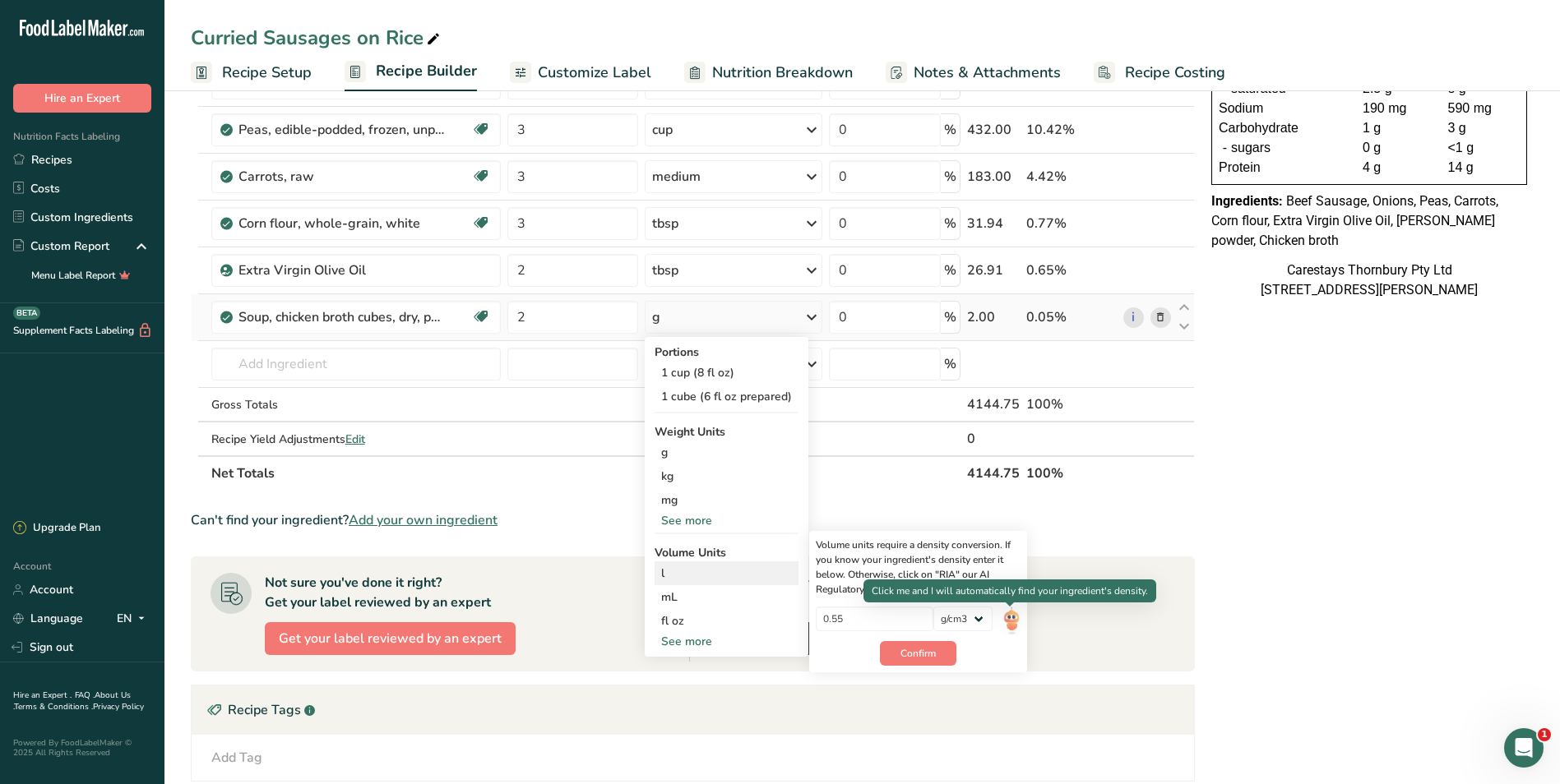
click at [1008, 620] on img at bounding box center [1011, 621] width 18 height 29
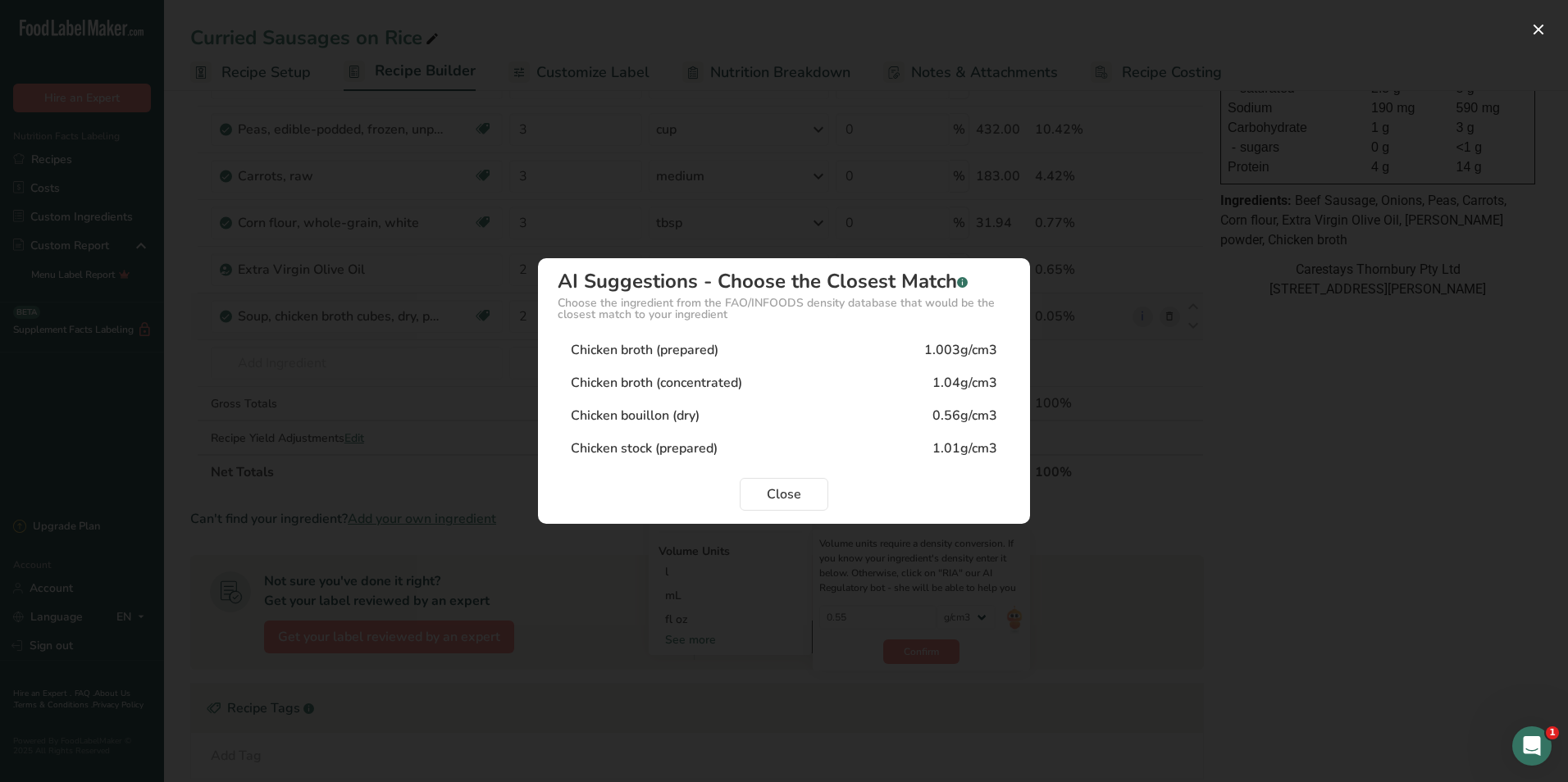
click at [702, 445] on div "Chicken stock (prepared)" at bounding box center [645, 448] width 147 height 20
type input "1.01"
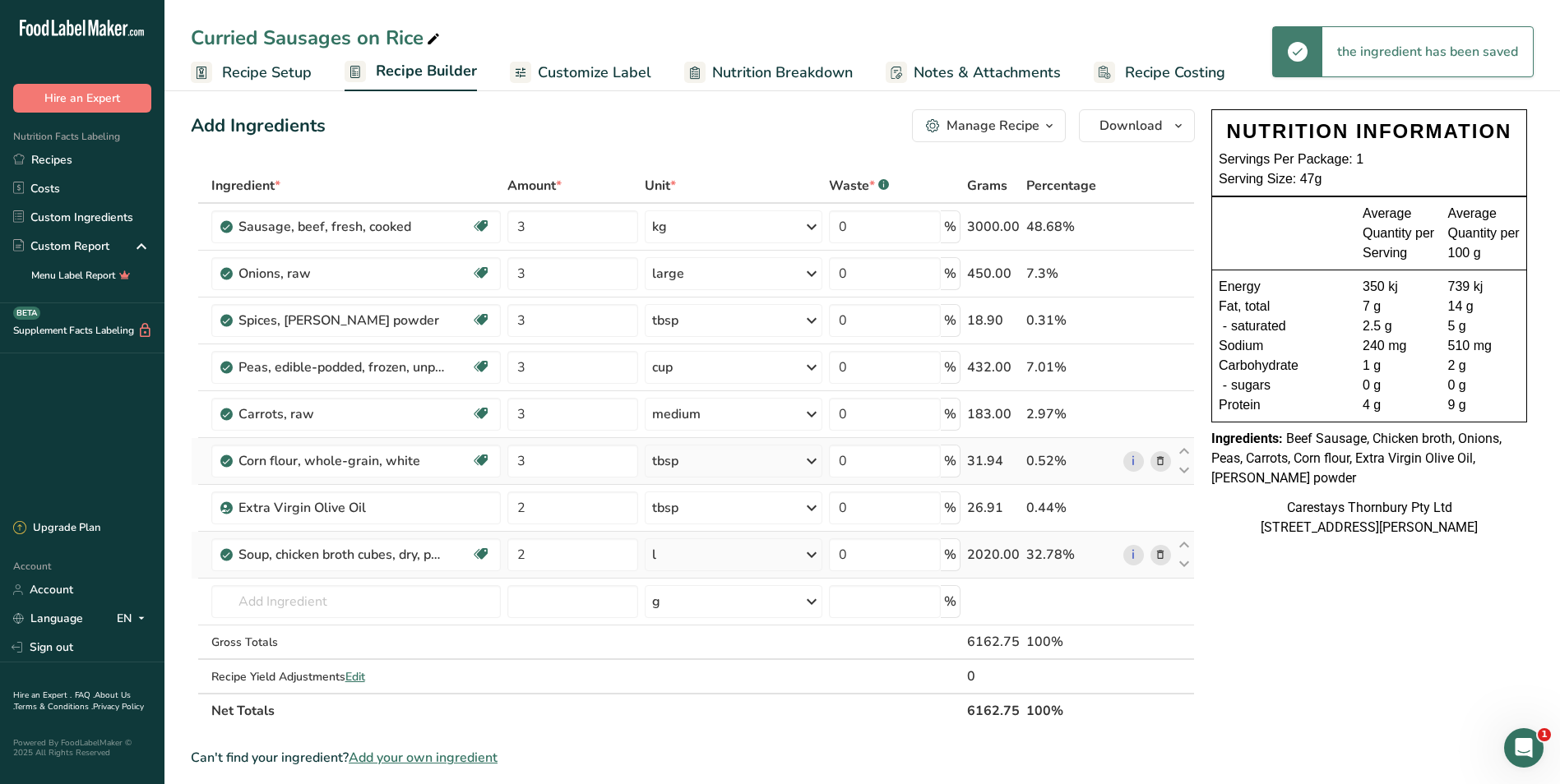
scroll to position [0, 0]
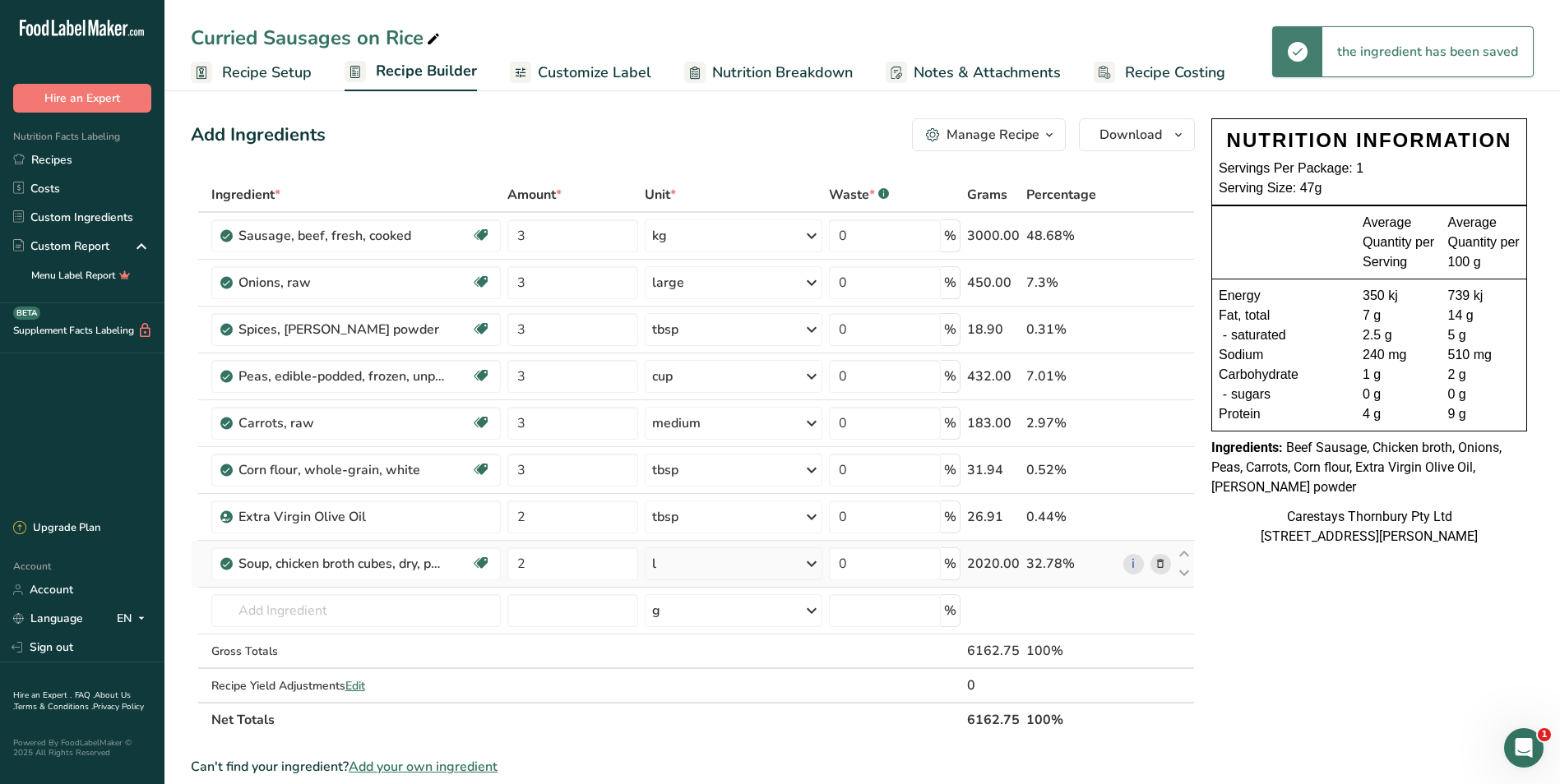
click at [1161, 68] on span "Recipe Costing" at bounding box center [1175, 73] width 101 height 22
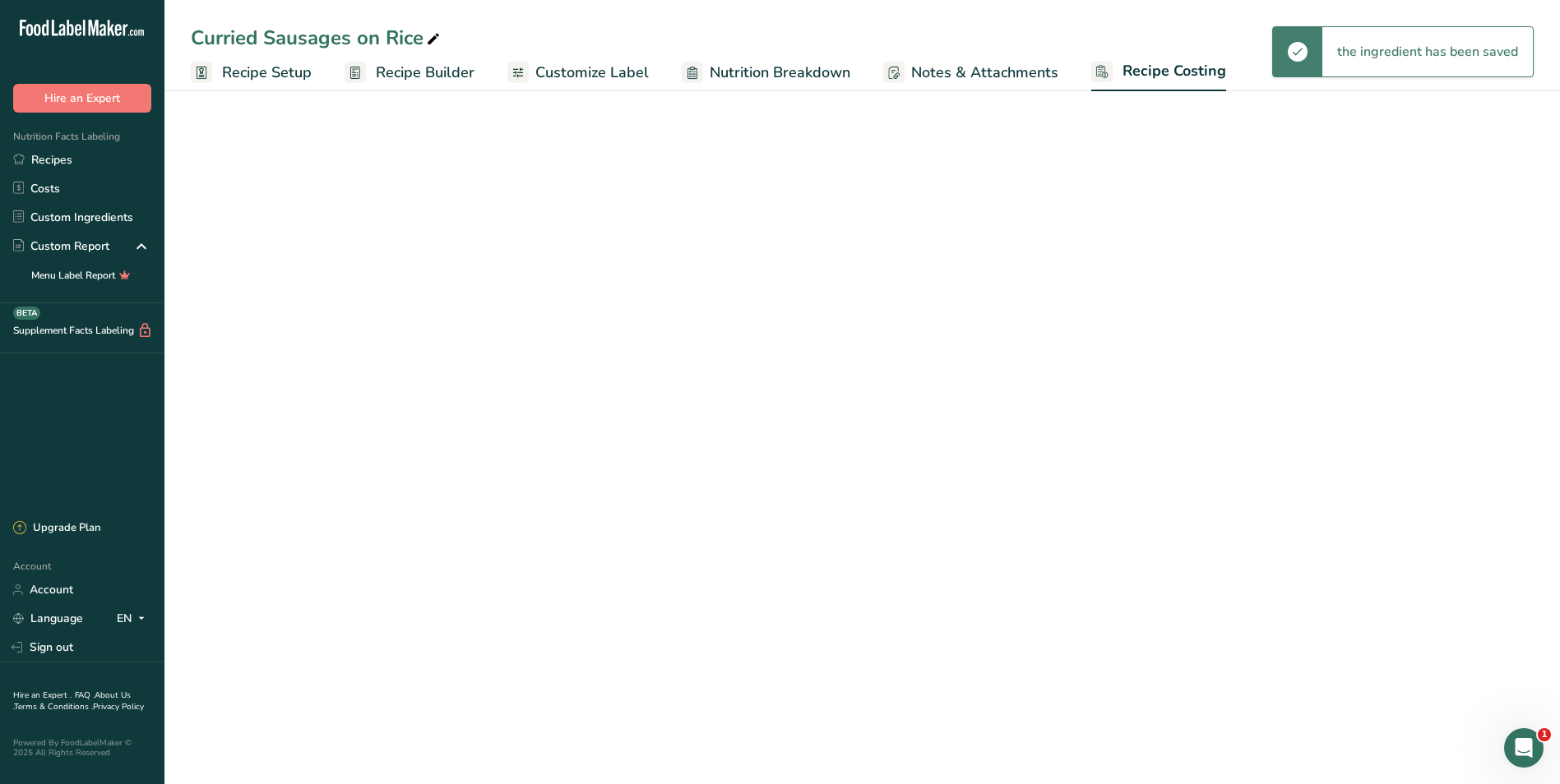
select select "1"
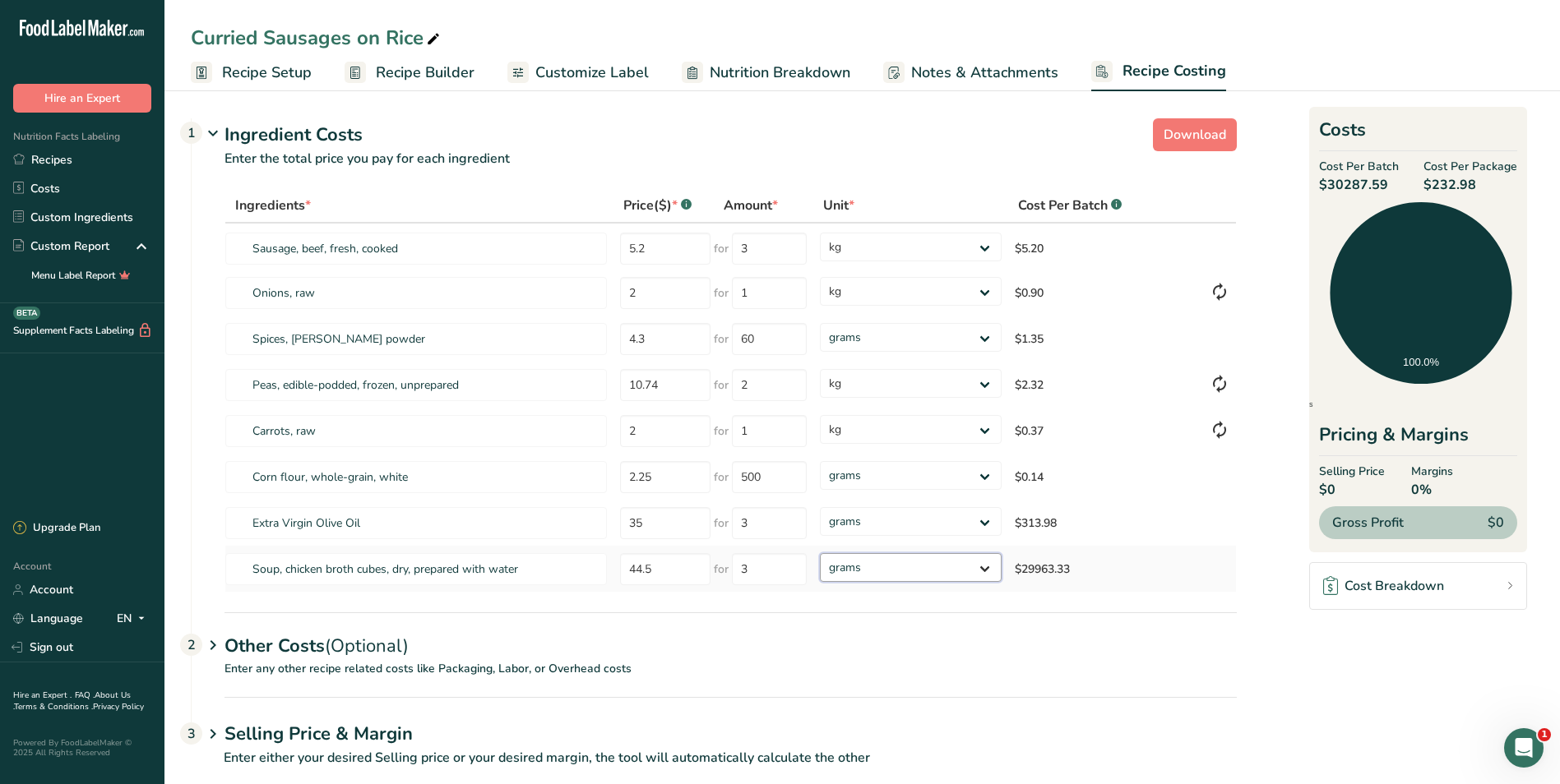
click at [985, 564] on select "grams kg mg mcg lb oz" at bounding box center [910, 567] width 181 height 29
select select "12"
click at [820, 553] on select "grams kg mg mcg lb oz" at bounding box center [910, 567] width 181 height 29
click at [986, 520] on select "grams kg mg mcg lb oz" at bounding box center [910, 521] width 181 height 29
select select "12"
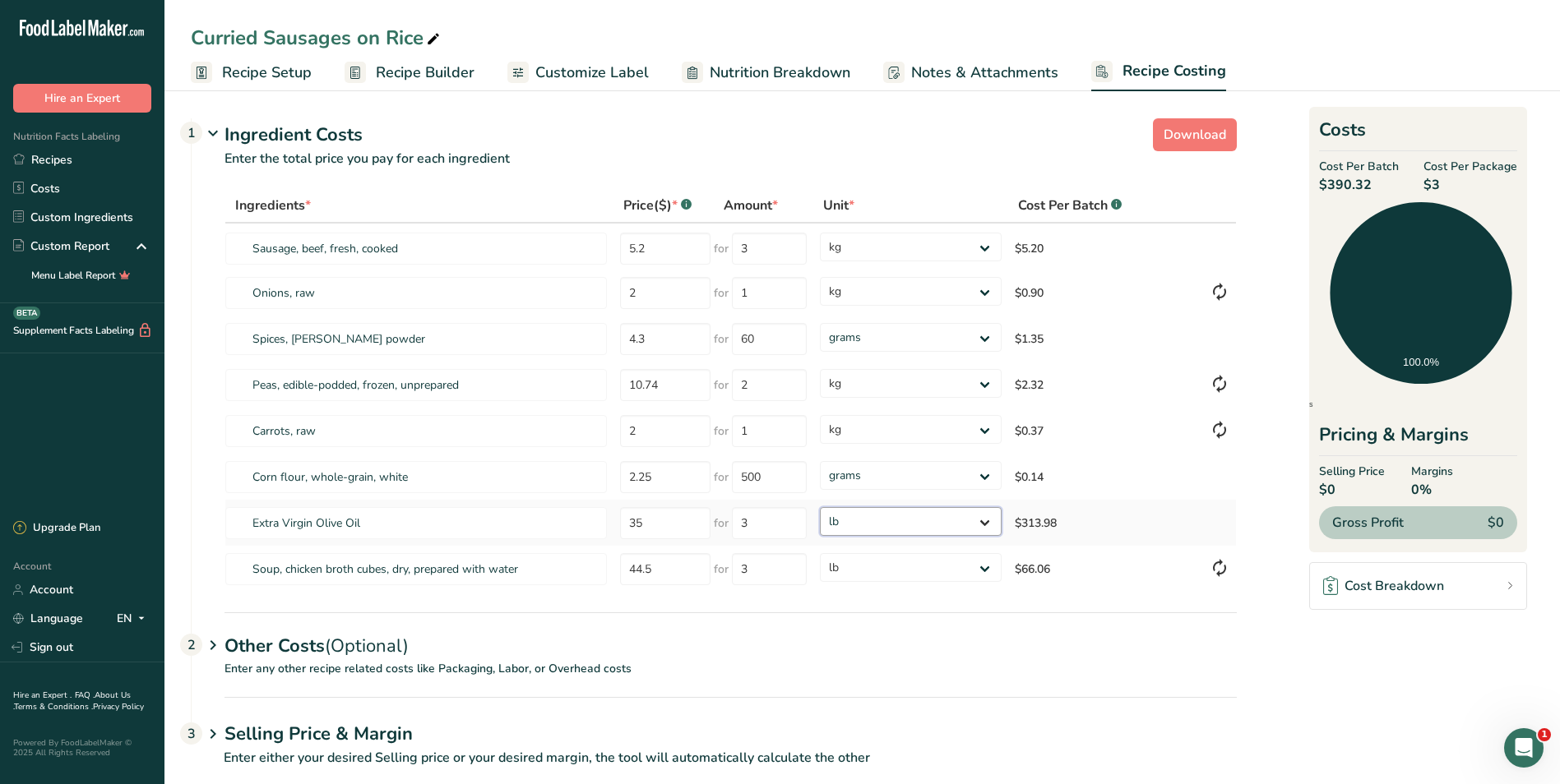
click at [820, 507] on select "grams kg mg mcg lb oz" at bounding box center [910, 521] width 181 height 29
click at [987, 566] on select "grams kg mg mcg lb oz" at bounding box center [910, 567] width 181 height 29
select select "3"
click at [820, 553] on select "grams kg mg mcg lb oz" at bounding box center [910, 567] width 181 height 29
click at [986, 565] on select "grams kg mg mcg lb oz" at bounding box center [910, 567] width 181 height 29
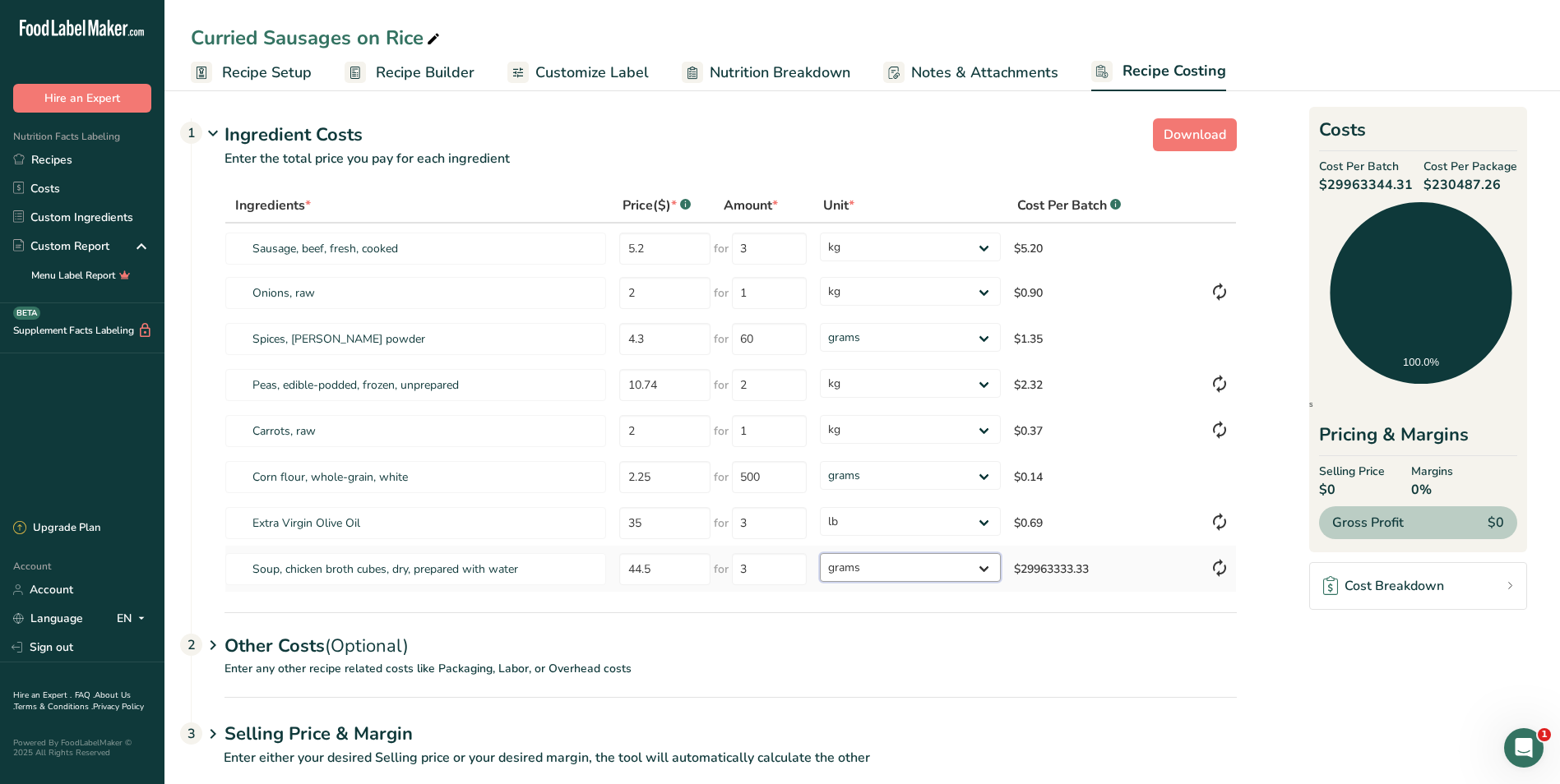
click at [820, 553] on select "grams kg mg mcg lb oz" at bounding box center [910, 567] width 181 height 29
click at [988, 565] on select "grams kg mg mcg lb oz" at bounding box center [910, 567] width 181 height 29
click at [820, 553] on select "grams kg mg mcg lb oz" at bounding box center [910, 567] width 181 height 29
click at [986, 565] on select "grams kg mg mcg lb oz" at bounding box center [910, 567] width 181 height 29
select select "1"
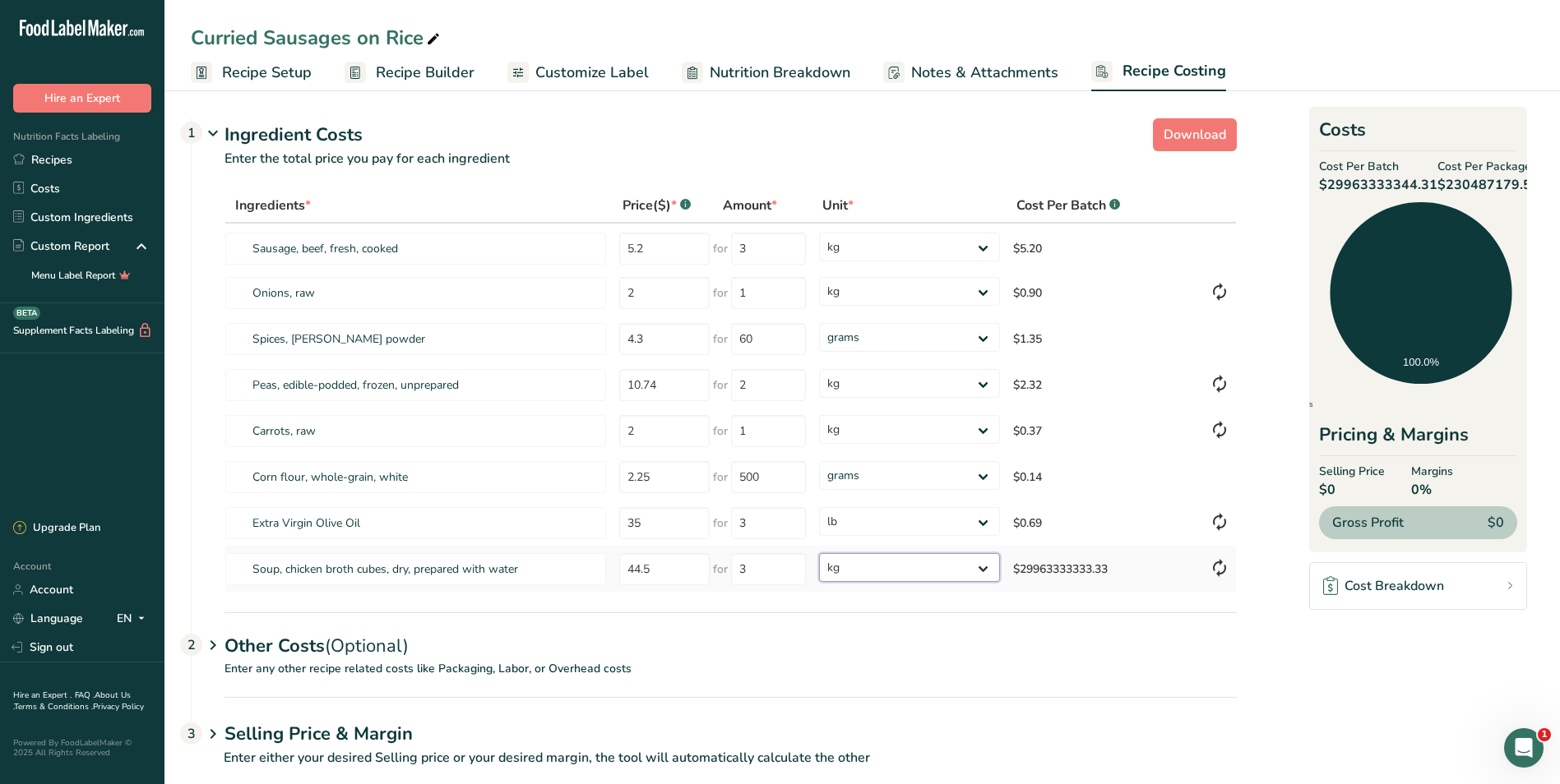
click at [820, 553] on select "grams kg mg mcg lb oz" at bounding box center [910, 567] width 181 height 29
click at [985, 566] on select "grams kg mg mcg lb oz" at bounding box center [910, 567] width 181 height 29
click at [761, 574] on input "3" at bounding box center [769, 569] width 75 height 32
type input "30"
click at [989, 565] on div "Ingredients * Price($) * .a-a{fill:#347362;}.b-a{fill:#fff;} Amount * Unit * Co…" at bounding box center [730, 390] width 1012 height 404
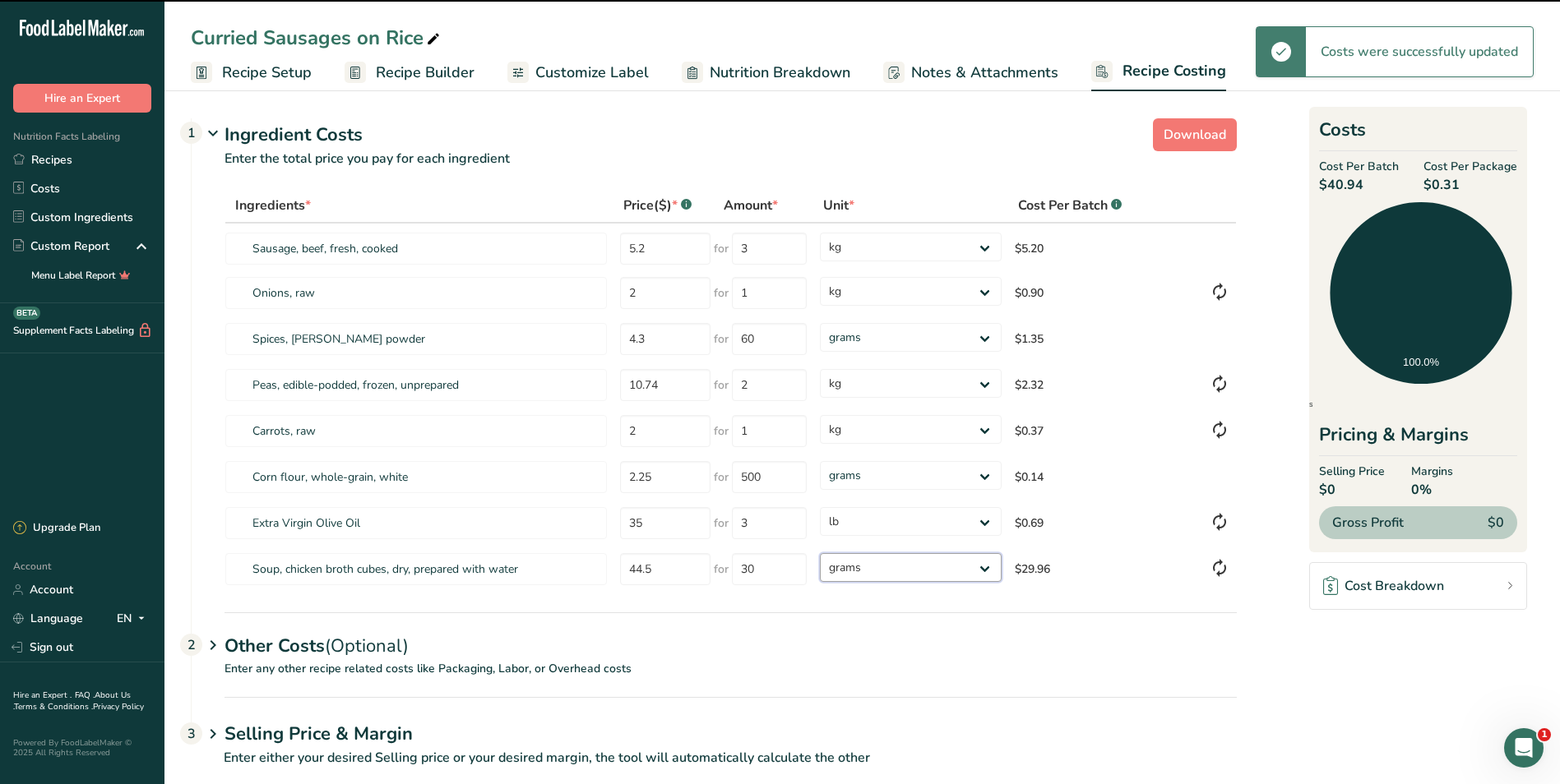
drag, startPoint x: 989, startPoint y: 565, endPoint x: 939, endPoint y: 584, distance: 53.5
click at [820, 553] on select "grams kg mg mcg lb oz" at bounding box center [910, 567] width 181 height 29
select select "1"
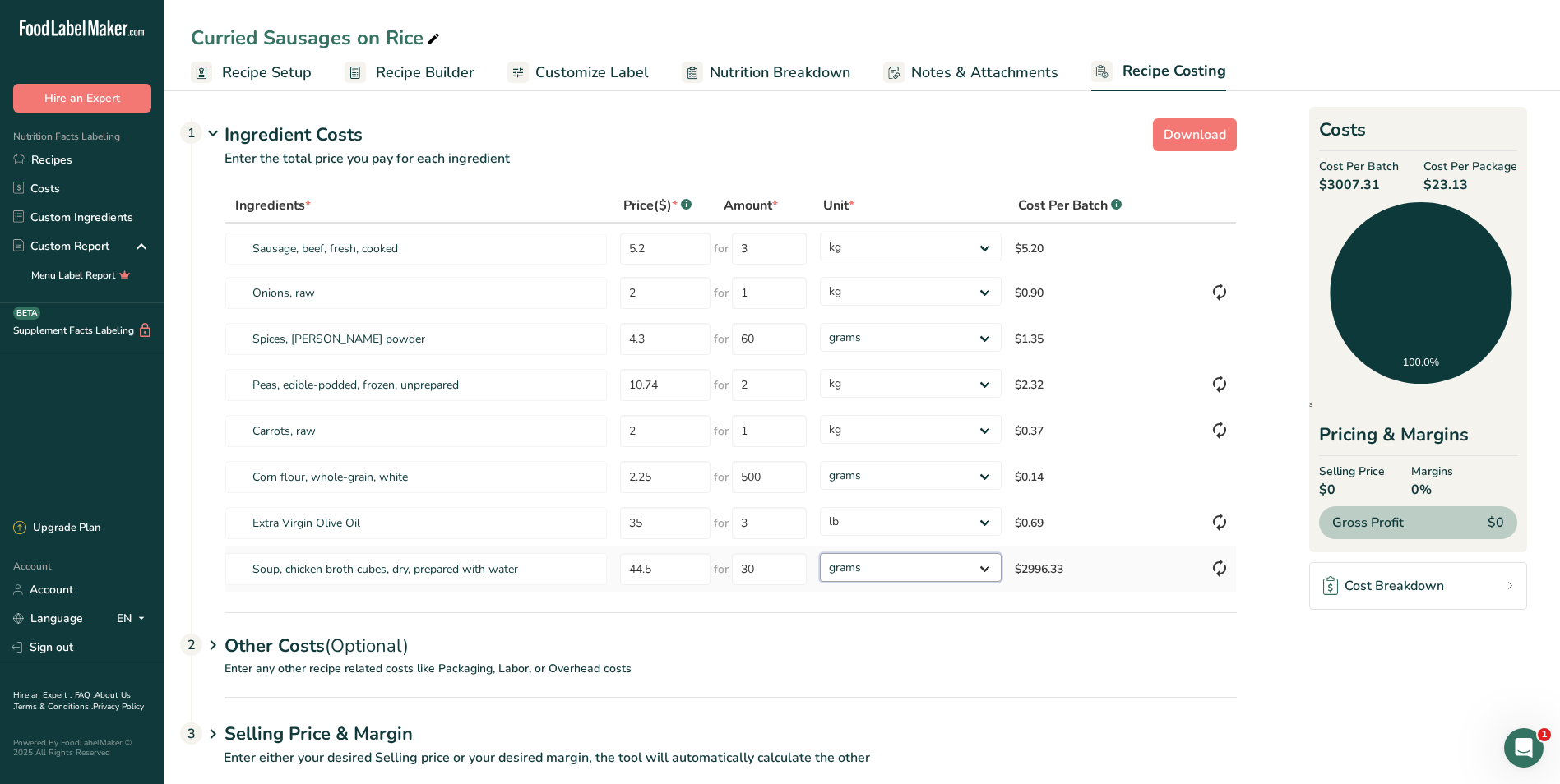
click at [985, 563] on select "grams kg mg mcg lb oz" at bounding box center [910, 567] width 181 height 29
select select "5"
click at [820, 553] on select "grams kg mg mcg lb oz" at bounding box center [910, 567] width 181 height 29
click at [766, 568] on input "30" at bounding box center [769, 569] width 75 height 32
type input "3"
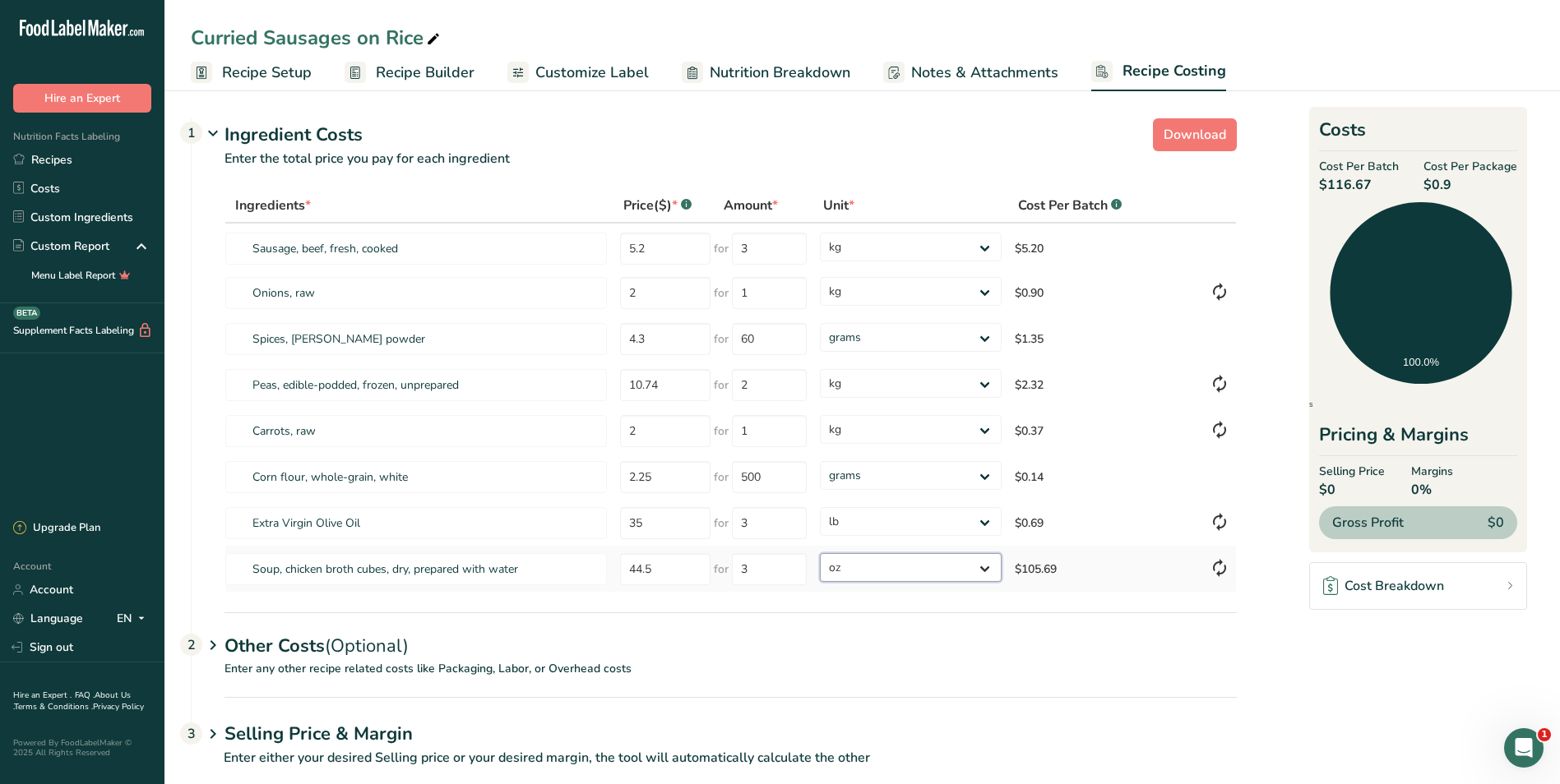
click at [946, 569] on div "Ingredients * Price($) * .a-a{fill:#347362;}.b-a{fill:#fff;} Amount * Unit * Co…" at bounding box center [730, 390] width 1012 height 404
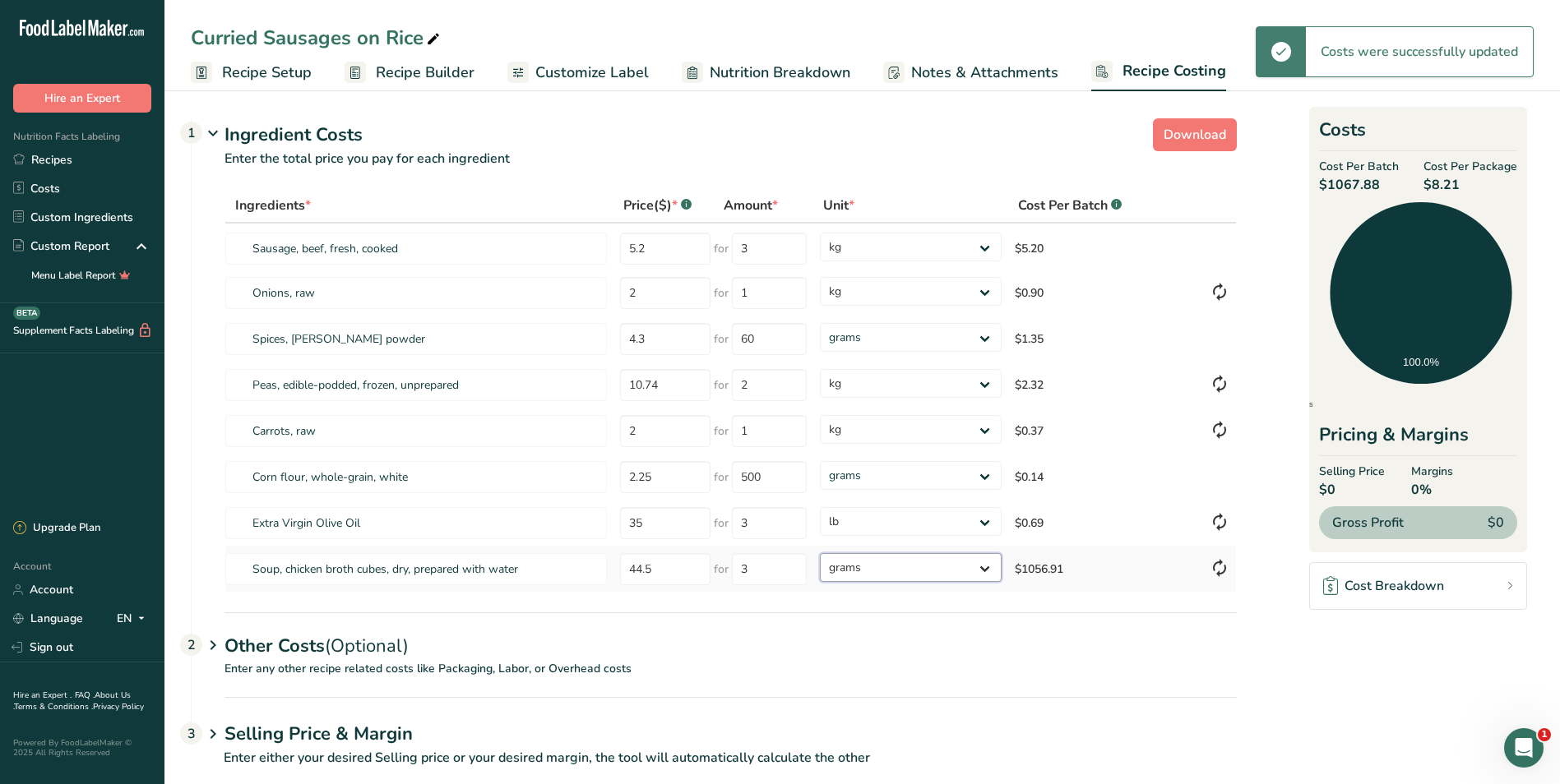
drag, startPoint x: 946, startPoint y: 569, endPoint x: 944, endPoint y: 585, distance: 16.1
click at [820, 553] on select "grams kg mg mcg lb oz" at bounding box center [910, 567] width 181 height 29
click at [983, 565] on select "grams kg mg mcg lb oz" at bounding box center [910, 567] width 181 height 29
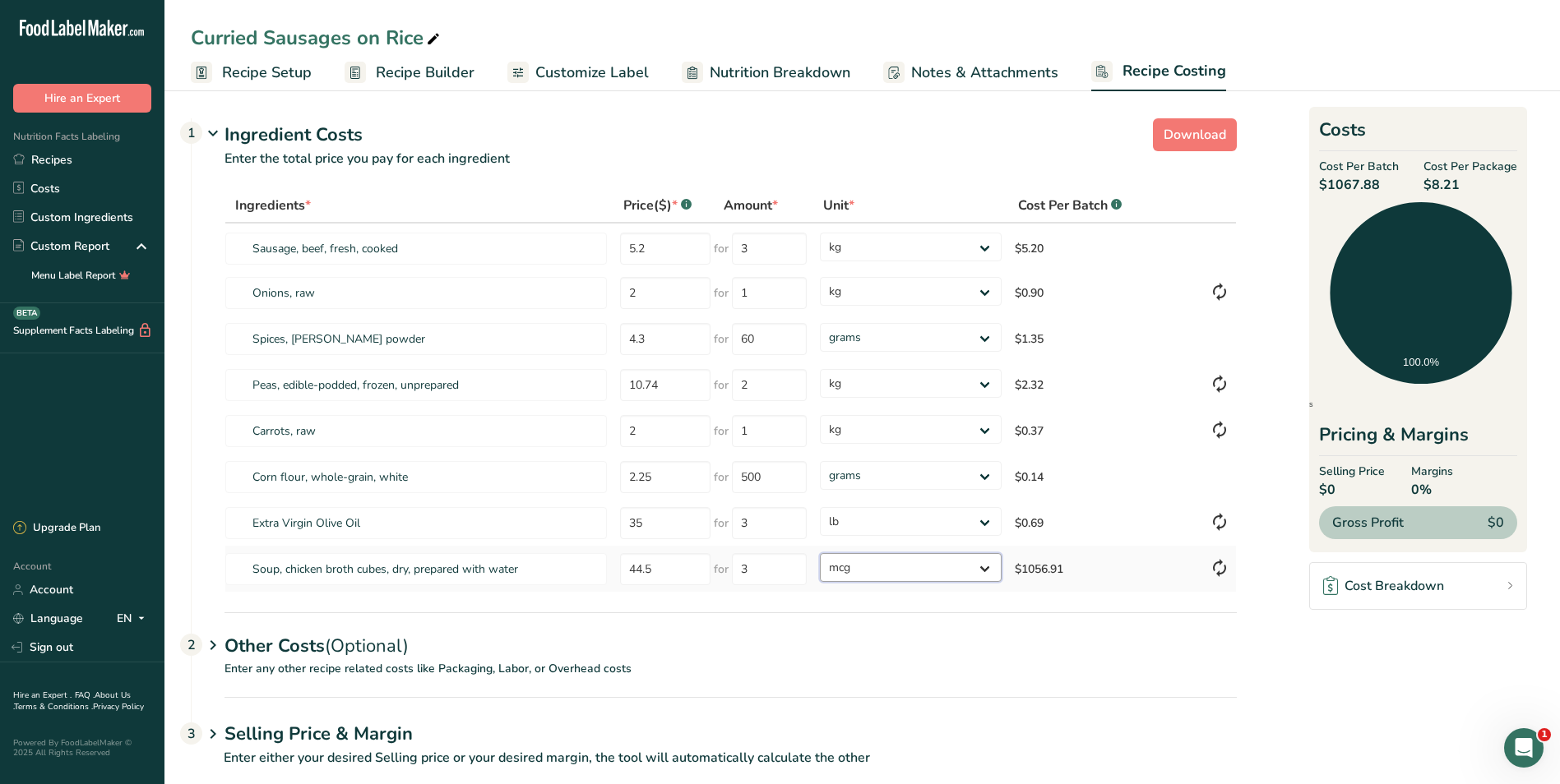
click at [820, 553] on select "grams kg mg mcg lb oz" at bounding box center [910, 567] width 181 height 29
click at [985, 566] on select "grams kg mg mcg lb oz" at bounding box center [910, 567] width 181 height 29
select select "1"
click at [820, 553] on select "grams kg mg mcg lb oz" at bounding box center [910, 567] width 181 height 29
click at [649, 433] on input "2" at bounding box center [665, 431] width 90 height 32
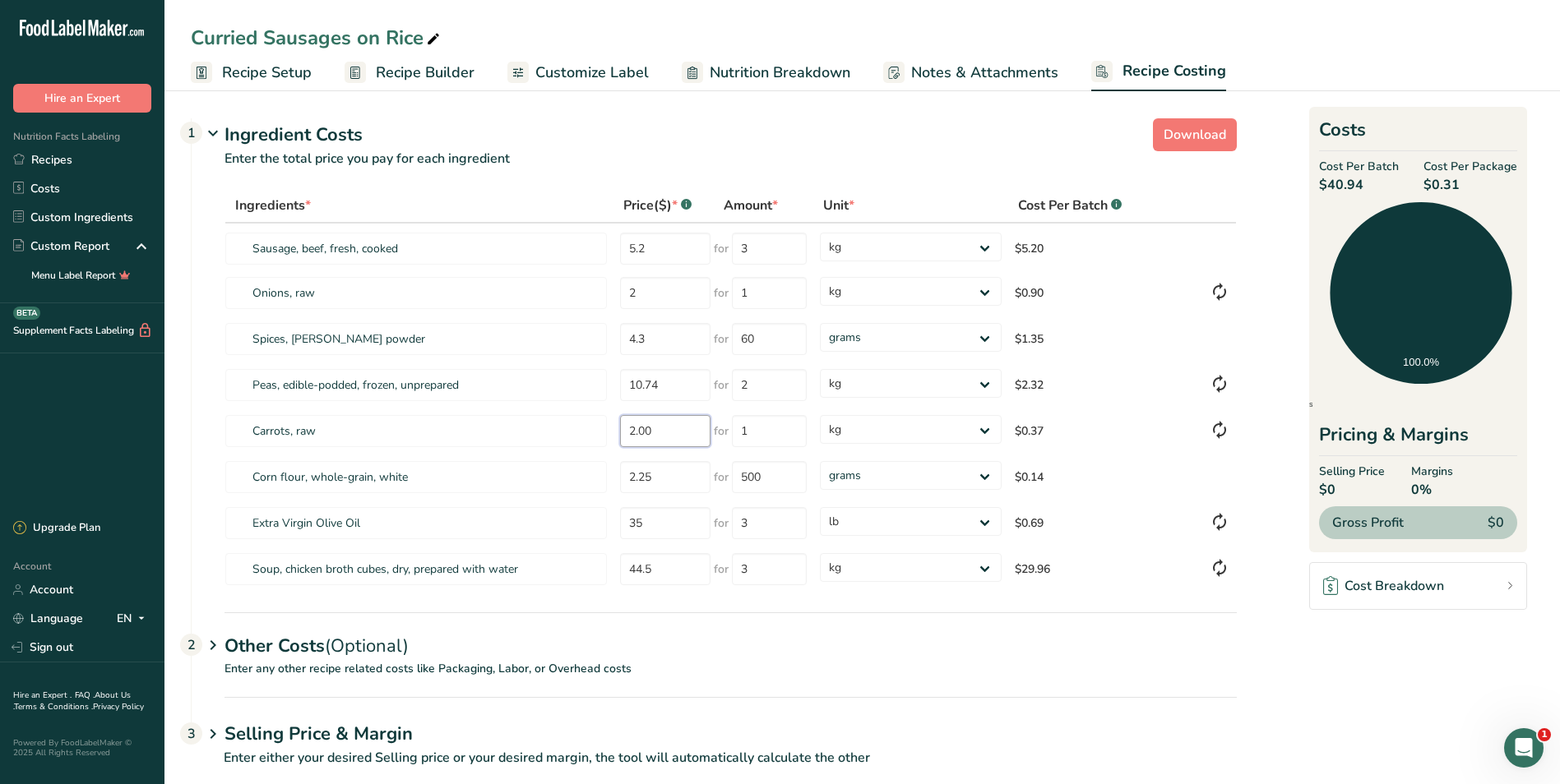
type input "2.00"
click at [776, 664] on p "Enter any other recipe related costs like Packaging, Labor, or Overhead costs" at bounding box center [714, 679] width 1045 height 37
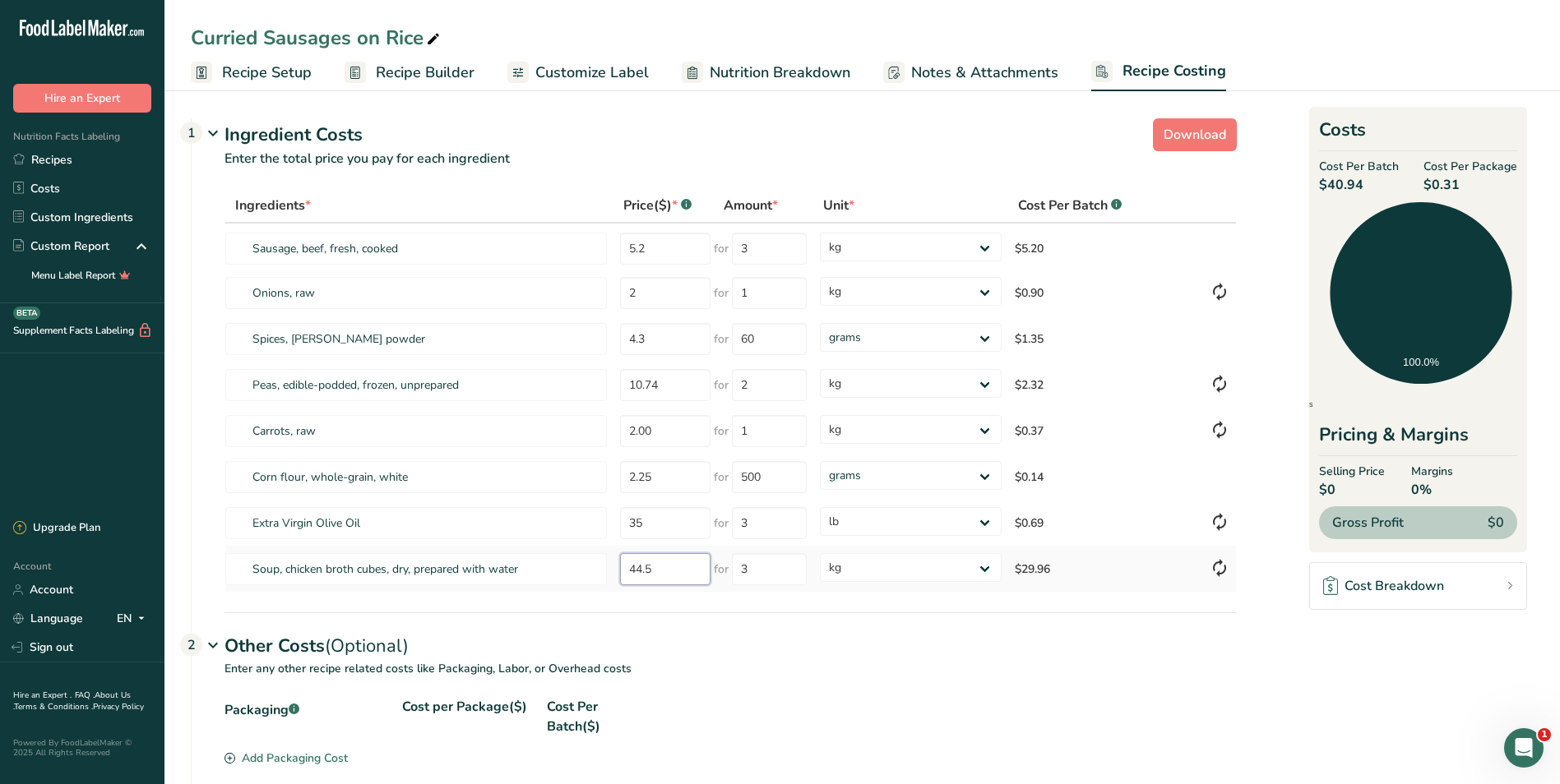
click at [669, 568] on input "44.5" at bounding box center [665, 569] width 90 height 32
type input "44.50"
click at [762, 568] on input "3" at bounding box center [769, 569] width 75 height 32
click at [956, 650] on div "Other Costs (Optional) 2" at bounding box center [730, 636] width 1012 height 47
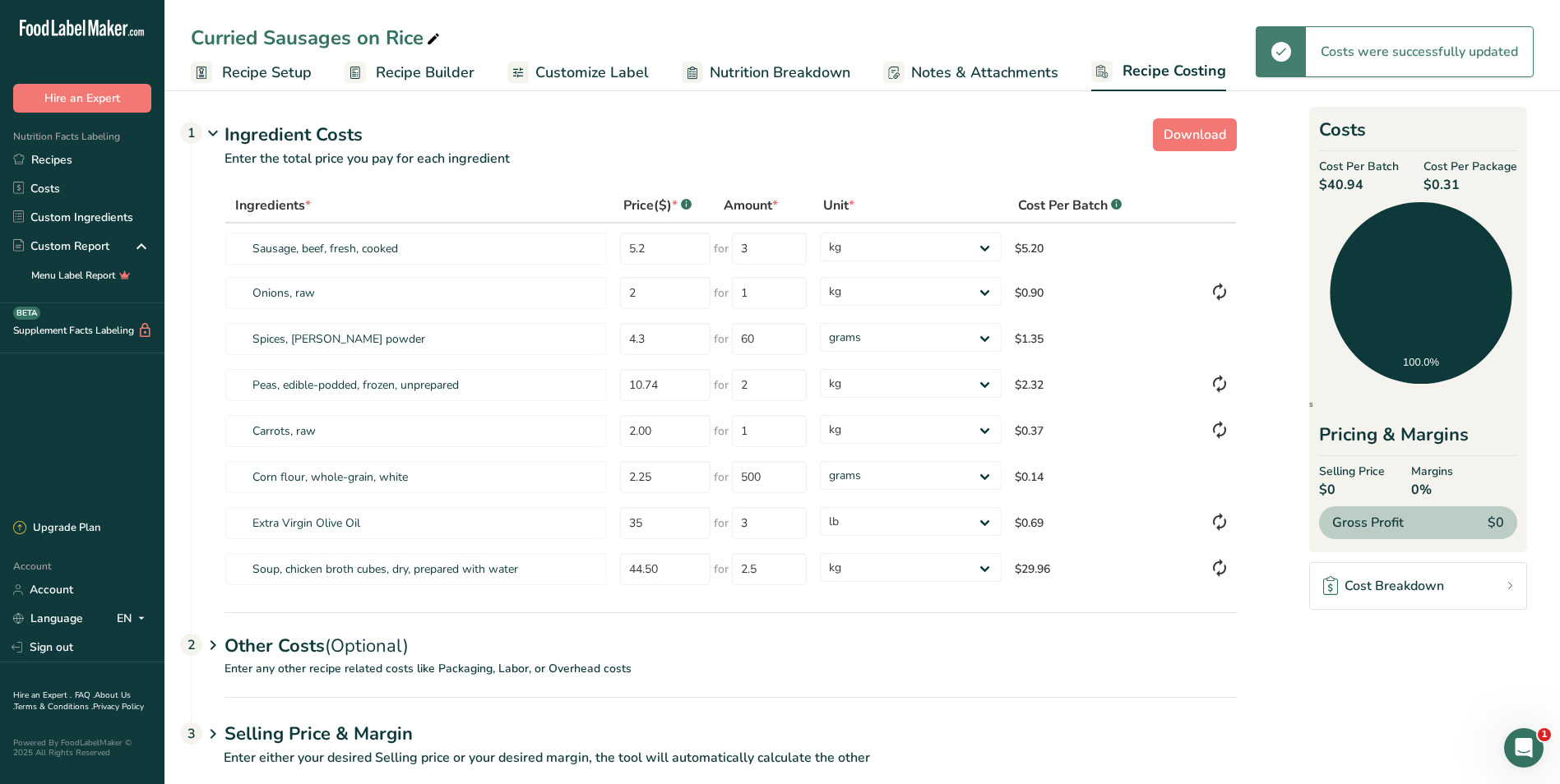
type input "3"
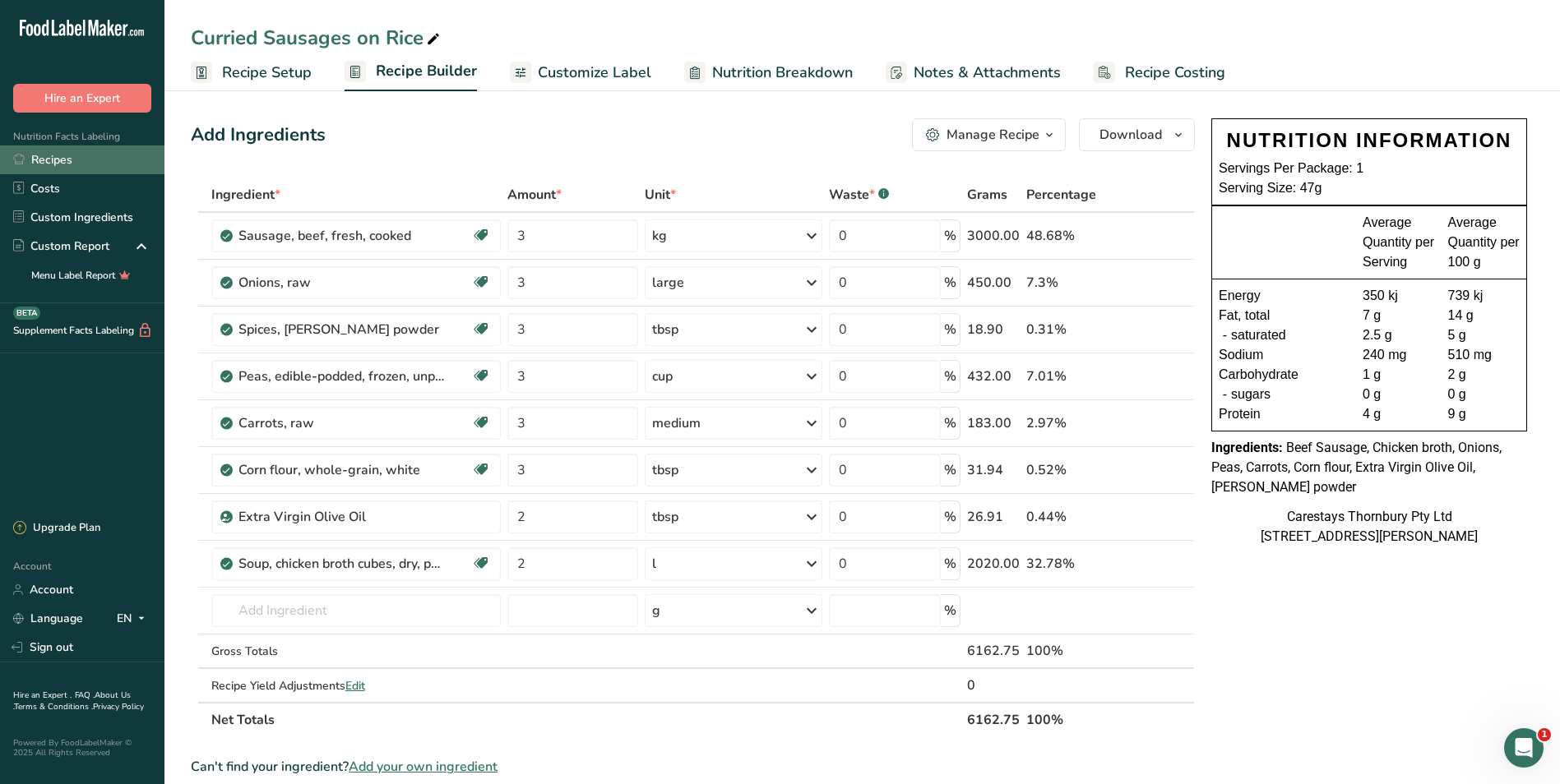
click at [75, 155] on link "Recipes" at bounding box center [82, 159] width 165 height 29
